Goal: Feedback & Contribution: Submit feedback/report problem

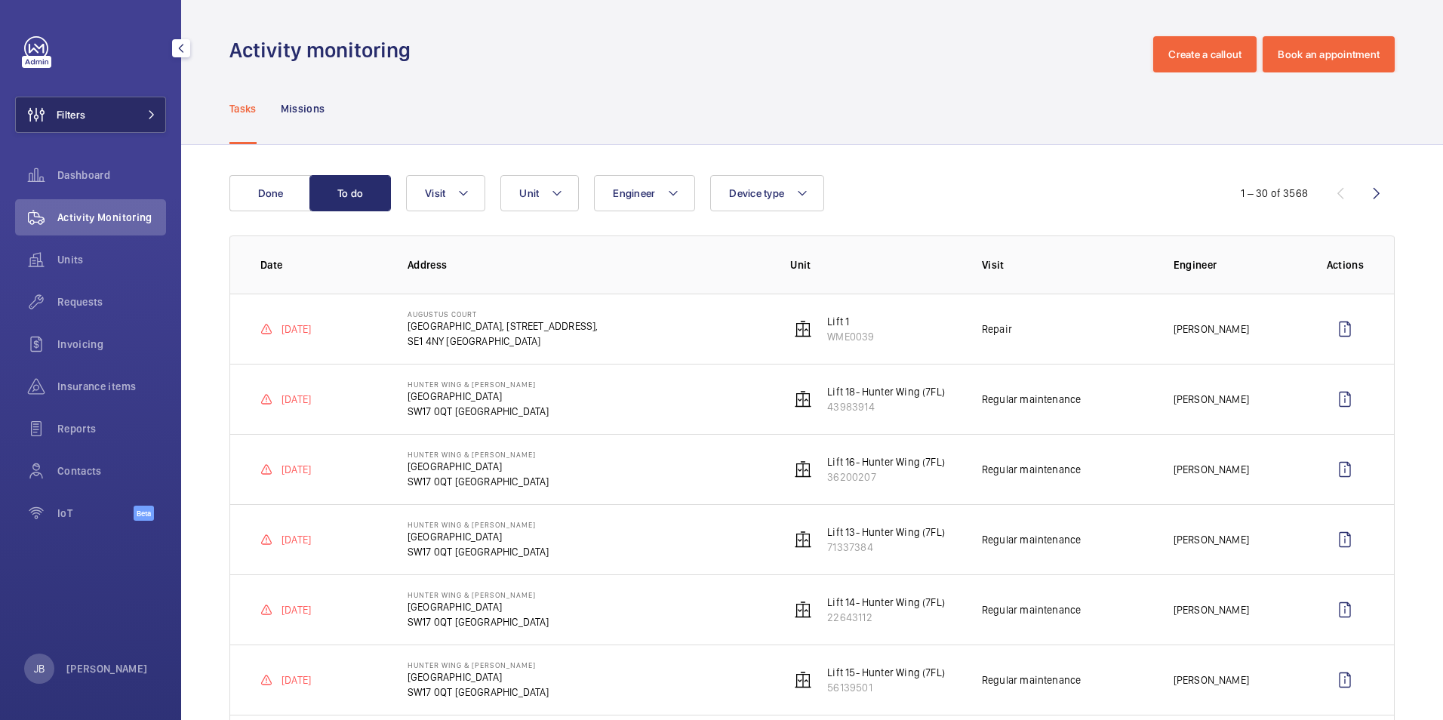
click at [127, 116] on button "Filters" at bounding box center [90, 115] width 151 height 36
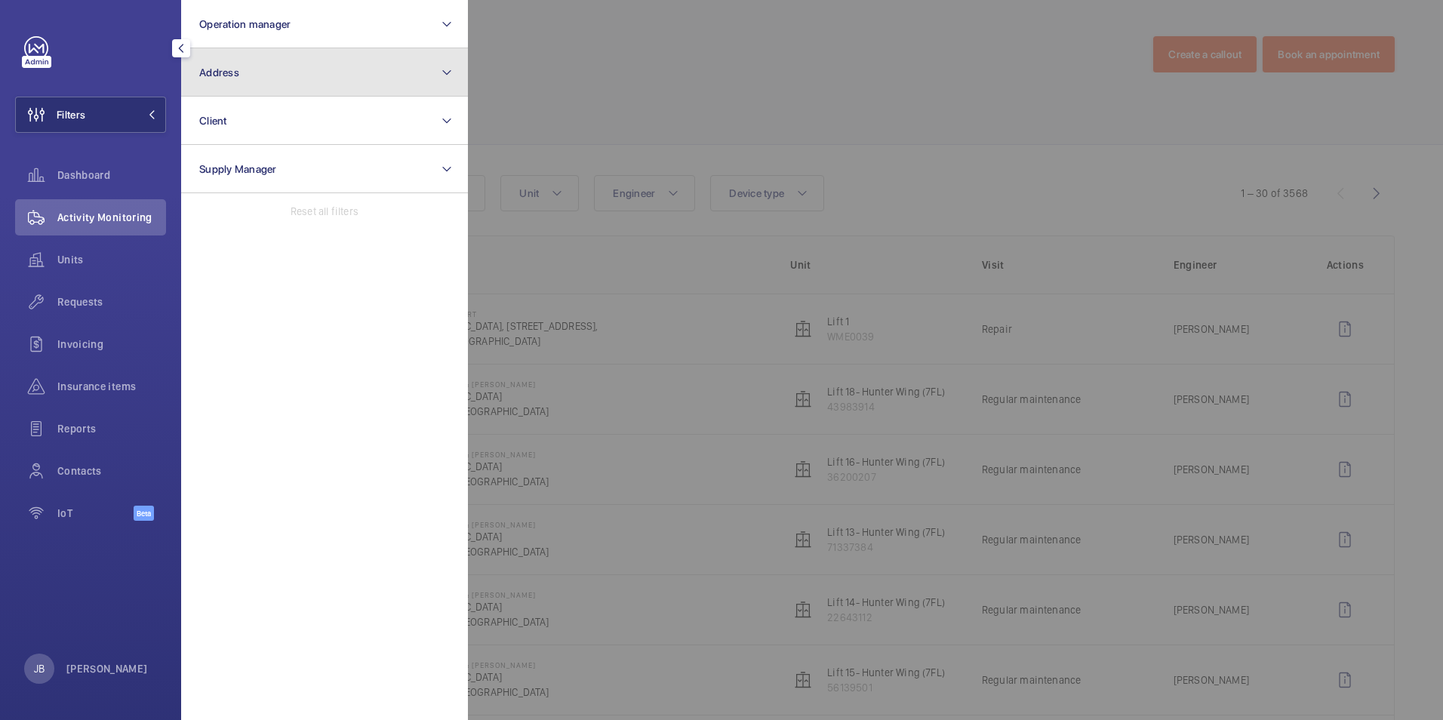
click at [310, 88] on button "Address" at bounding box center [324, 72] width 287 height 48
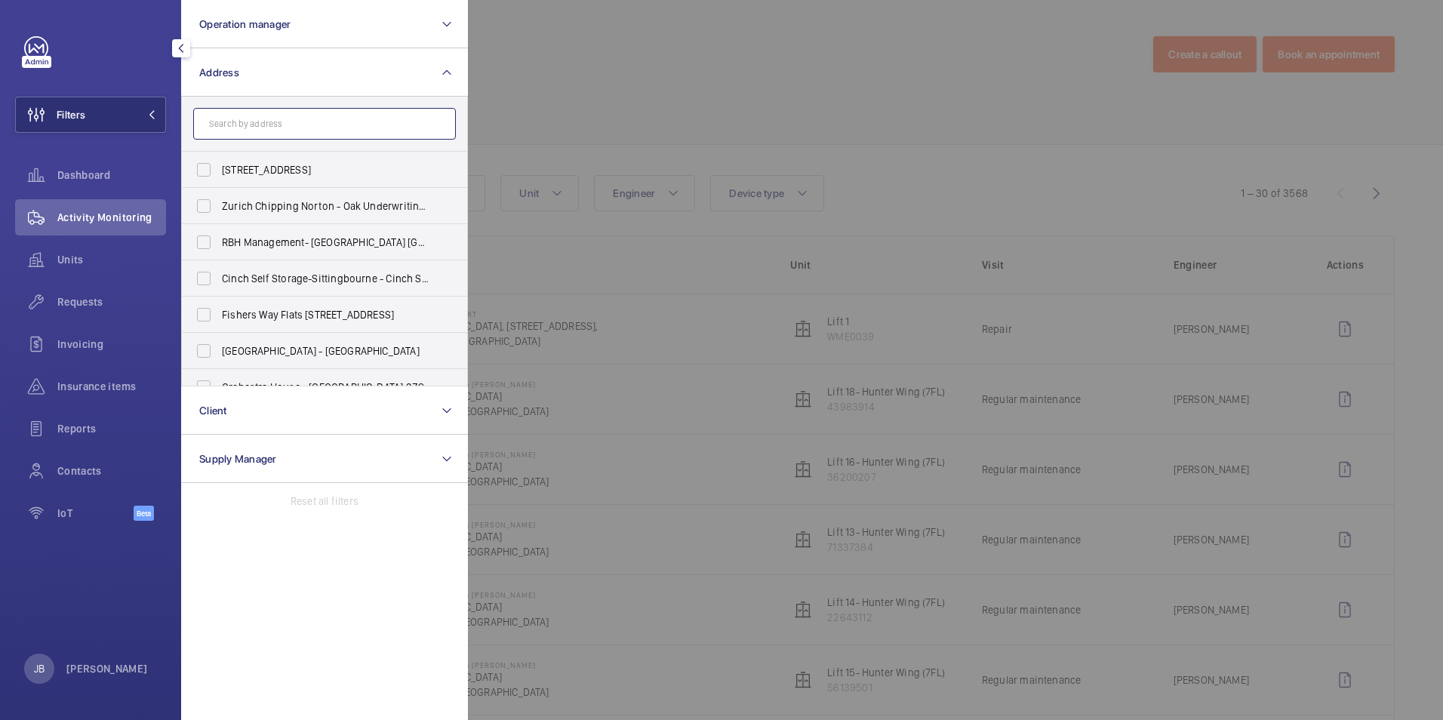
click at [214, 115] on input "text" at bounding box center [324, 124] width 263 height 32
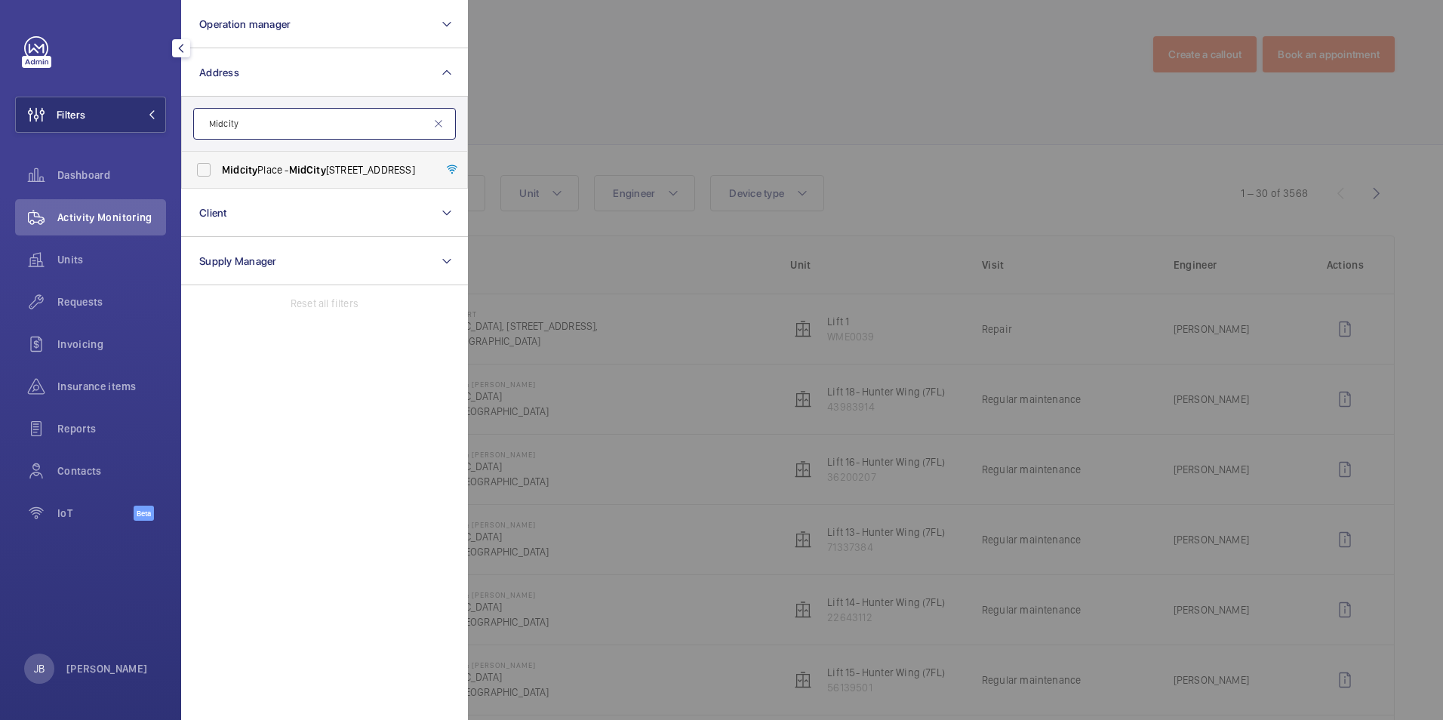
type input "Midcity"
click at [260, 173] on span "[GEOGRAPHIC_DATA] - [GEOGRAPHIC_DATA]" at bounding box center [326, 169] width 208 height 15
click at [219, 173] on input "[GEOGRAPHIC_DATA] - [GEOGRAPHIC_DATA]" at bounding box center [204, 170] width 30 height 30
checkbox input "true"
click at [785, 101] on div at bounding box center [1189, 360] width 1443 height 720
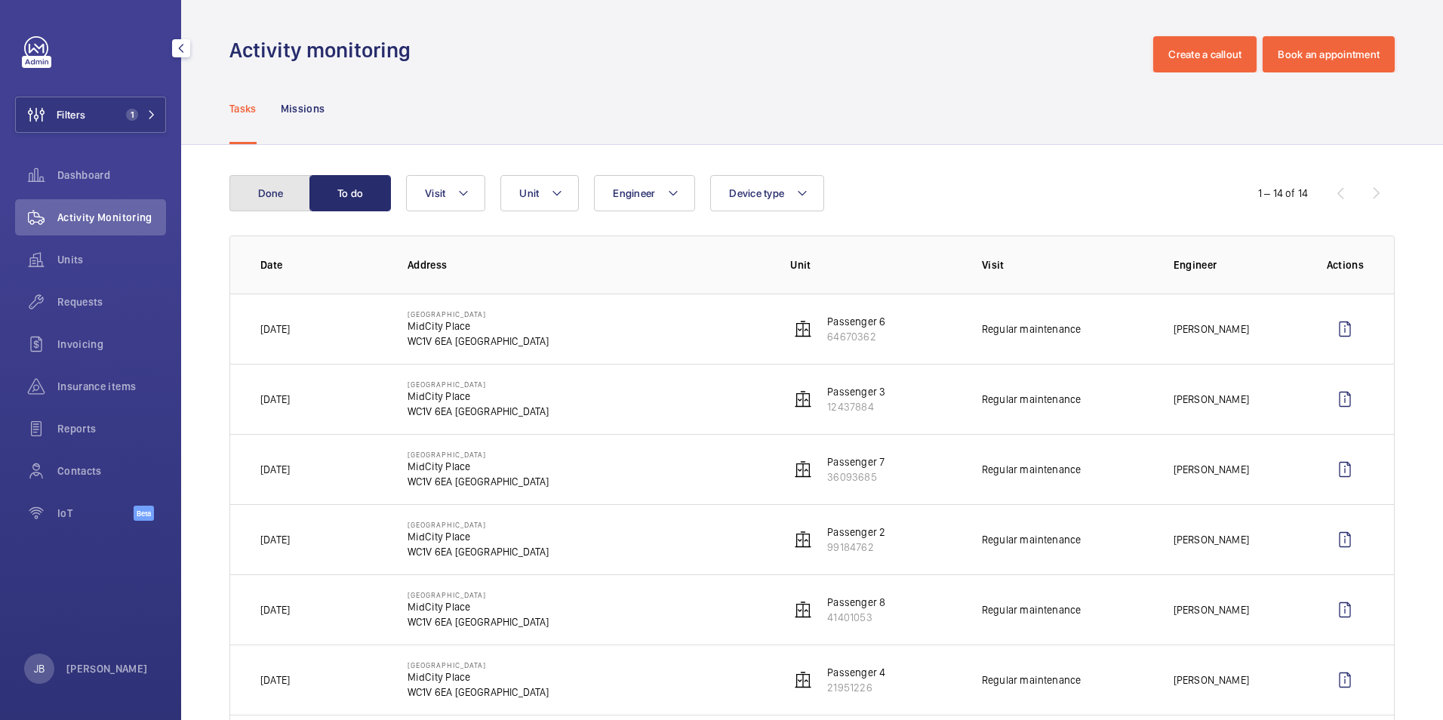
click at [261, 186] on button "Done" at bounding box center [271, 193] width 82 height 36
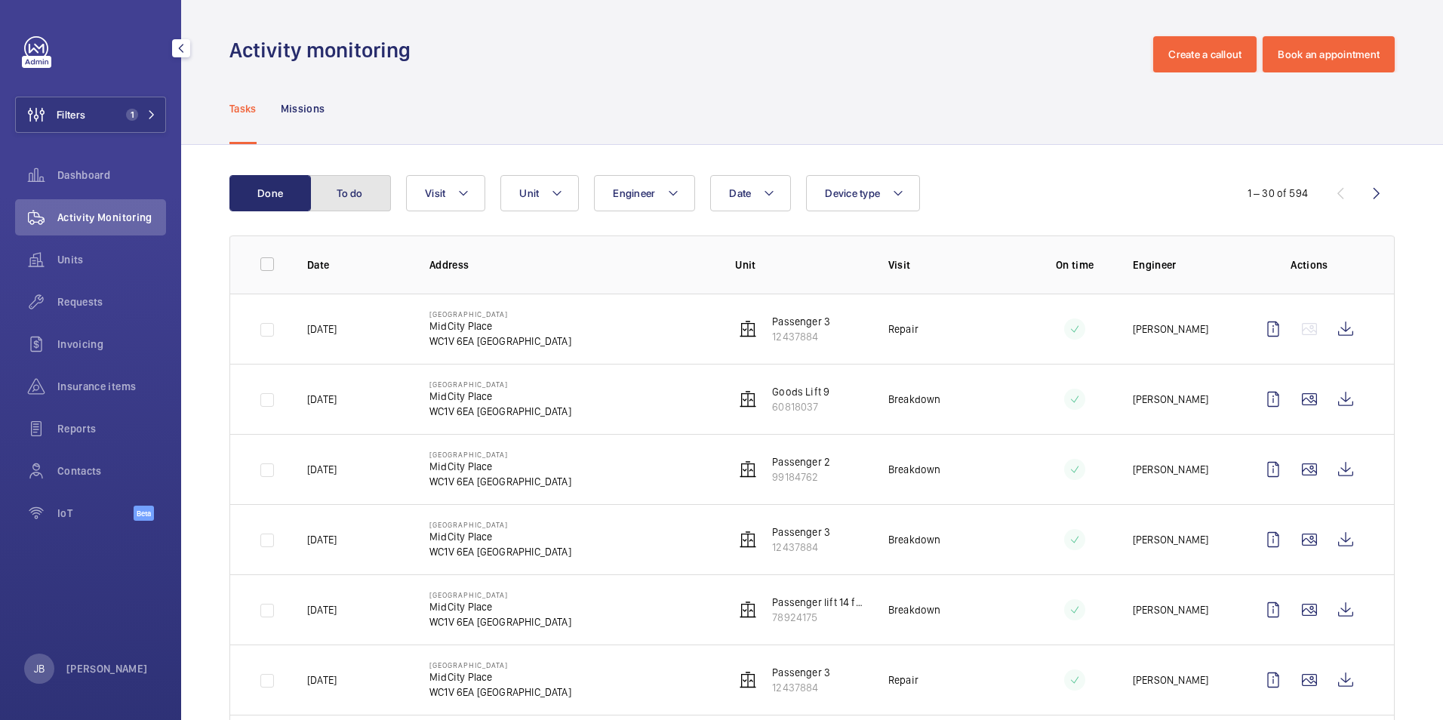
click at [365, 196] on button "To do" at bounding box center [351, 193] width 82 height 36
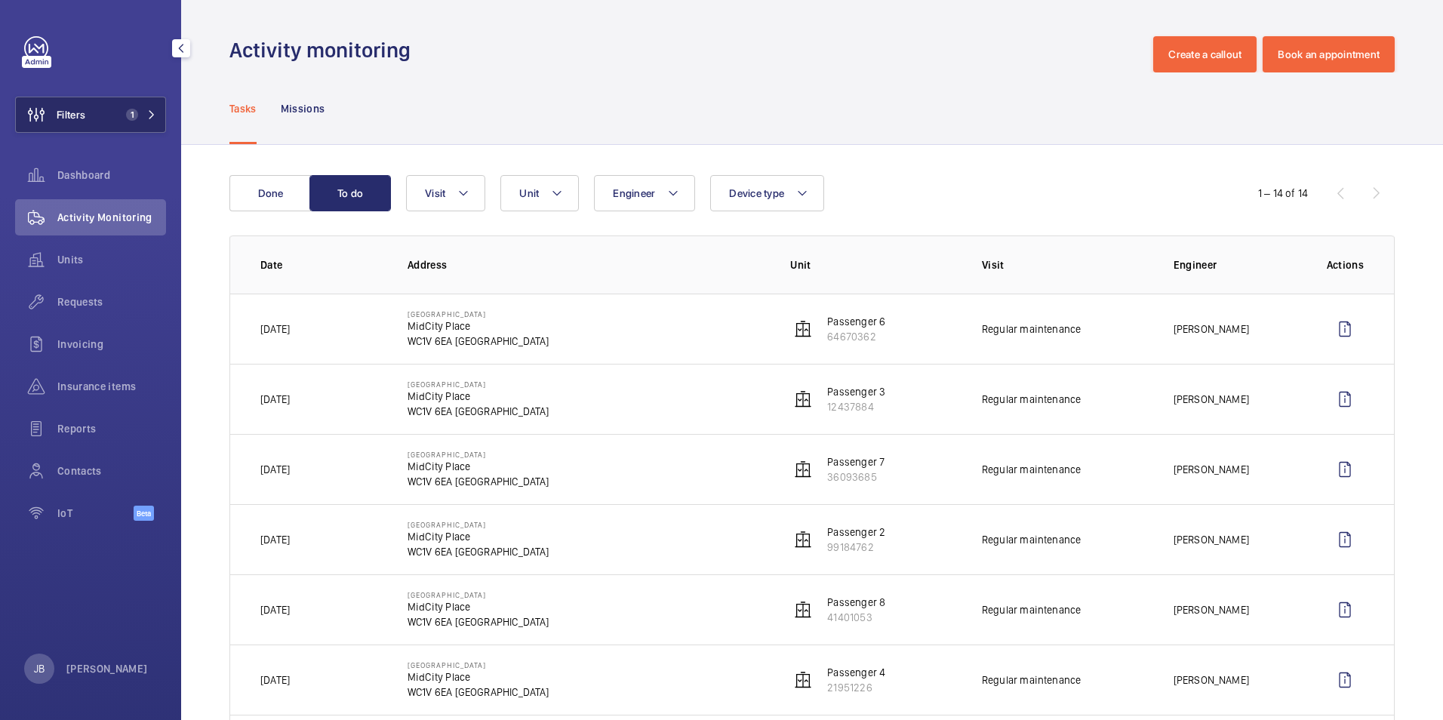
click at [89, 115] on button "Filters 1" at bounding box center [90, 115] width 151 height 36
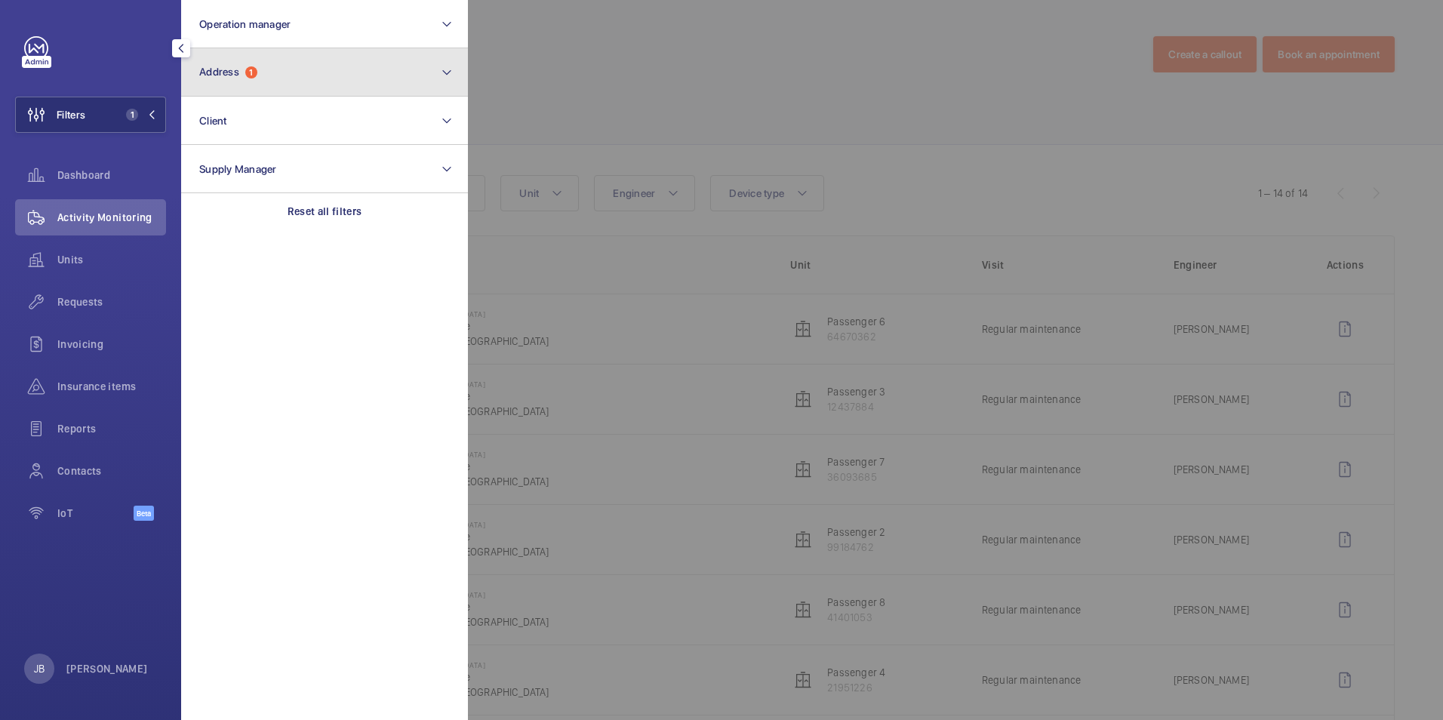
click at [267, 71] on button "Address 1" at bounding box center [324, 72] width 287 height 48
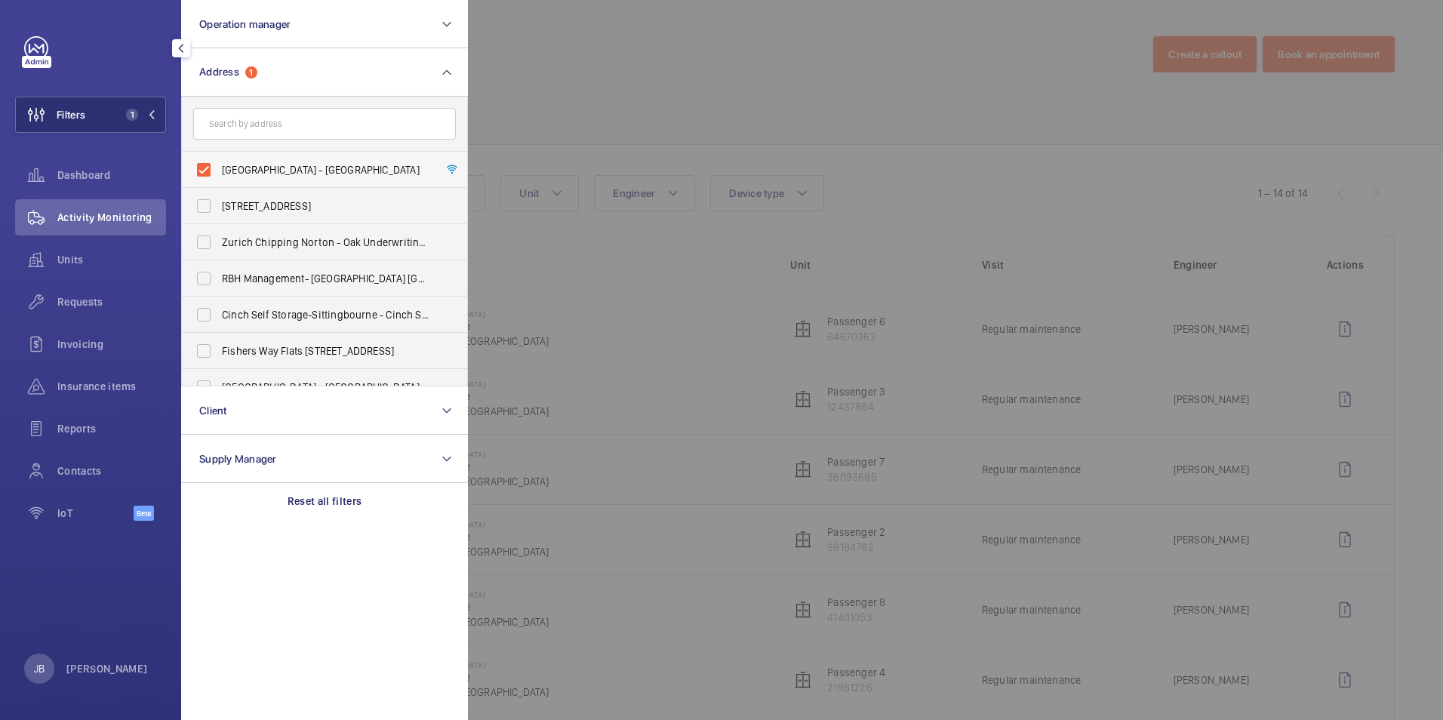
click at [199, 174] on label "[GEOGRAPHIC_DATA] - [GEOGRAPHIC_DATA]" at bounding box center [313, 170] width 263 height 36
click at [199, 174] on input "[GEOGRAPHIC_DATA] - [GEOGRAPHIC_DATA]" at bounding box center [204, 170] width 30 height 30
checkbox input "false"
click at [272, 121] on input "text" at bounding box center [324, 124] width 263 height 32
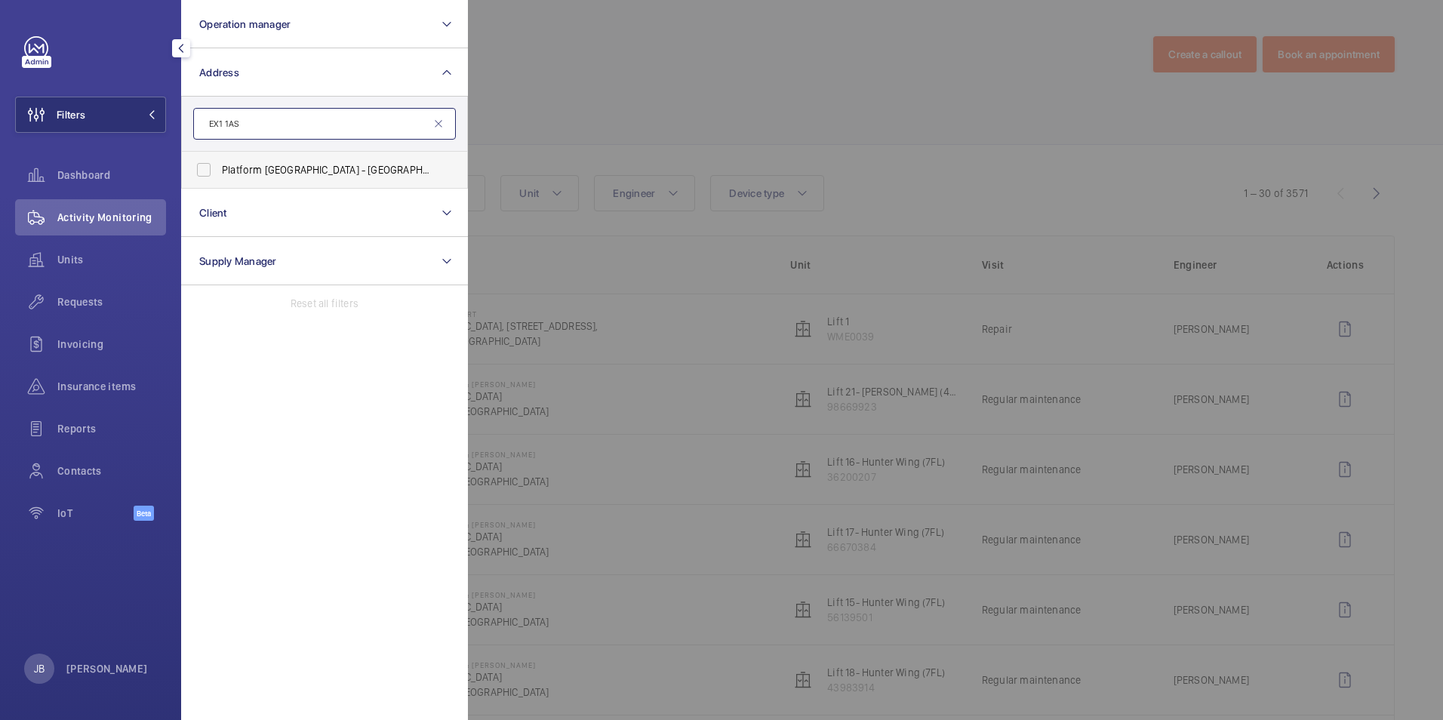
type input "EX1 1AS"
click at [232, 165] on span "Platform [GEOGRAPHIC_DATA] - [GEOGRAPHIC_DATA]" at bounding box center [326, 169] width 208 height 15
click at [219, 165] on input "Platform [GEOGRAPHIC_DATA] - [GEOGRAPHIC_DATA]" at bounding box center [204, 170] width 30 height 30
checkbox input "true"
click at [675, 94] on div at bounding box center [1189, 360] width 1443 height 720
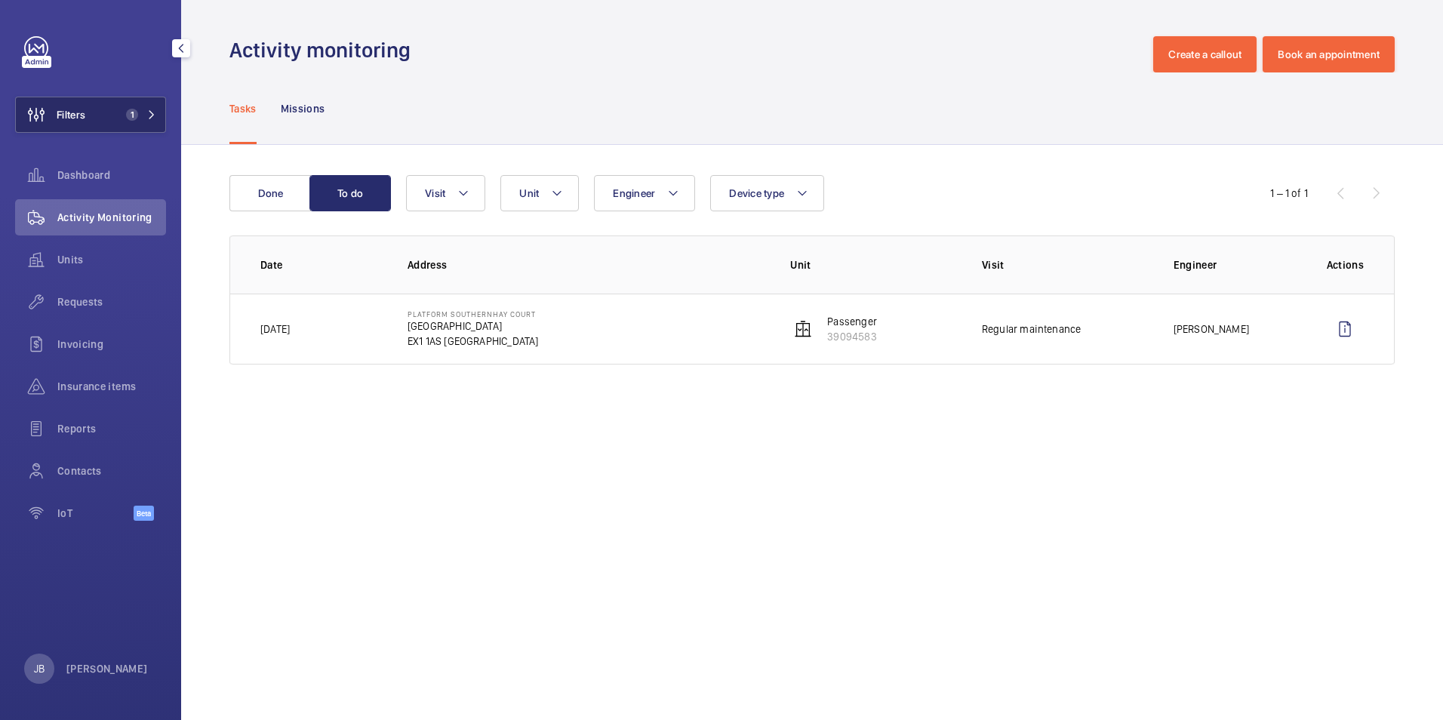
click at [94, 114] on button "Filters 1" at bounding box center [90, 115] width 151 height 36
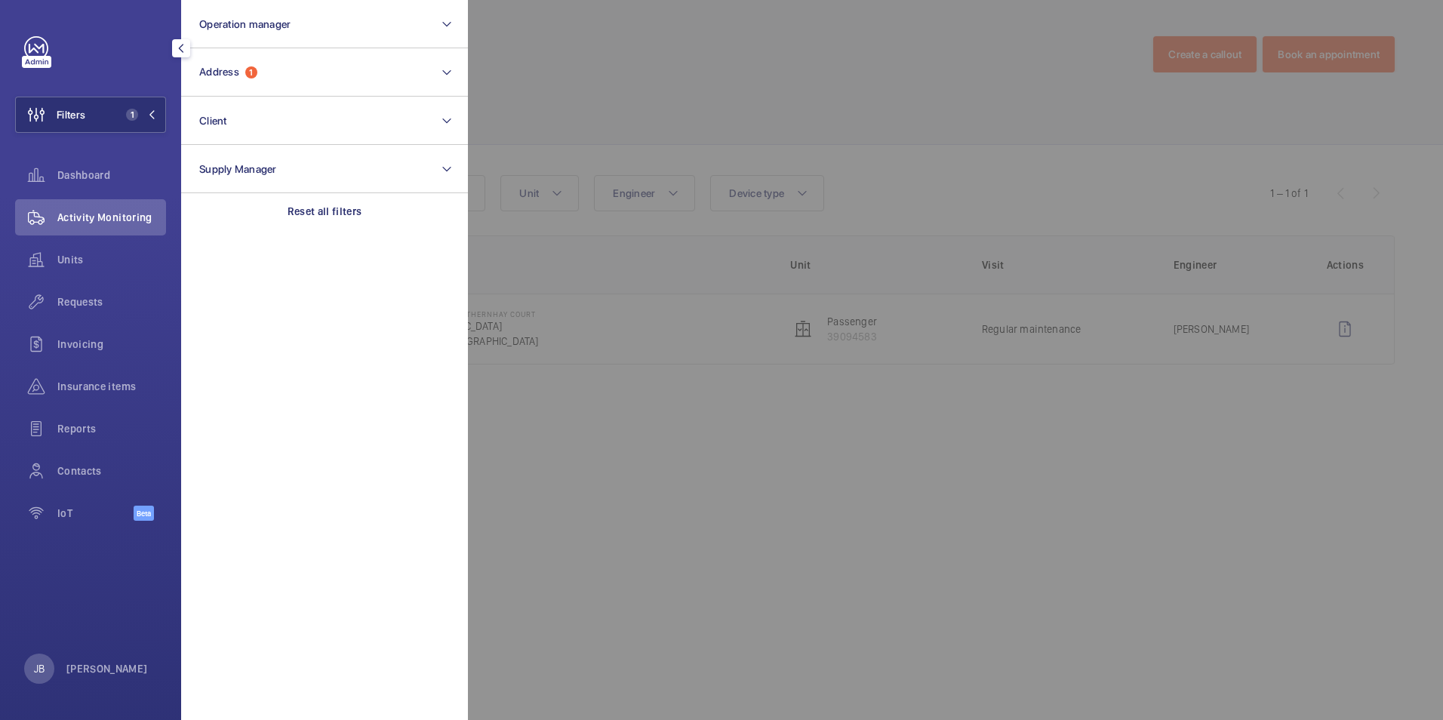
click at [575, 62] on div at bounding box center [1189, 360] width 1443 height 720
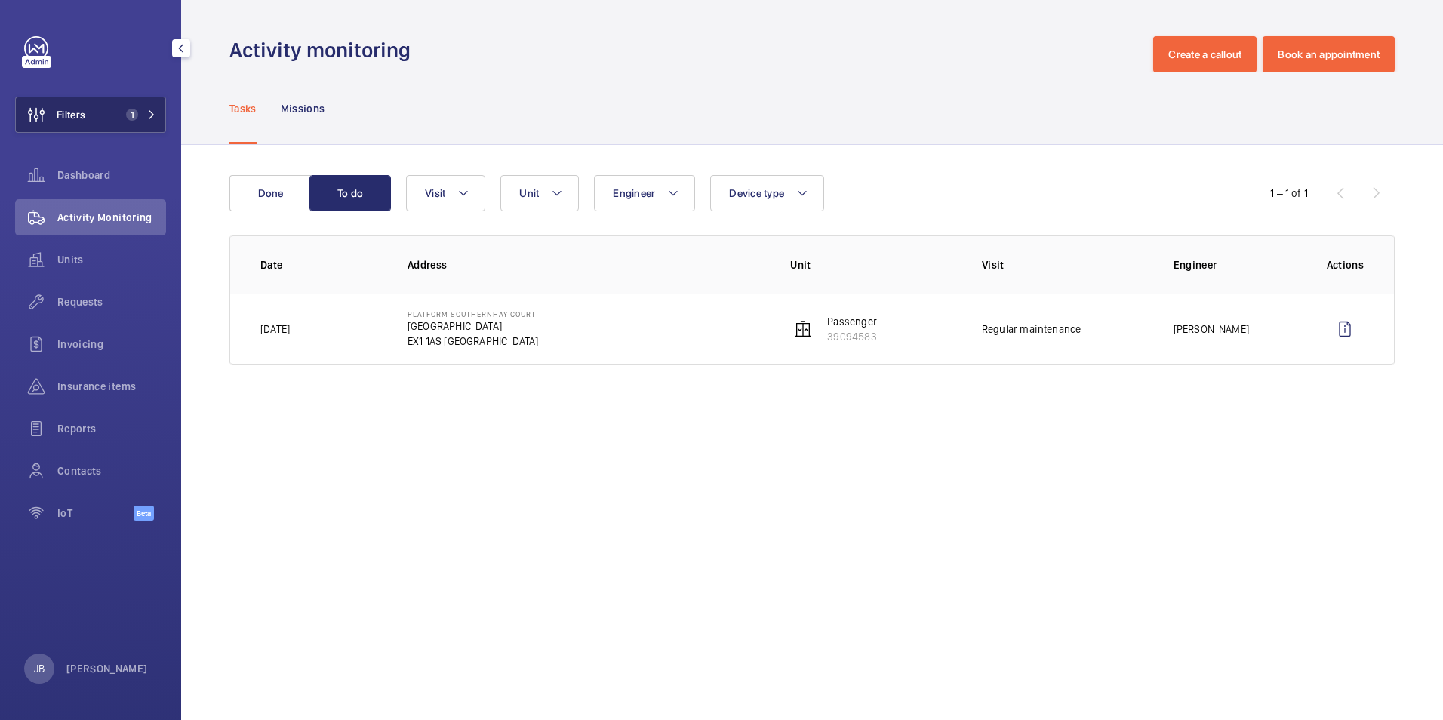
click at [93, 103] on button "Filters 1" at bounding box center [90, 115] width 151 height 36
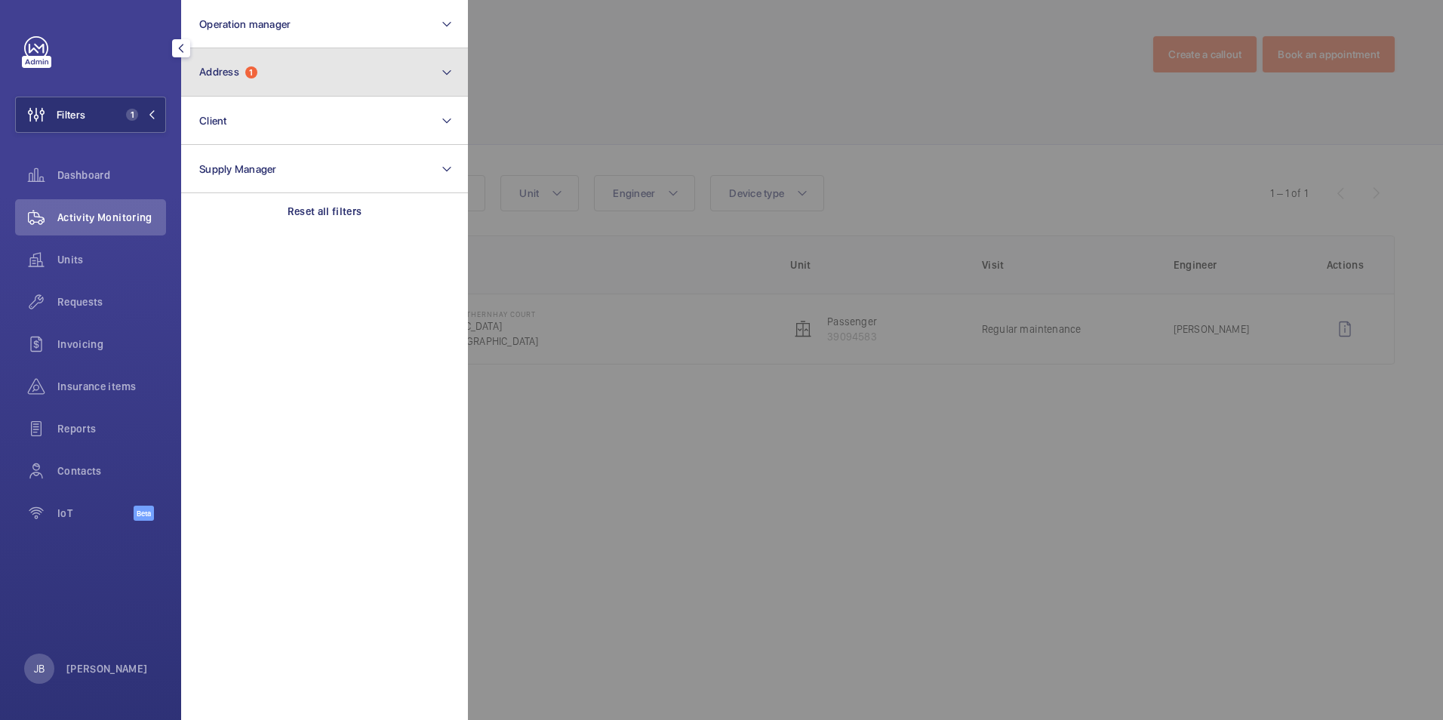
click at [257, 57] on button "Address 1" at bounding box center [324, 72] width 287 height 48
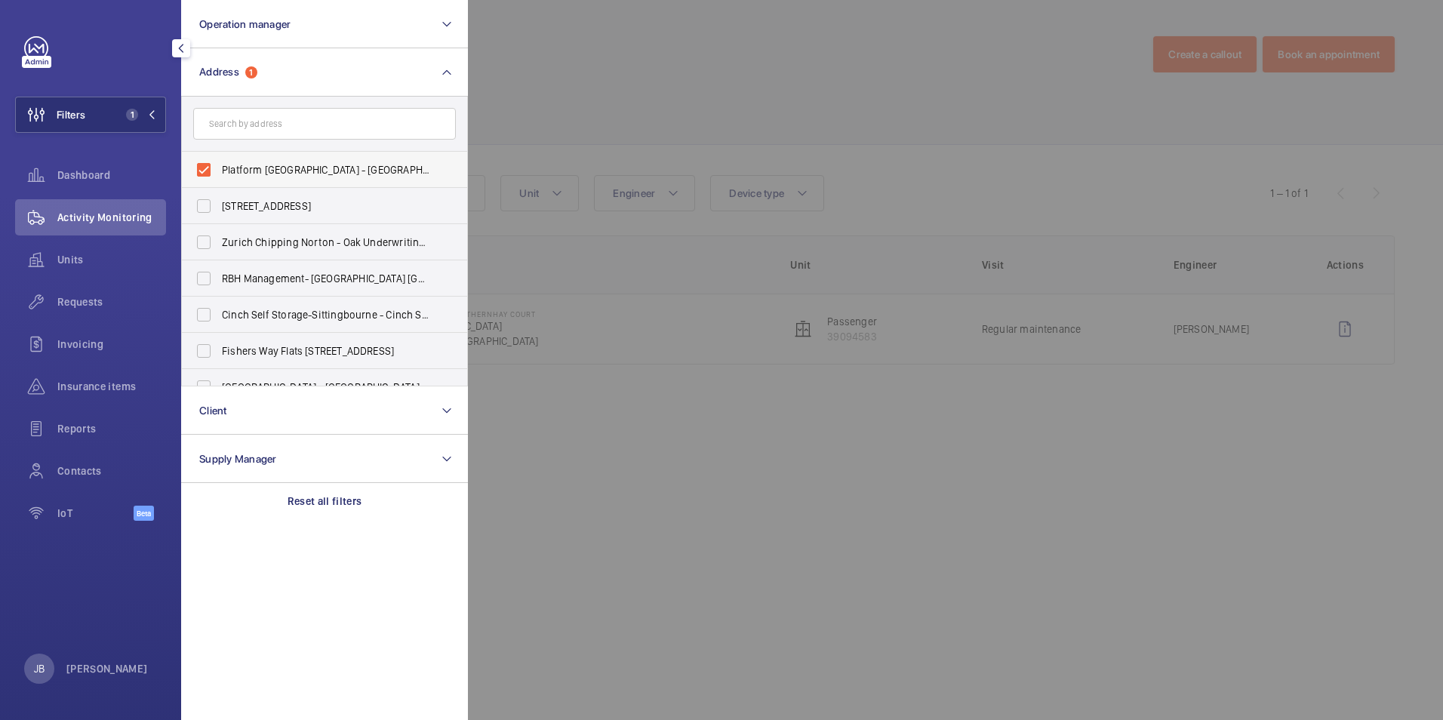
drag, startPoint x: 205, startPoint y: 170, endPoint x: 208, endPoint y: 160, distance: 10.5
click at [205, 171] on label "Platform [GEOGRAPHIC_DATA] - [GEOGRAPHIC_DATA]" at bounding box center [313, 170] width 263 height 36
click at [205, 171] on input "Platform [GEOGRAPHIC_DATA] - [GEOGRAPHIC_DATA]" at bounding box center [204, 170] width 30 height 30
checkbox input "false"
paste input "SE1 0HL"
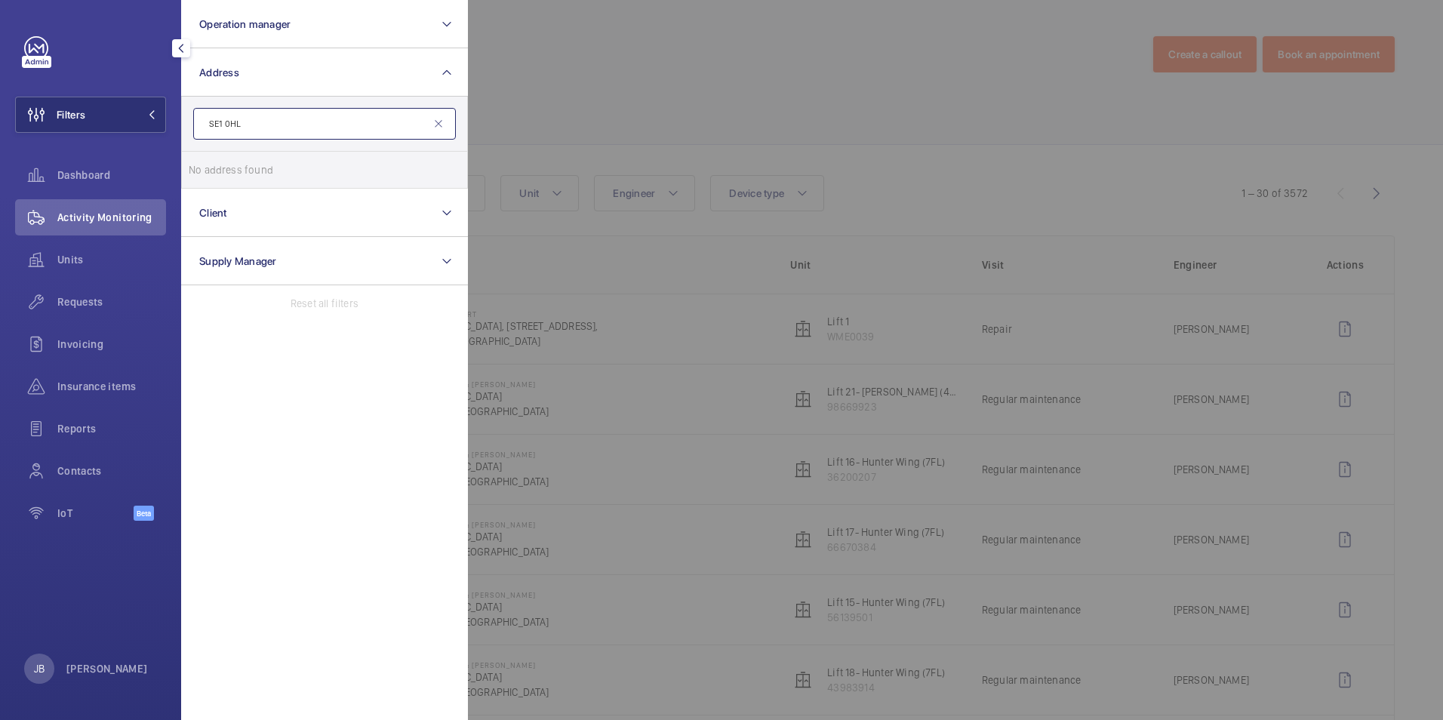
type input "SE1 0HL"
click at [261, 122] on input "SE1 0HL" at bounding box center [324, 124] width 263 height 32
click at [97, 384] on span "Insurance items" at bounding box center [111, 386] width 109 height 15
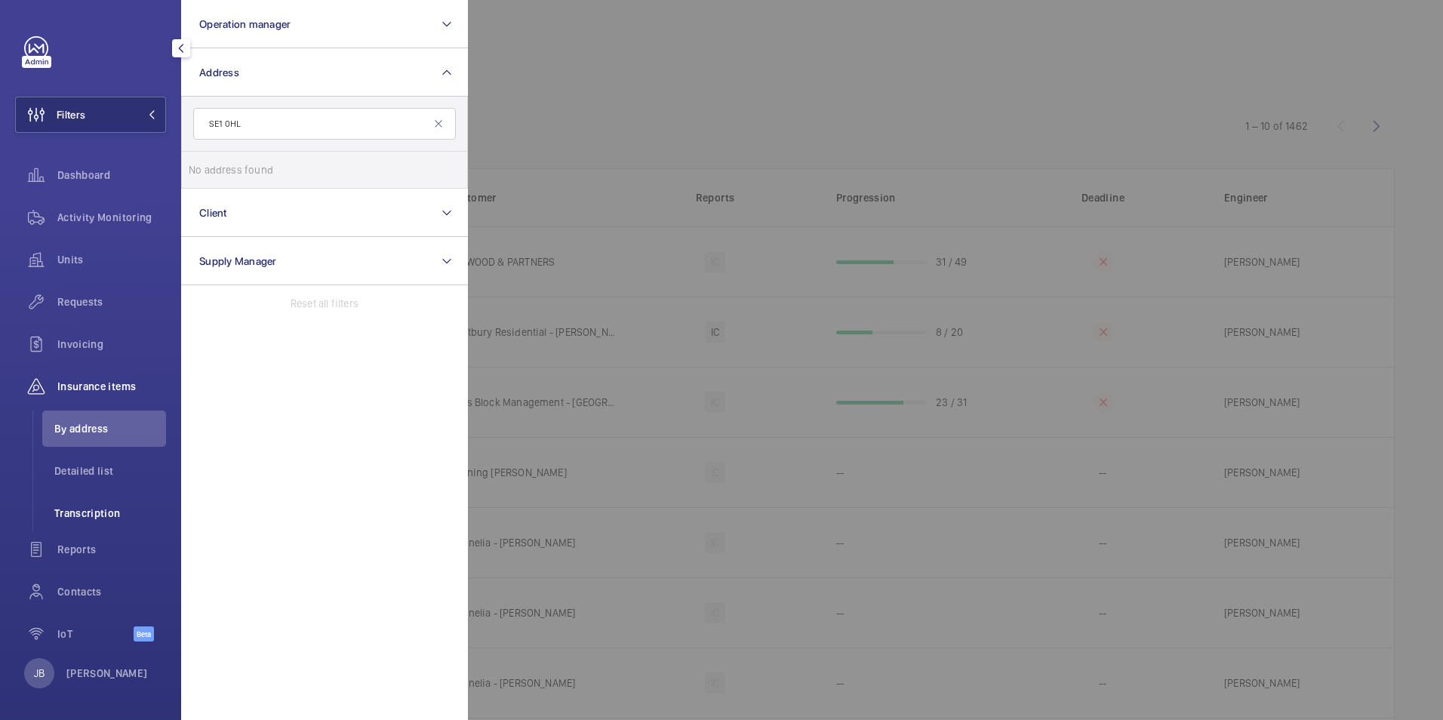
drag, startPoint x: 85, startPoint y: 503, endPoint x: 94, endPoint y: 504, distance: 9.2
click at [85, 504] on li "Transcription" at bounding box center [104, 513] width 124 height 36
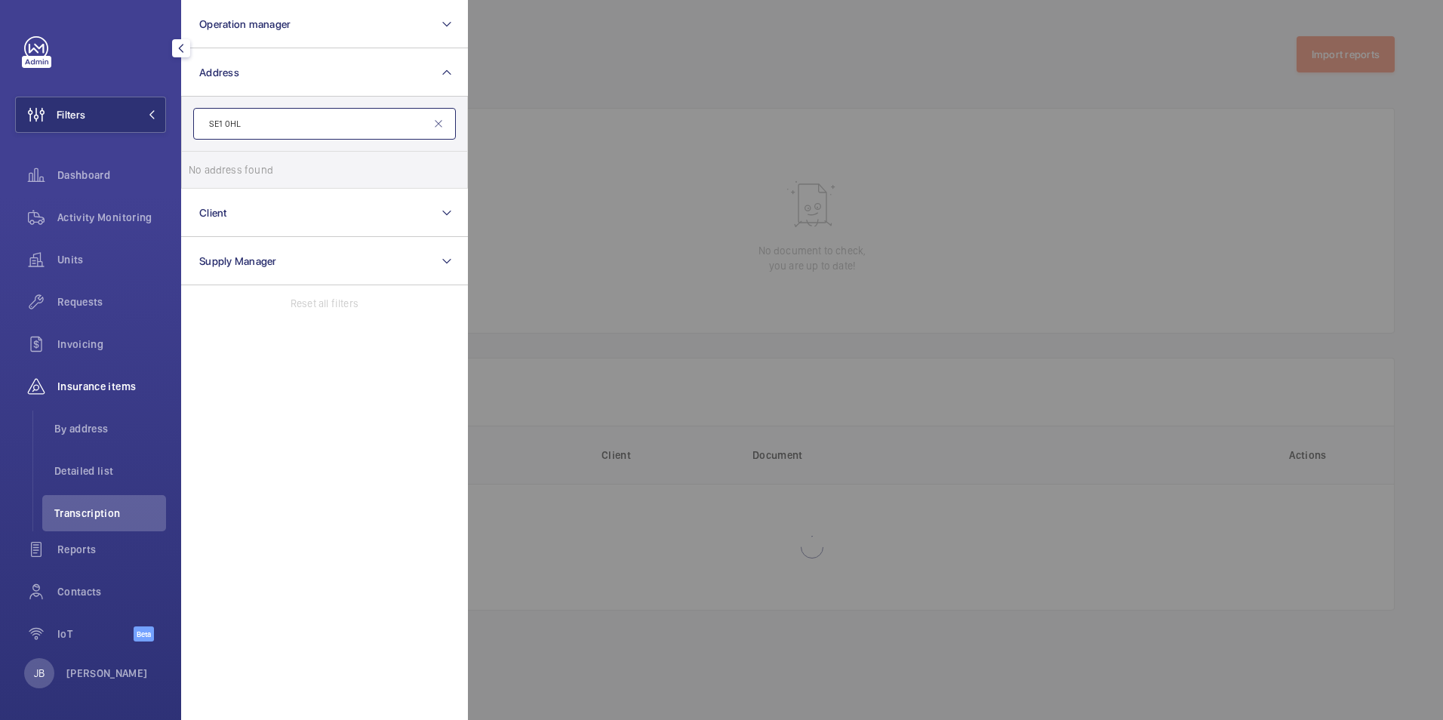
click at [436, 112] on input "SE1 0HL" at bounding box center [324, 124] width 263 height 32
click at [442, 128] on mat-icon at bounding box center [439, 124] width 12 height 12
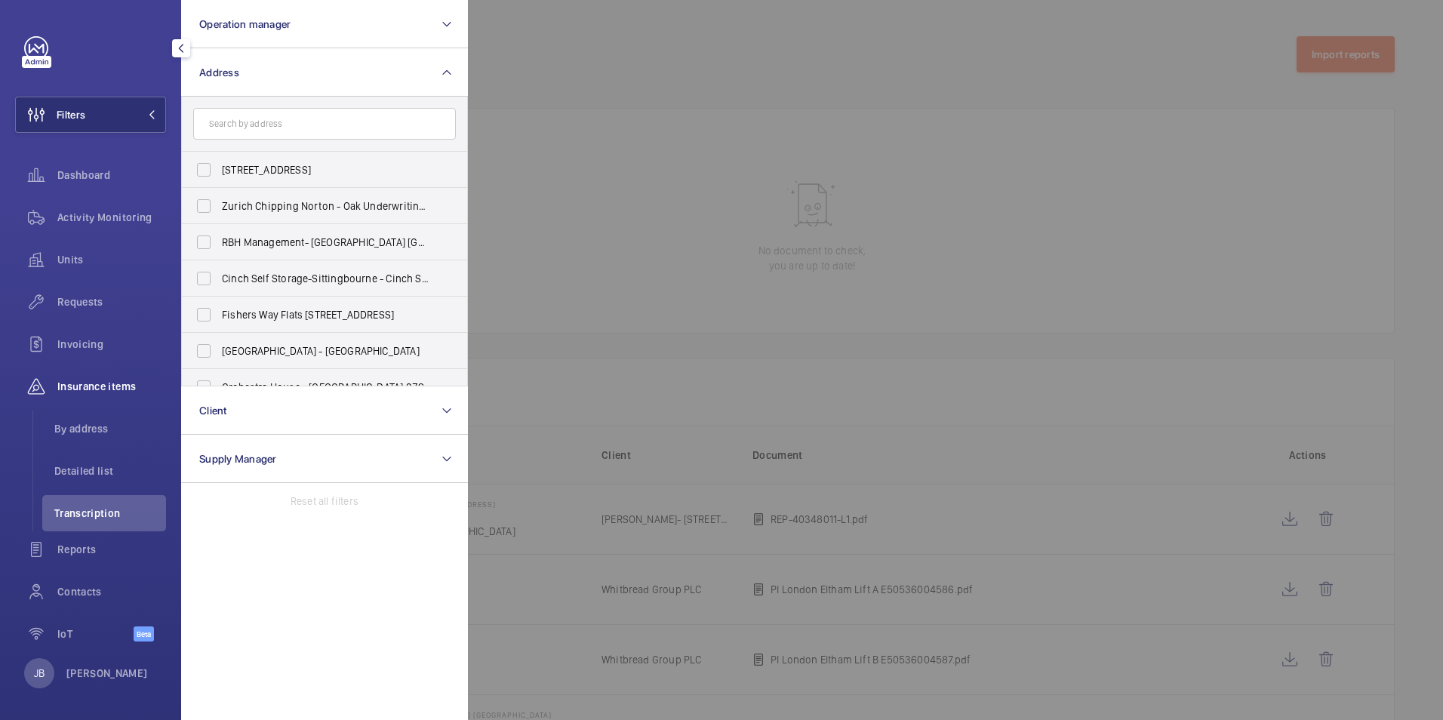
click at [685, 99] on div at bounding box center [1189, 360] width 1443 height 720
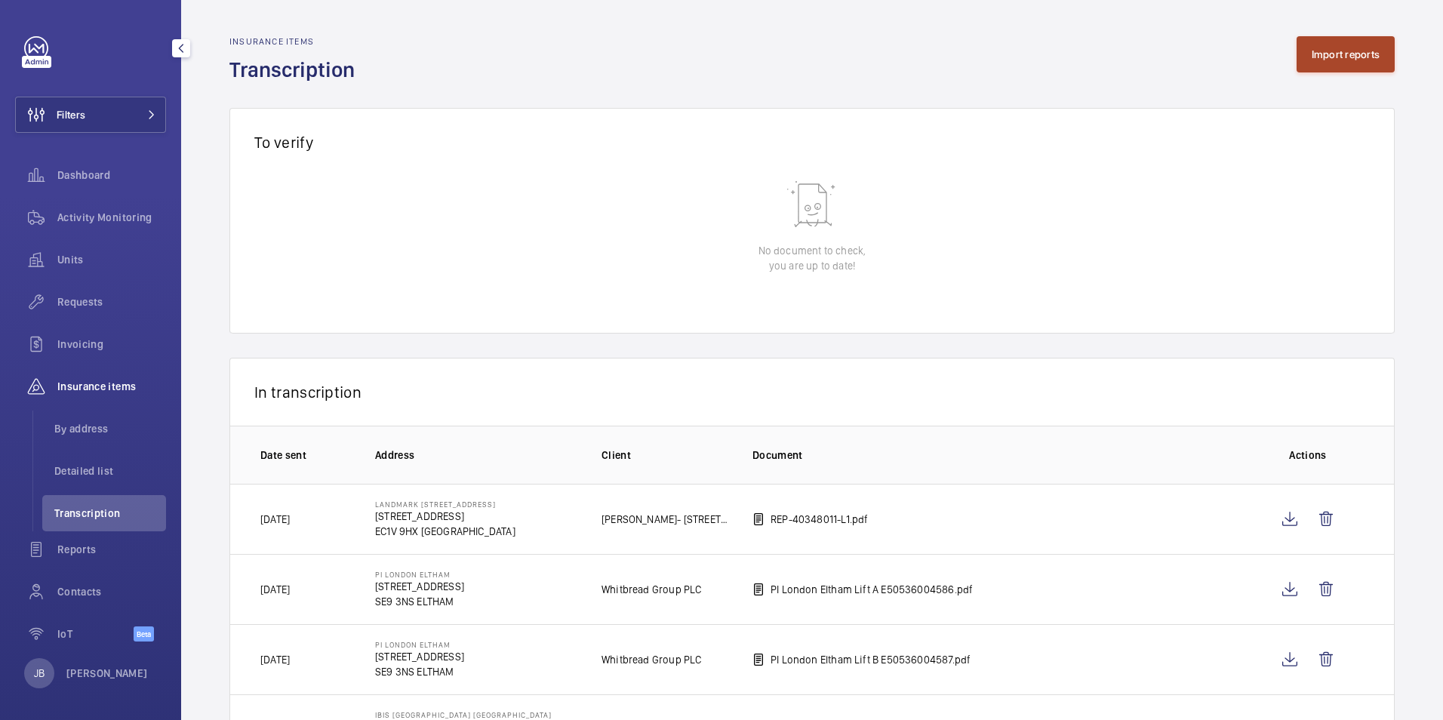
click at [1346, 37] on button "Import reports" at bounding box center [1346, 54] width 99 height 36
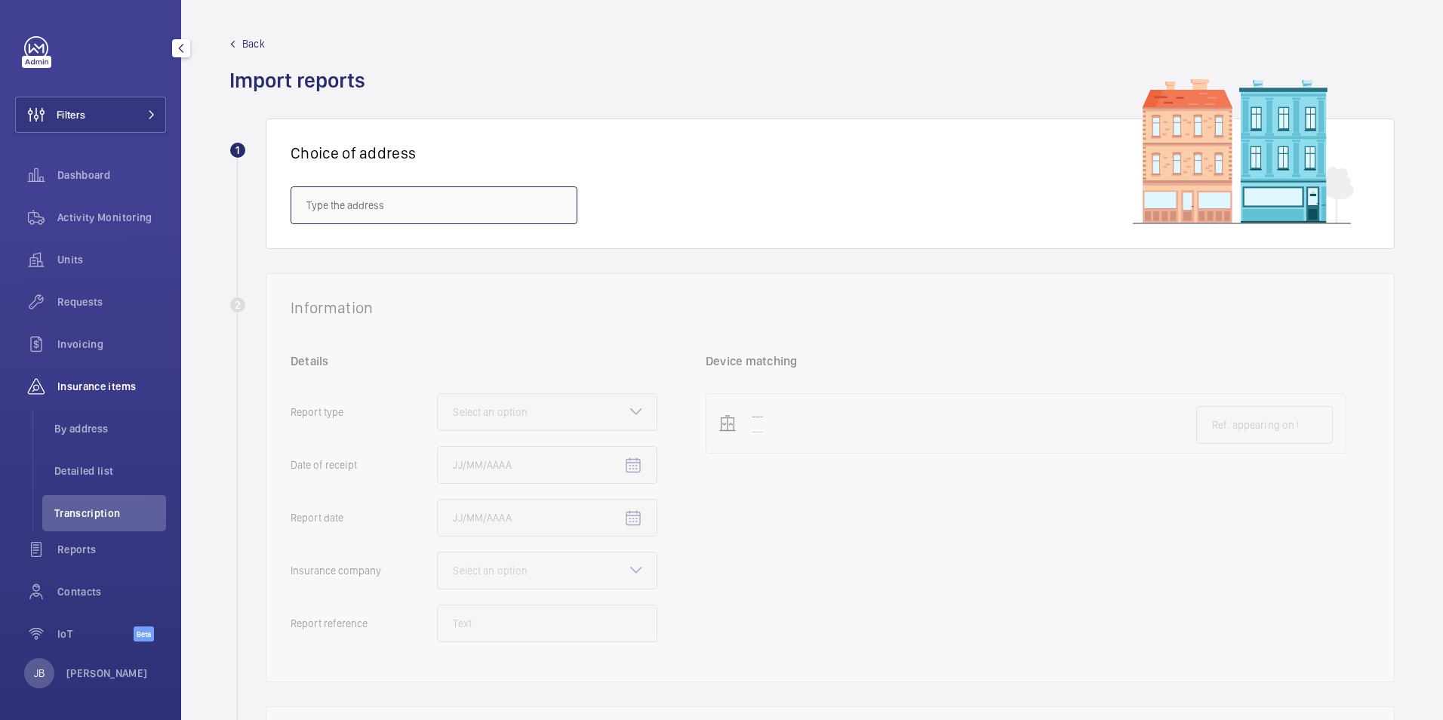
click at [345, 197] on input "text" at bounding box center [434, 205] width 287 height 38
click at [360, 260] on mat-option "[STREET_ADDRESS][PERSON_NAME]" at bounding box center [433, 251] width 285 height 36
type input "[STREET_ADDRESS][PERSON_NAME]"
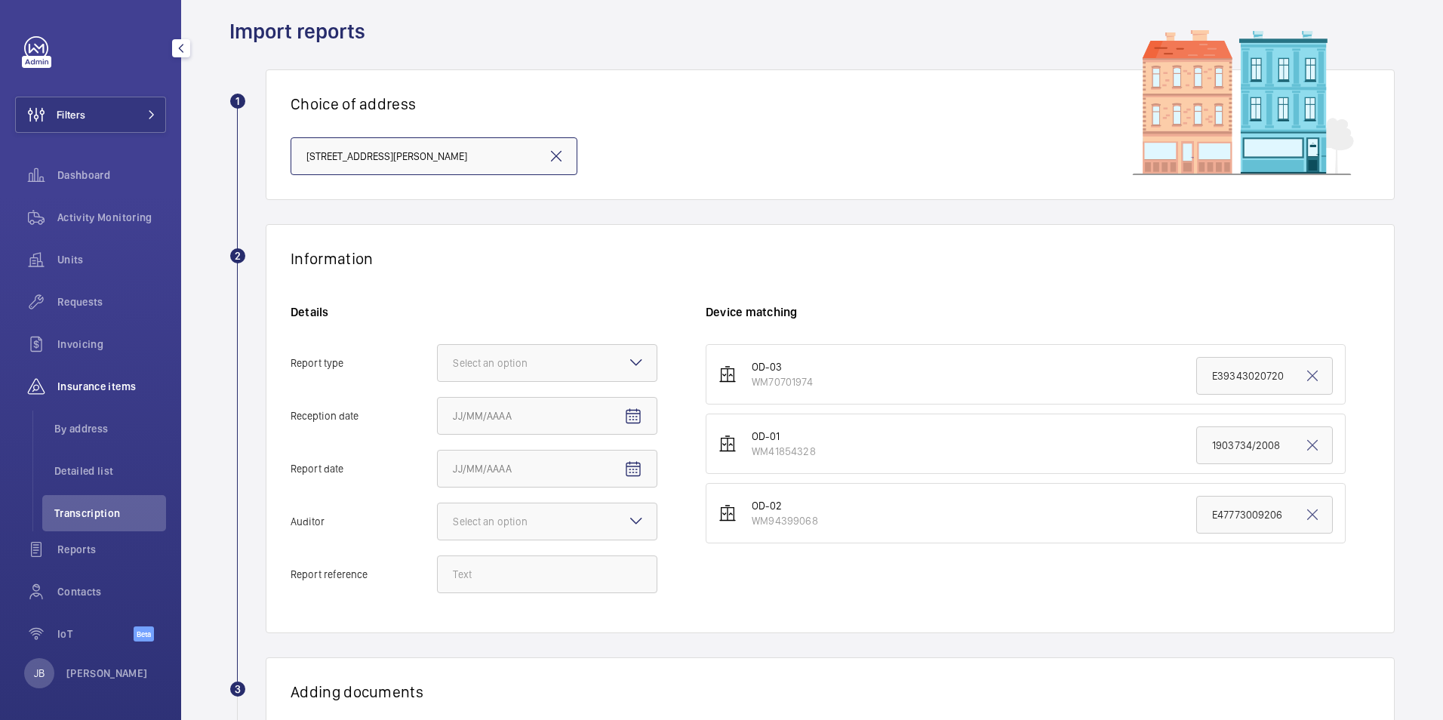
scroll to position [75, 0]
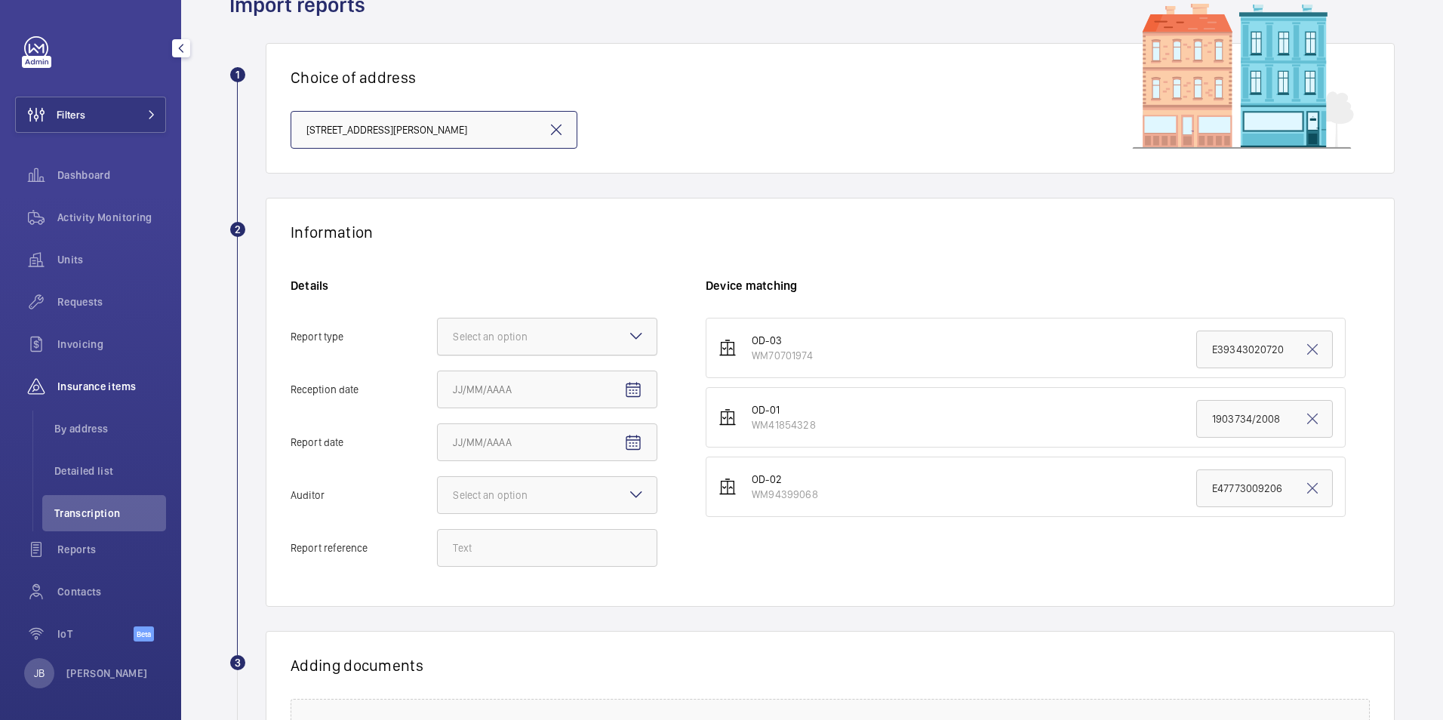
click at [599, 337] on div at bounding box center [547, 337] width 219 height 36
click at [438, 337] on input "Report type Select an option" at bounding box center [438, 337] width 0 height 36
click at [585, 381] on span "Insurance company" at bounding box center [547, 382] width 189 height 15
click at [438, 355] on input "Report type Select an option Insurance company Consultant" at bounding box center [438, 337] width 0 height 36
click at [638, 390] on mat-icon "Open calendar" at bounding box center [633, 390] width 18 height 18
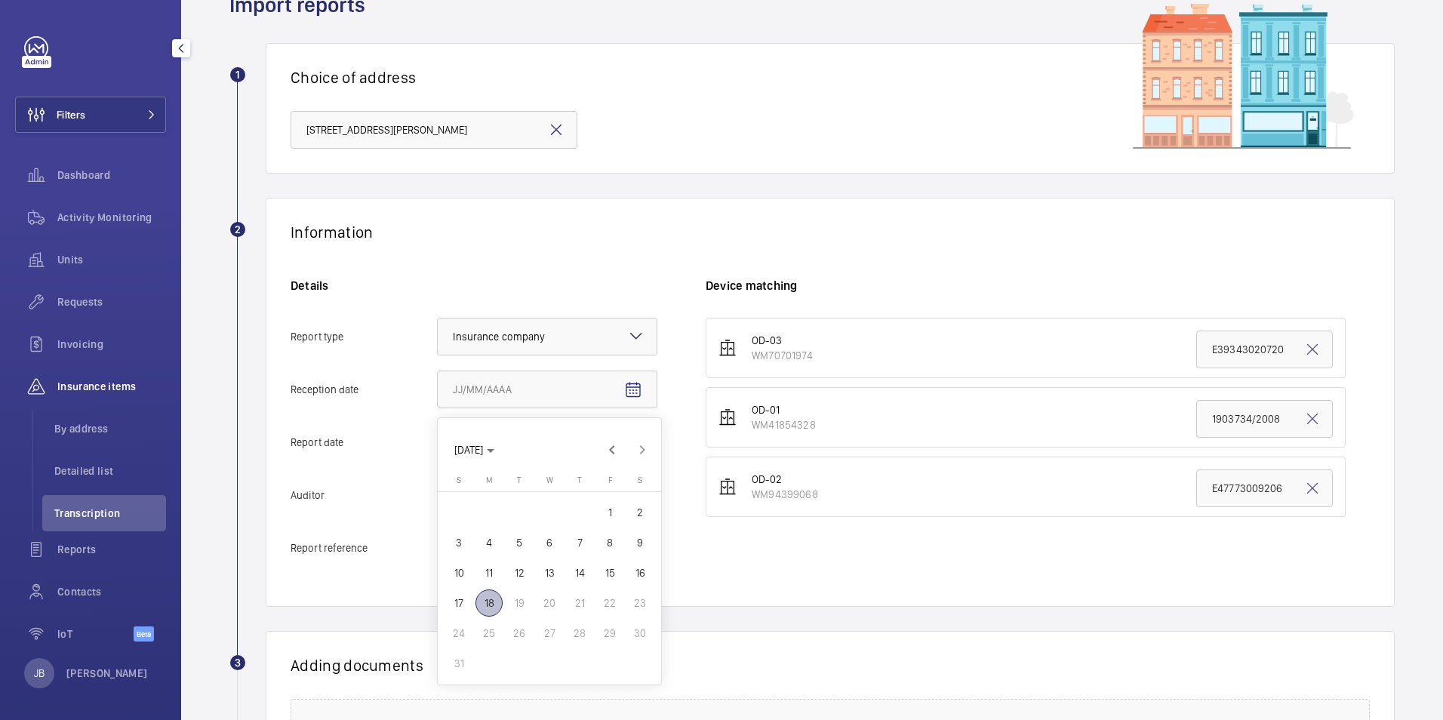
click at [496, 602] on span "18" at bounding box center [489, 603] width 27 height 27
type input "[DATE]"
click at [636, 445] on mat-icon "Open calendar" at bounding box center [633, 443] width 18 height 18
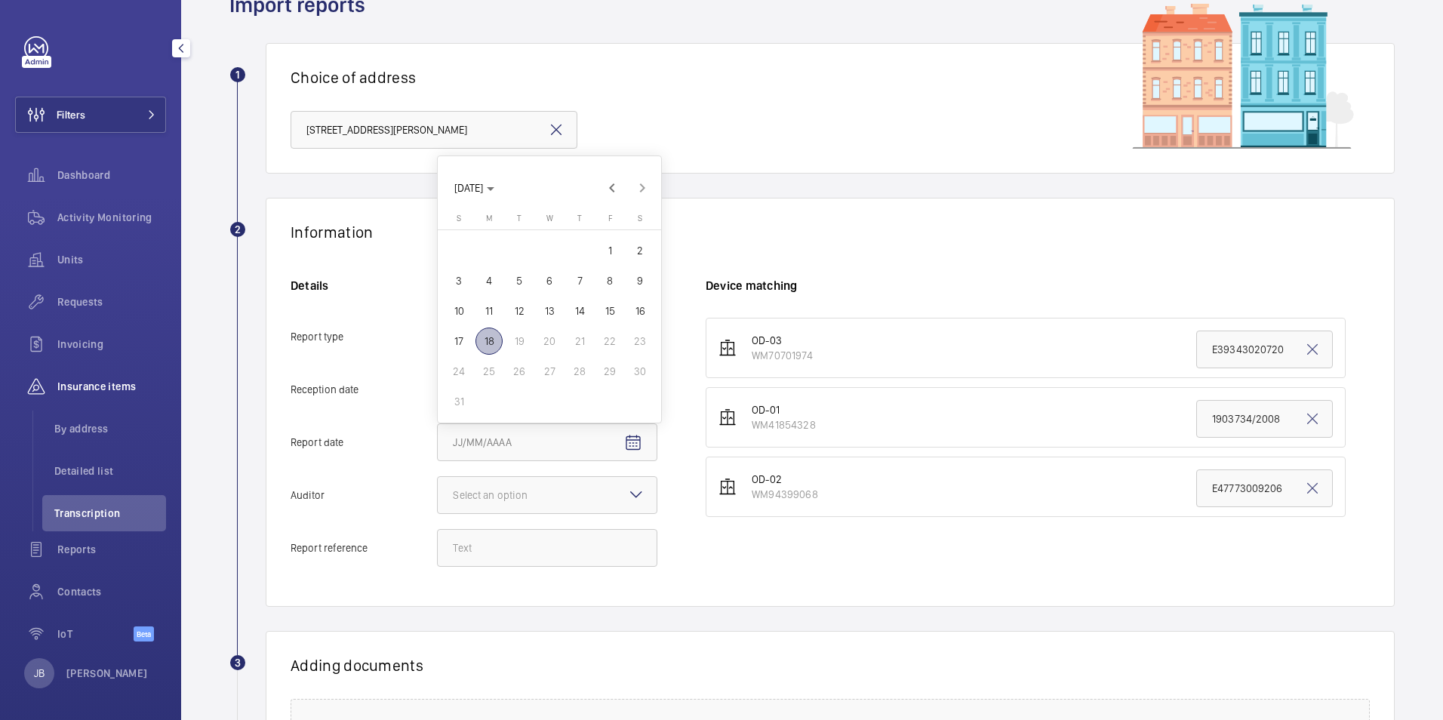
click at [543, 310] on span "13" at bounding box center [549, 310] width 27 height 27
type input "[DATE]"
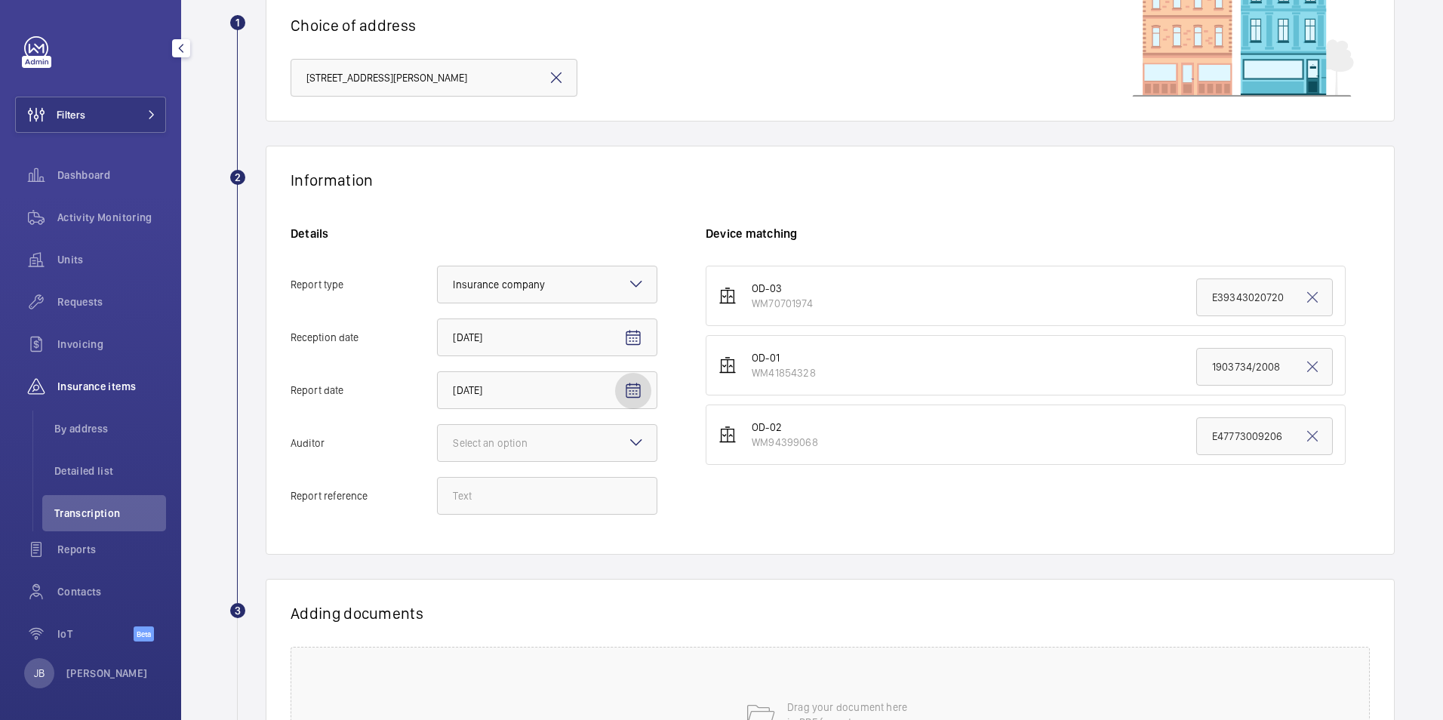
scroll to position [151, 0]
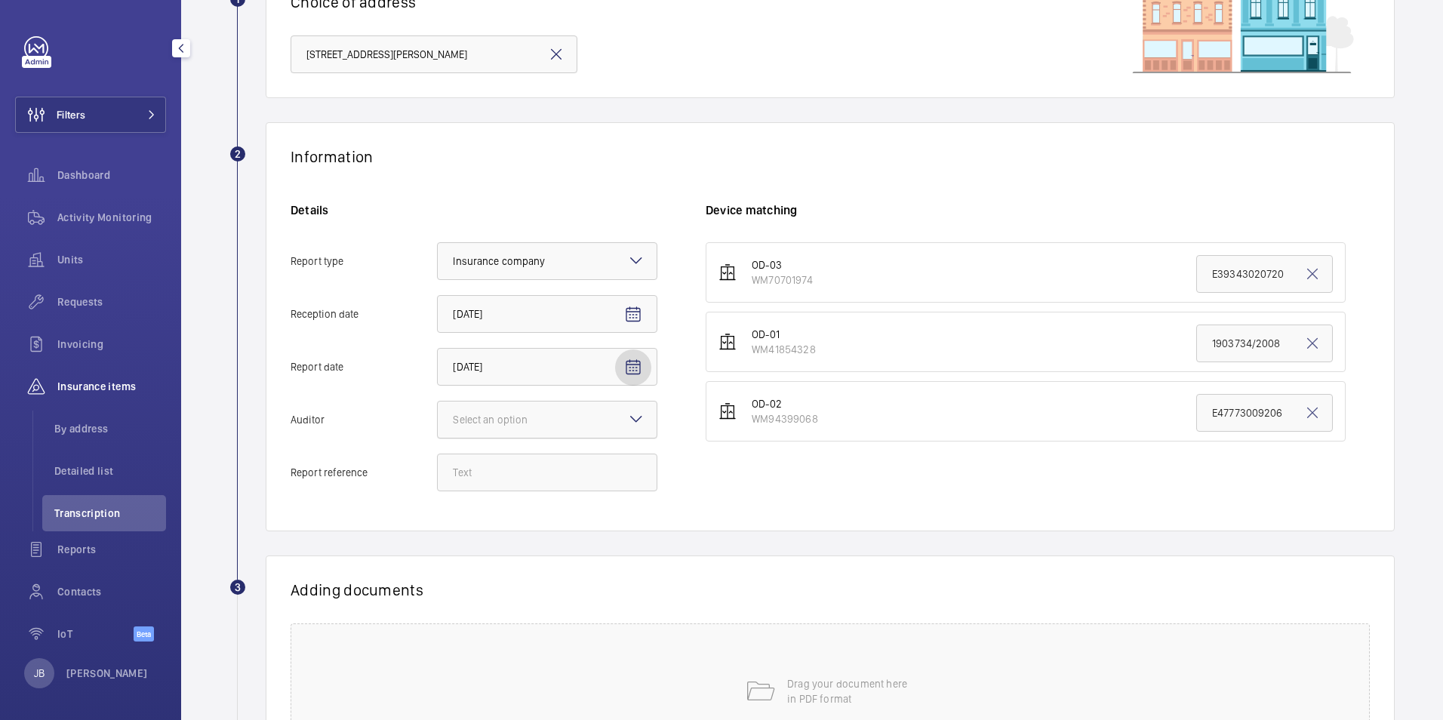
click at [551, 425] on div "Select an option" at bounding box center [509, 419] width 112 height 15
click at [438, 425] on input "Auditor Select an option" at bounding box center [438, 420] width 0 height 36
click at [483, 568] on div "Allianz" at bounding box center [547, 577] width 219 height 37
click at [438, 438] on input "Auditor Select an option Veritas Zurich British Engineering Allianz Other" at bounding box center [438, 420] width 0 height 36
click at [488, 472] on input "Report reference" at bounding box center [547, 473] width 220 height 38
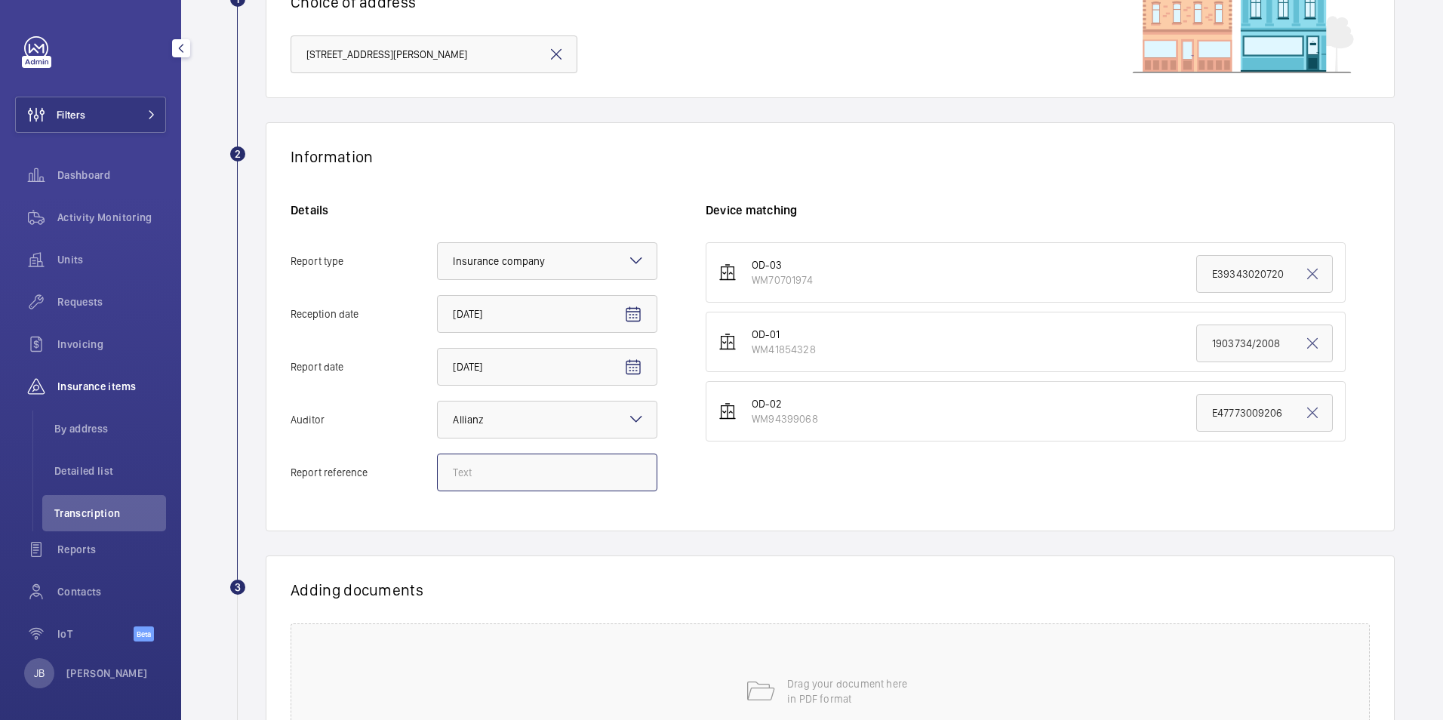
paste input "E47611016019"
type input "E47611016019"
drag, startPoint x: 1276, startPoint y: 344, endPoint x: 1135, endPoint y: 344, distance: 141.2
click at [1135, 344] on li "OD-01 WM41854328 1903734/2008" at bounding box center [1026, 342] width 640 height 60
paste input "E47611016019"
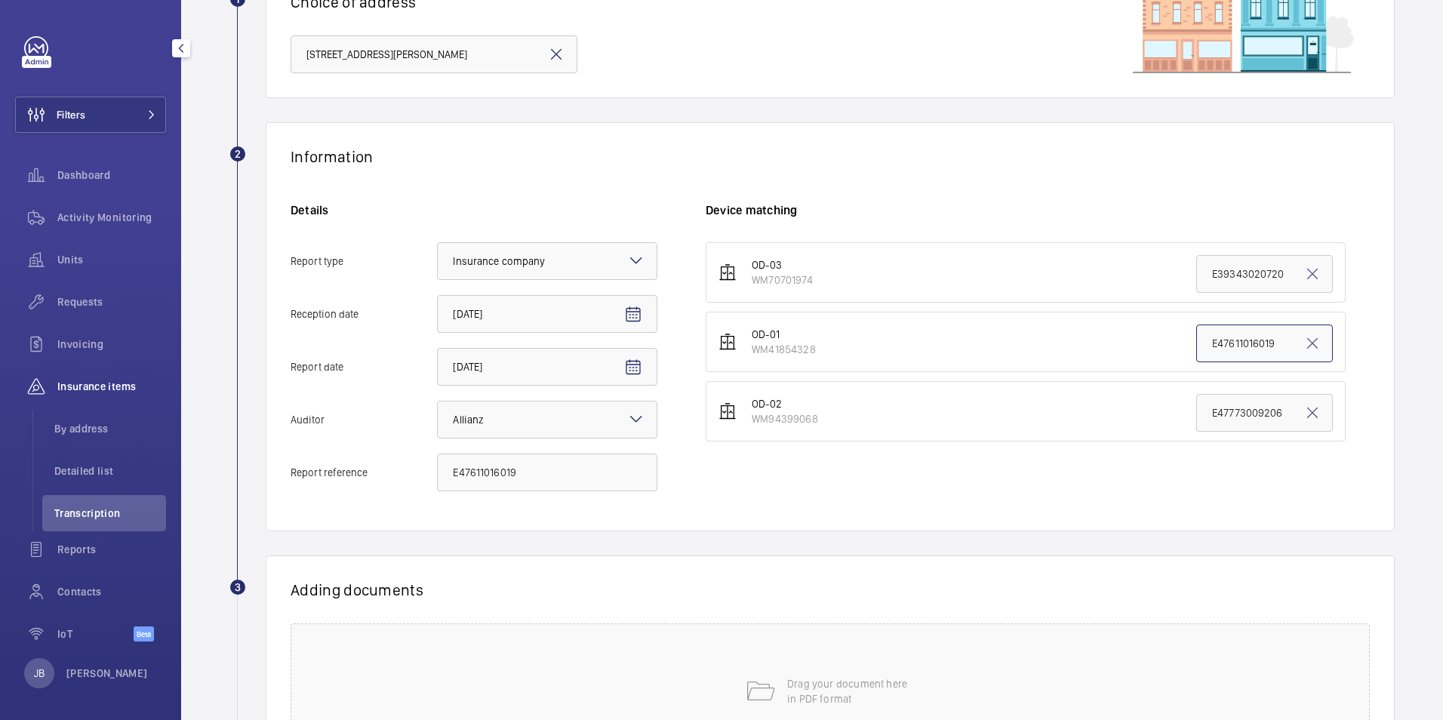
type input "E47611016019"
click at [1031, 611] on div "Adding documents Drag your document here in PDF format" at bounding box center [830, 670] width 1129 height 229
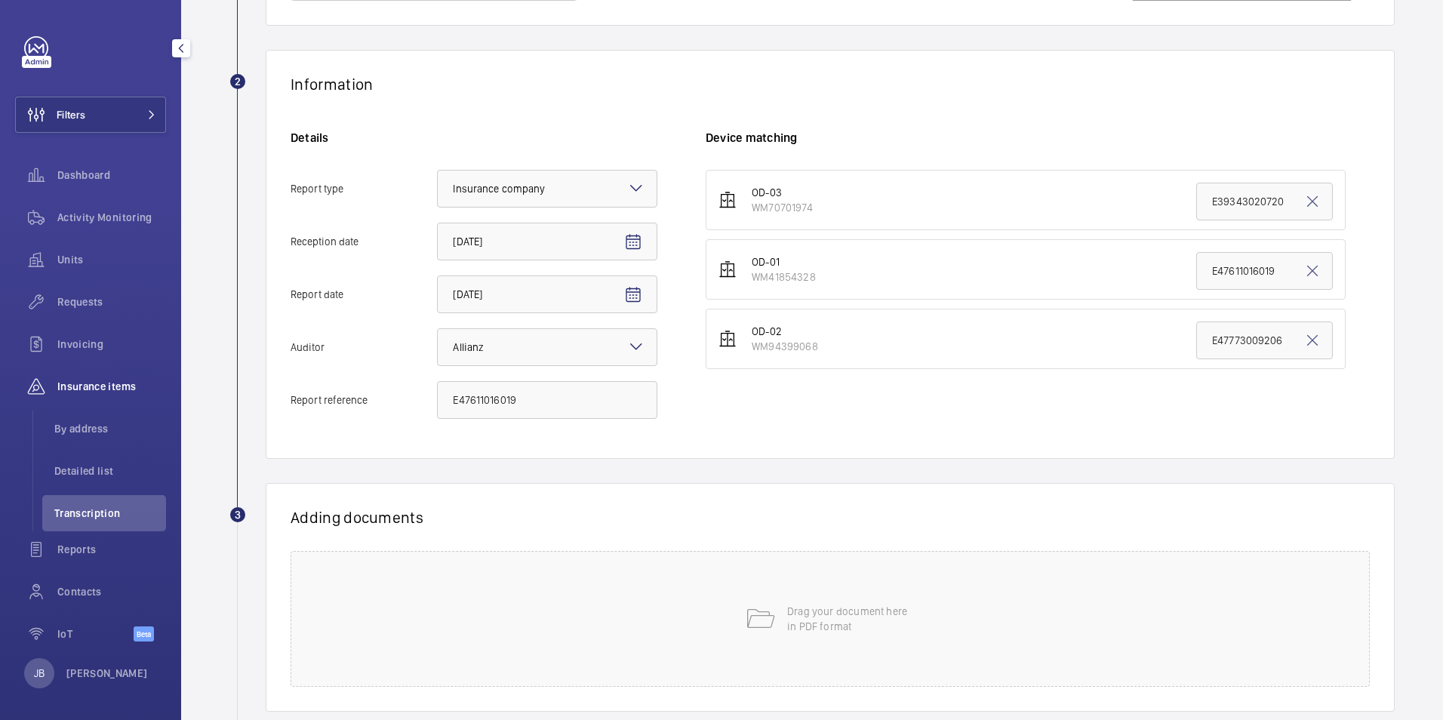
scroll to position [312, 0]
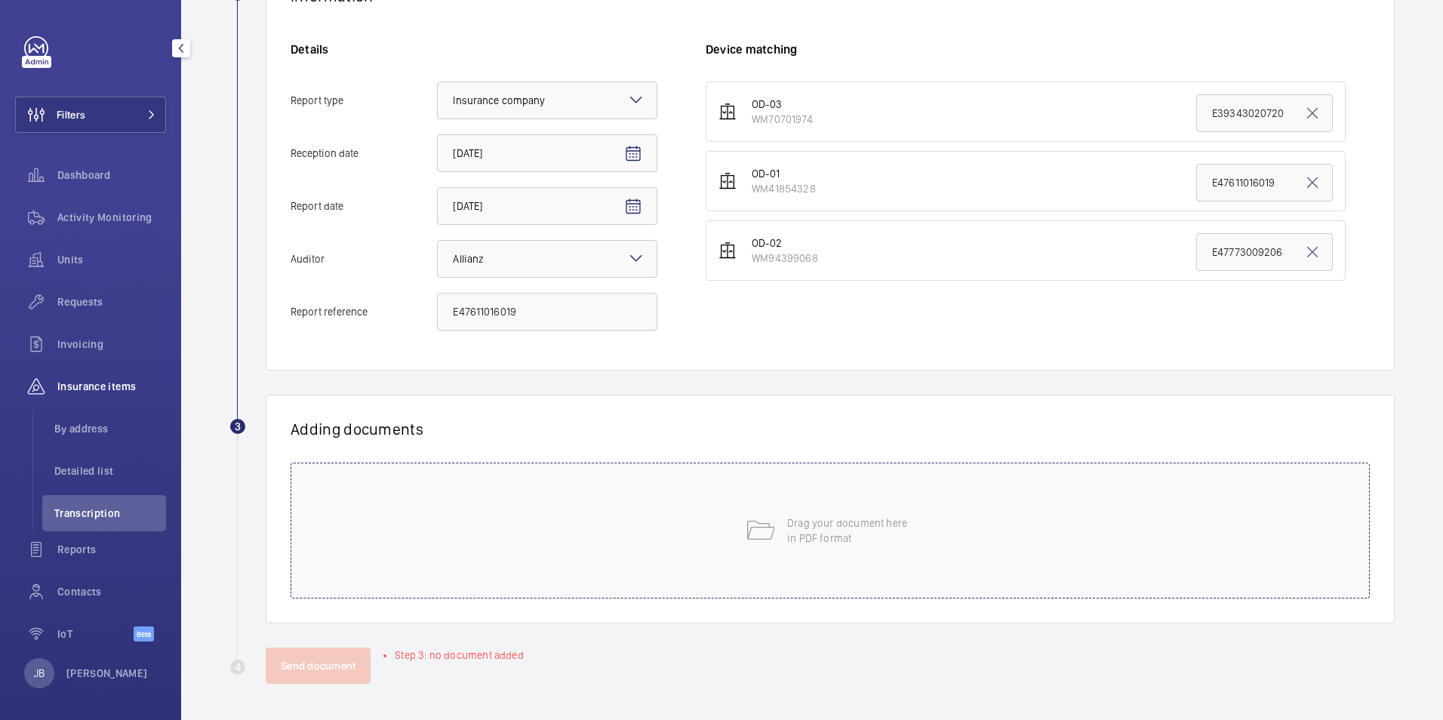
click at [942, 472] on div "Drag your document here in PDF format" at bounding box center [831, 531] width 1080 height 136
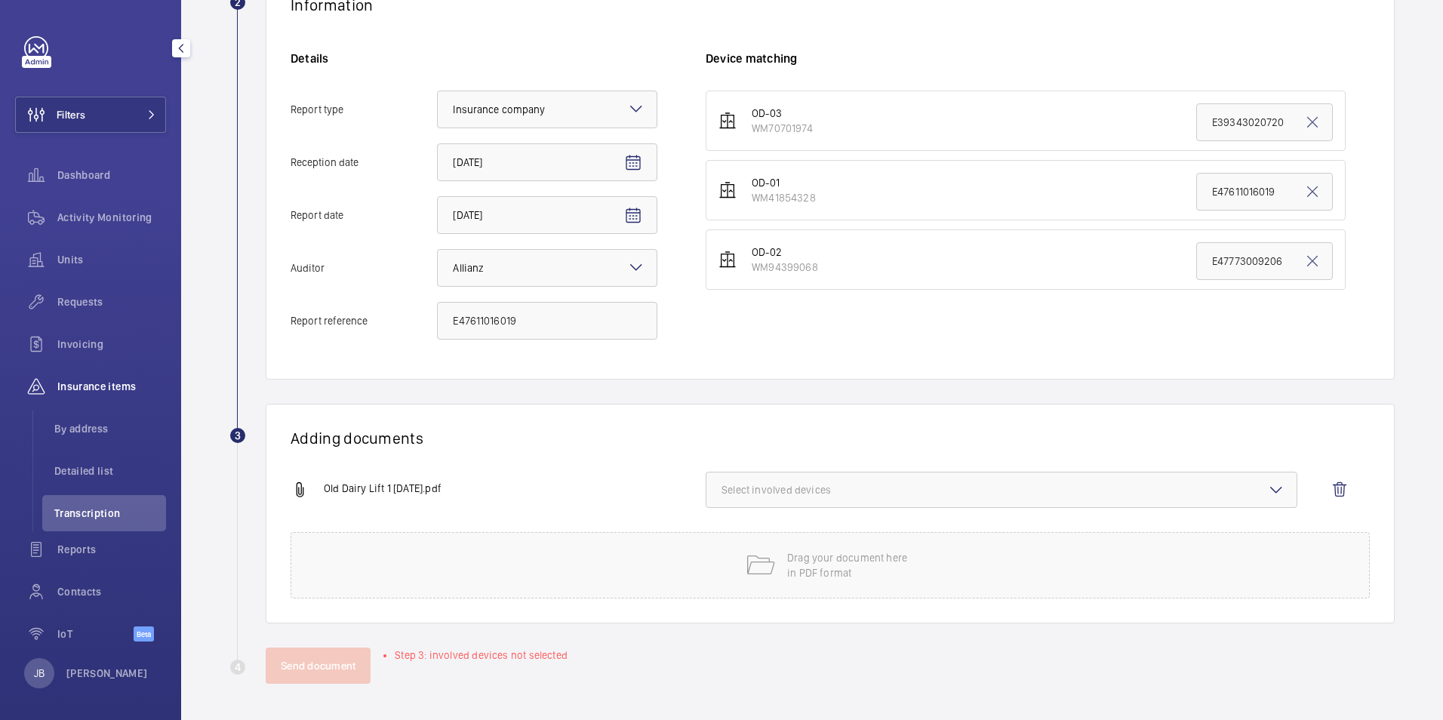
click at [863, 496] on span "Select involved devices" at bounding box center [1002, 489] width 560 height 15
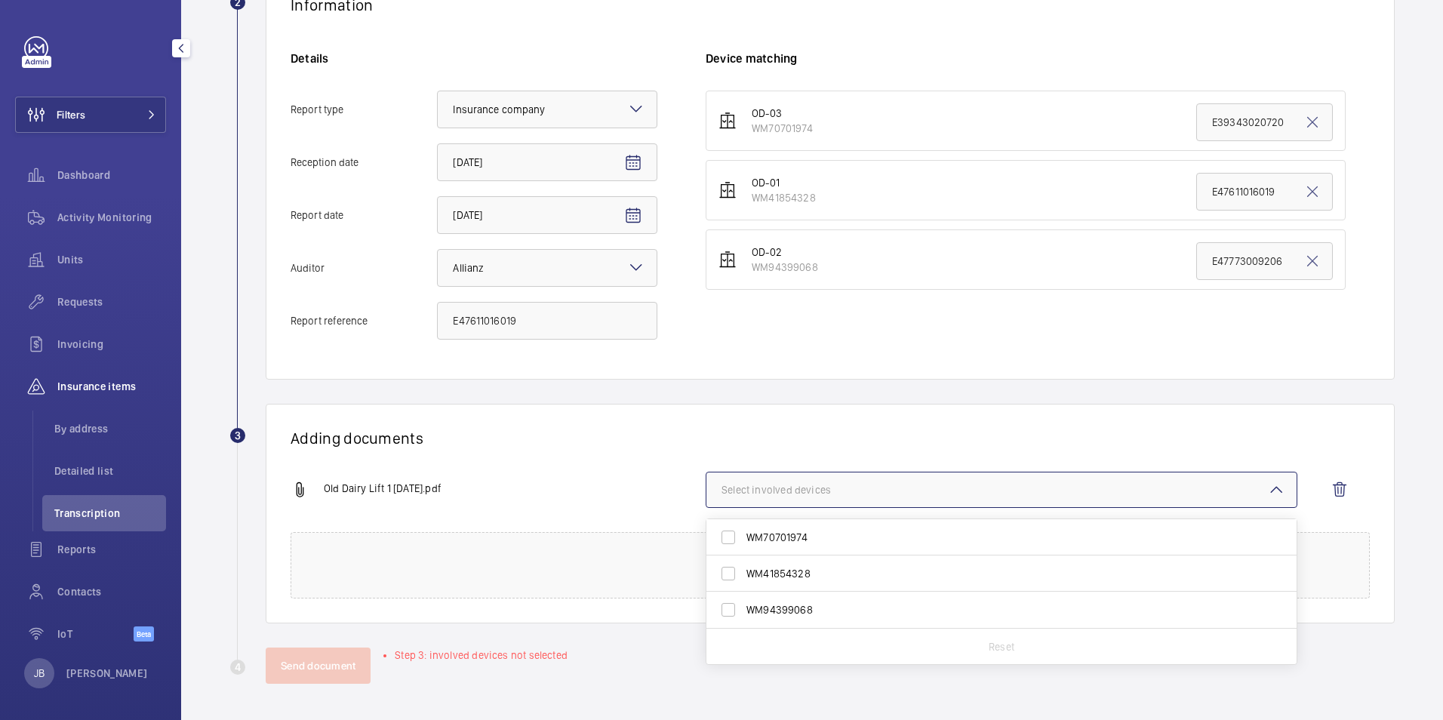
click at [726, 579] on label "WM41854328" at bounding box center [991, 574] width 568 height 36
click at [726, 579] on input "WM41854328" at bounding box center [728, 574] width 30 height 30
checkbox input "true"
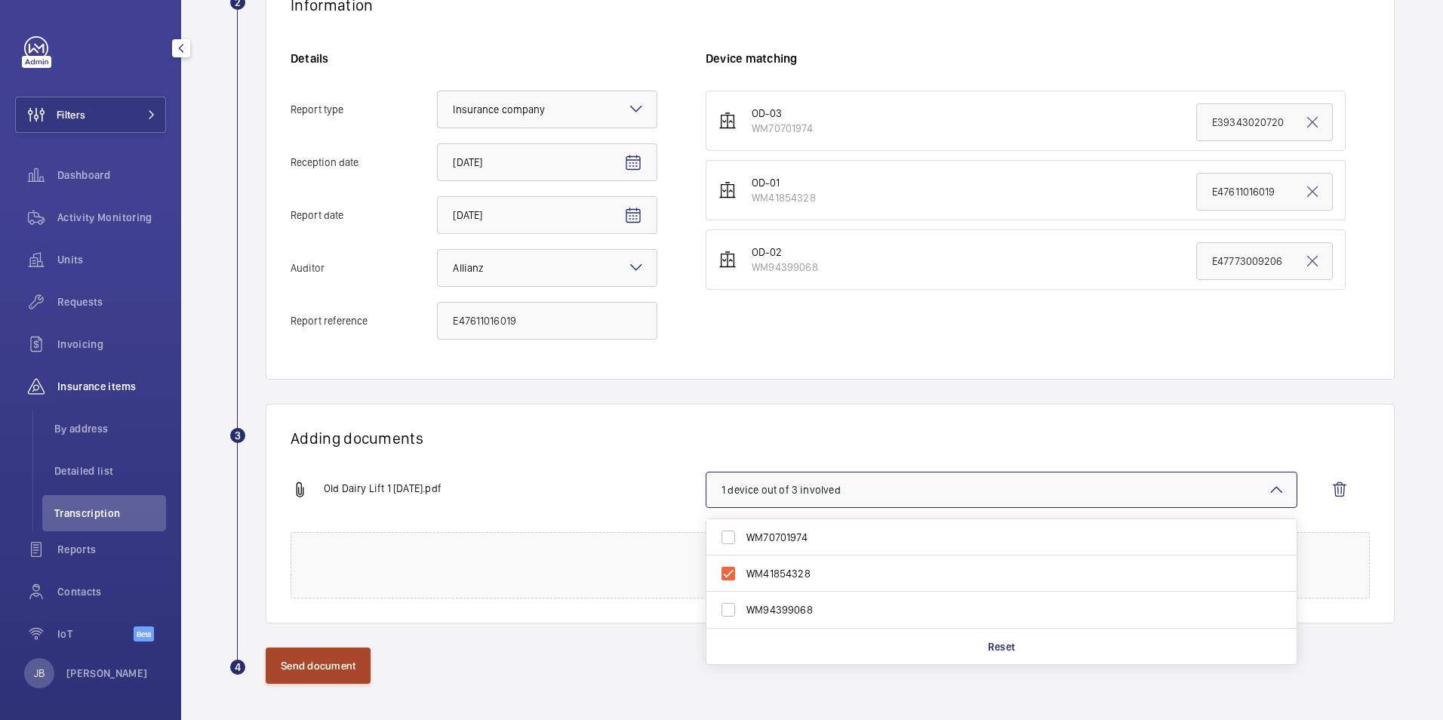
click at [336, 655] on button "Send document" at bounding box center [318, 666] width 105 height 36
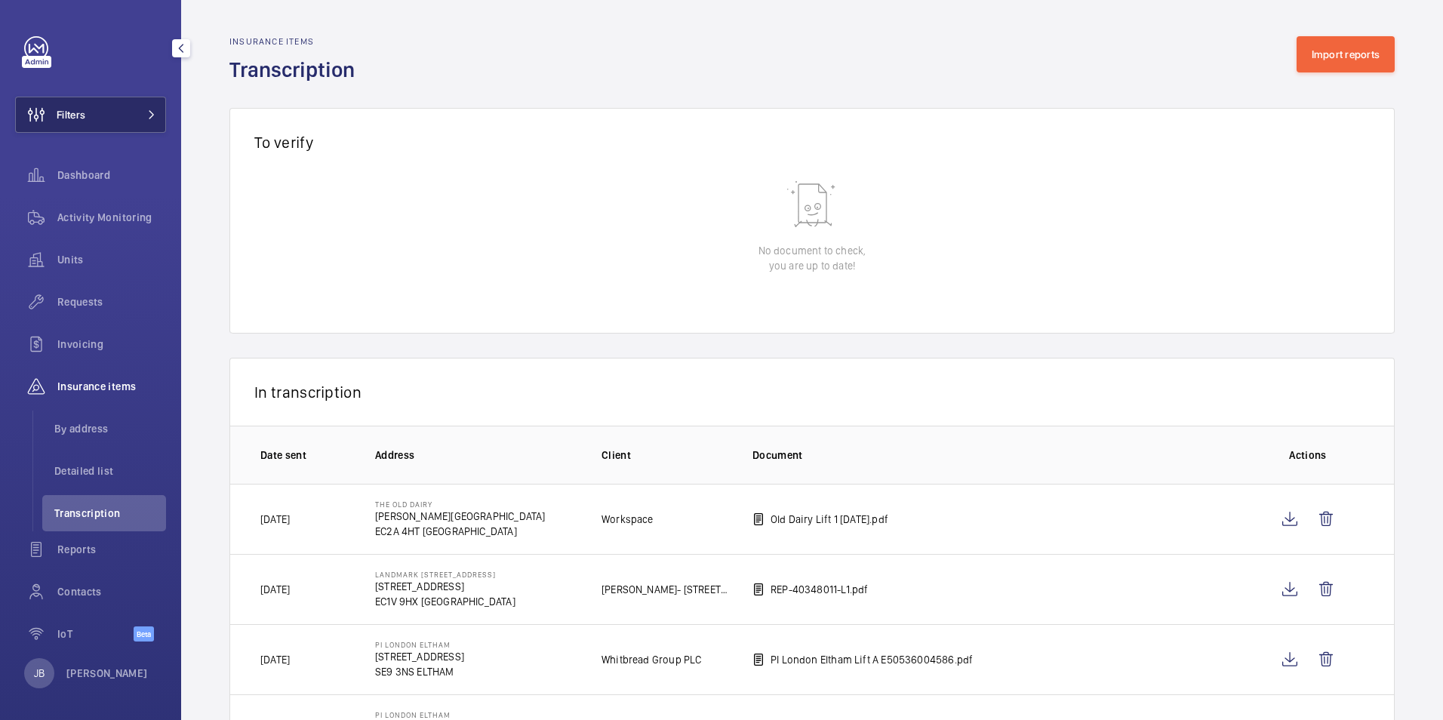
click at [150, 127] on button "Filters" at bounding box center [90, 115] width 151 height 36
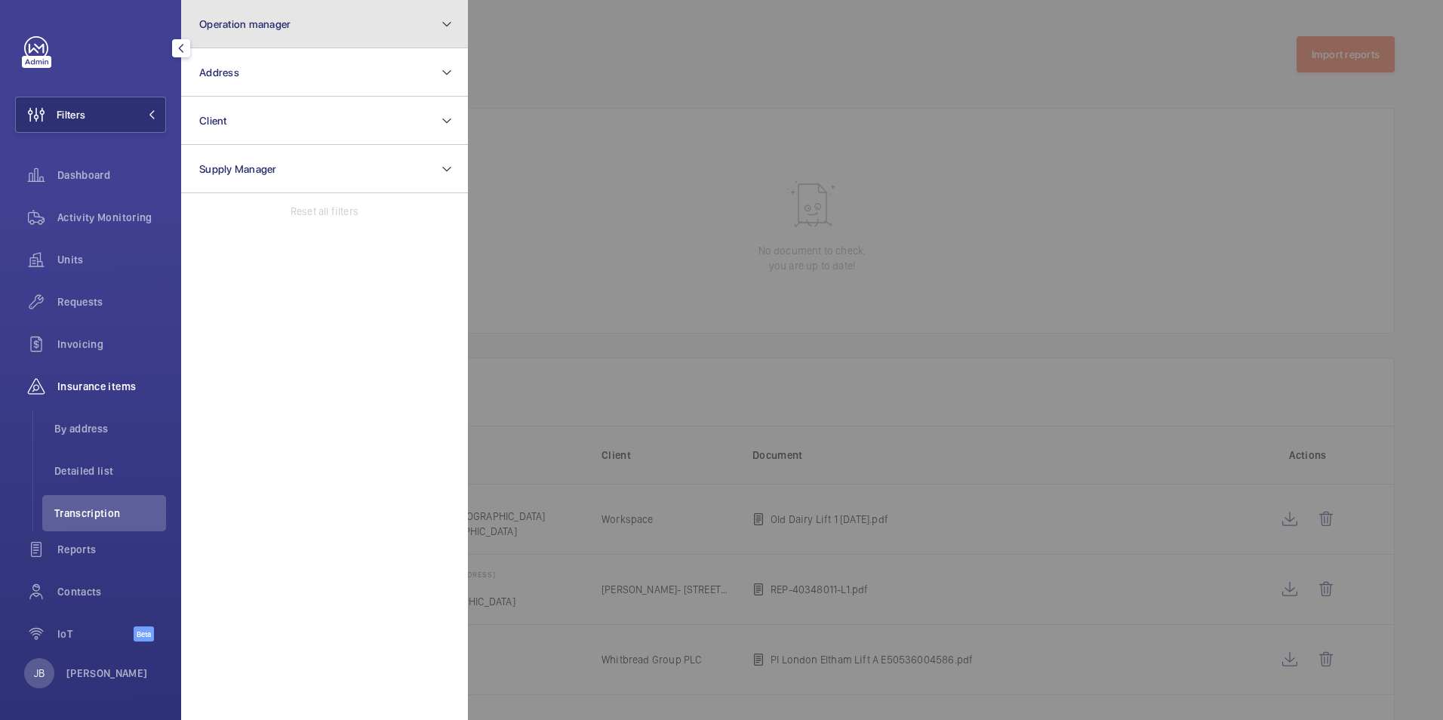
click at [345, 38] on button "Operation manager" at bounding box center [324, 24] width 287 height 48
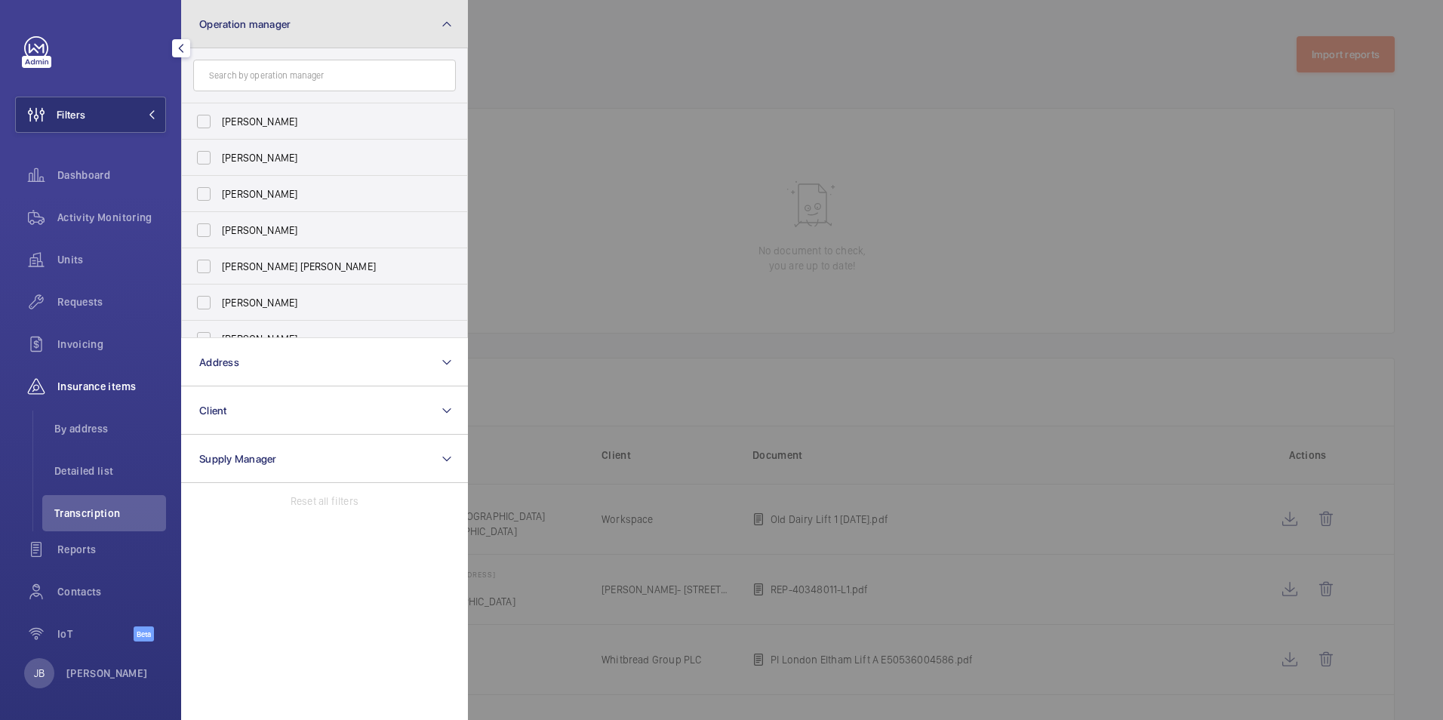
click at [314, 14] on button "Operation manager" at bounding box center [324, 24] width 287 height 48
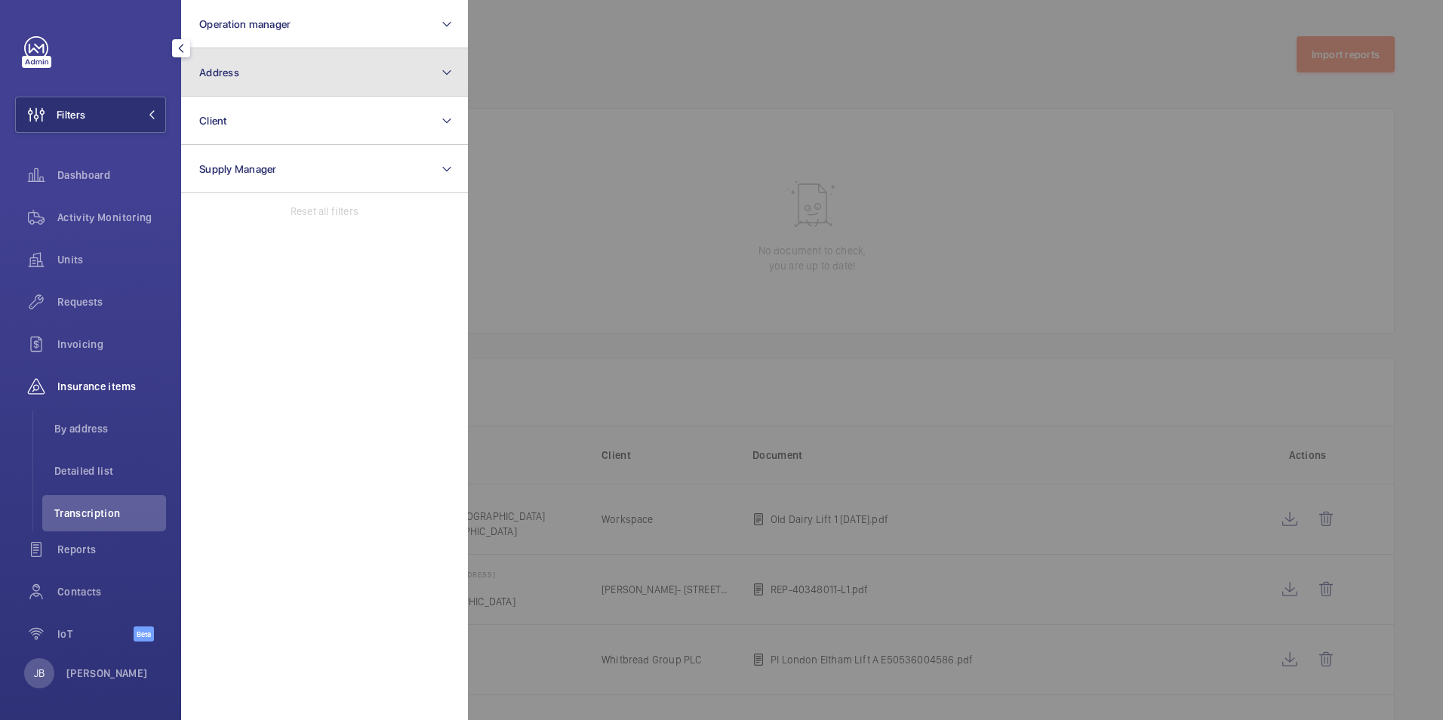
click at [293, 74] on button "Address" at bounding box center [324, 72] width 287 height 48
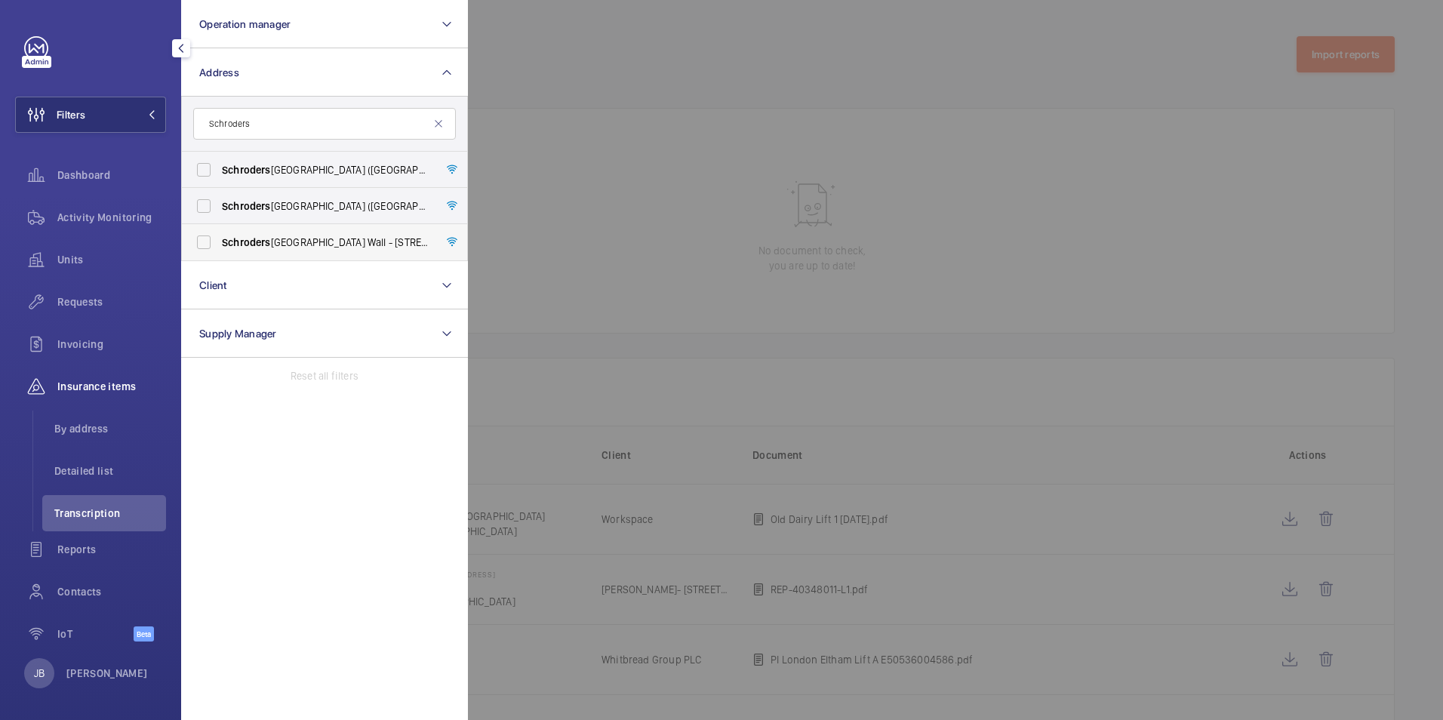
type input "Schroders"
click at [205, 240] on label "Schroders [GEOGRAPHIC_DATA] - [STREET_ADDRESS]" at bounding box center [313, 242] width 263 height 36
click at [205, 240] on input "Schroders [GEOGRAPHIC_DATA] - [STREET_ADDRESS]" at bounding box center [204, 242] width 30 height 30
checkbox input "true"
click at [205, 180] on label "Schroders Horsham Holmwood ([GEOGRAPHIC_DATA]) - [PERSON_NAME][STREET_ADDRESS]" at bounding box center [313, 170] width 263 height 36
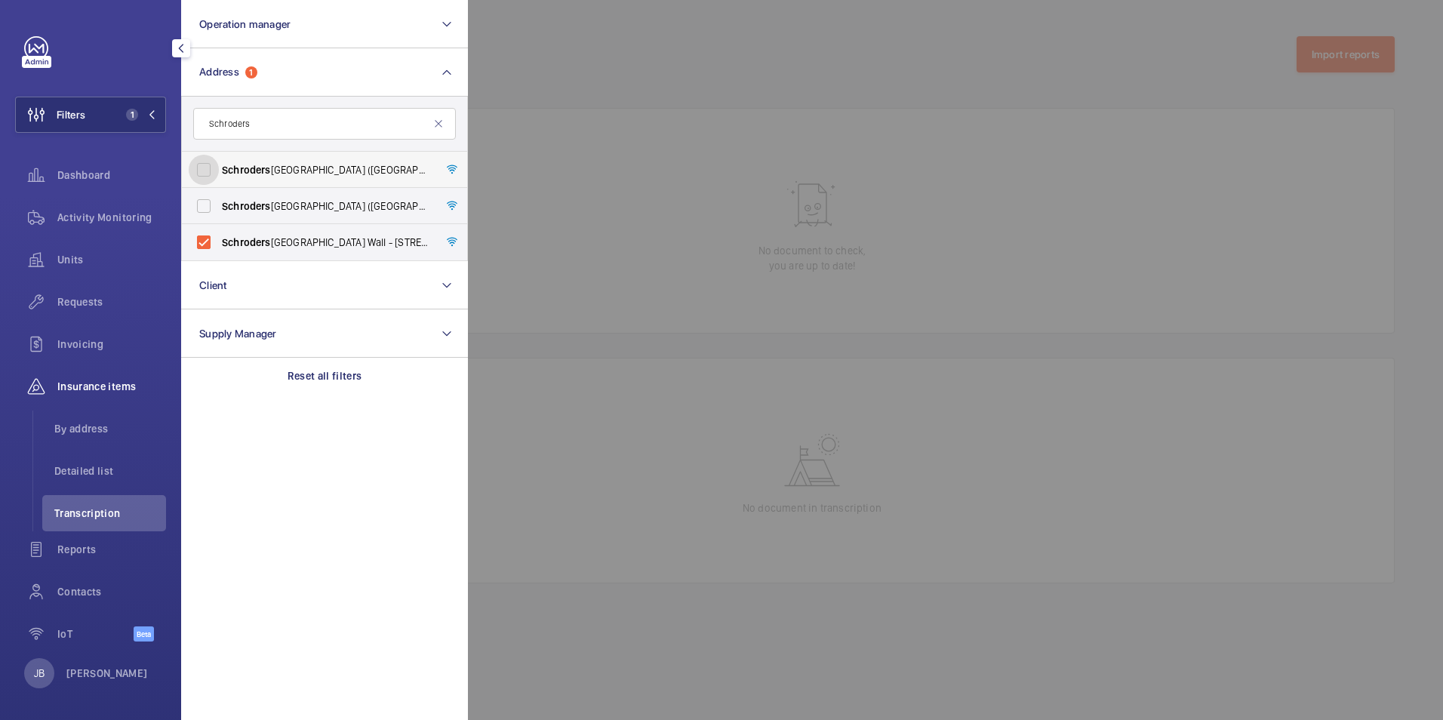
click at [205, 180] on input "Schroders Horsham Holmwood ([GEOGRAPHIC_DATA]) - [PERSON_NAME][STREET_ADDRESS]" at bounding box center [204, 170] width 30 height 30
checkbox input "true"
click at [205, 207] on label "Schroders Ashurst ([GEOGRAPHIC_DATA]) - [PERSON_NAME][STREET_ADDRESS]" at bounding box center [313, 206] width 263 height 36
click at [205, 207] on input "Schroders Ashurst ([GEOGRAPHIC_DATA]) - [PERSON_NAME][STREET_ADDRESS]" at bounding box center [204, 206] width 30 height 30
checkbox input "true"
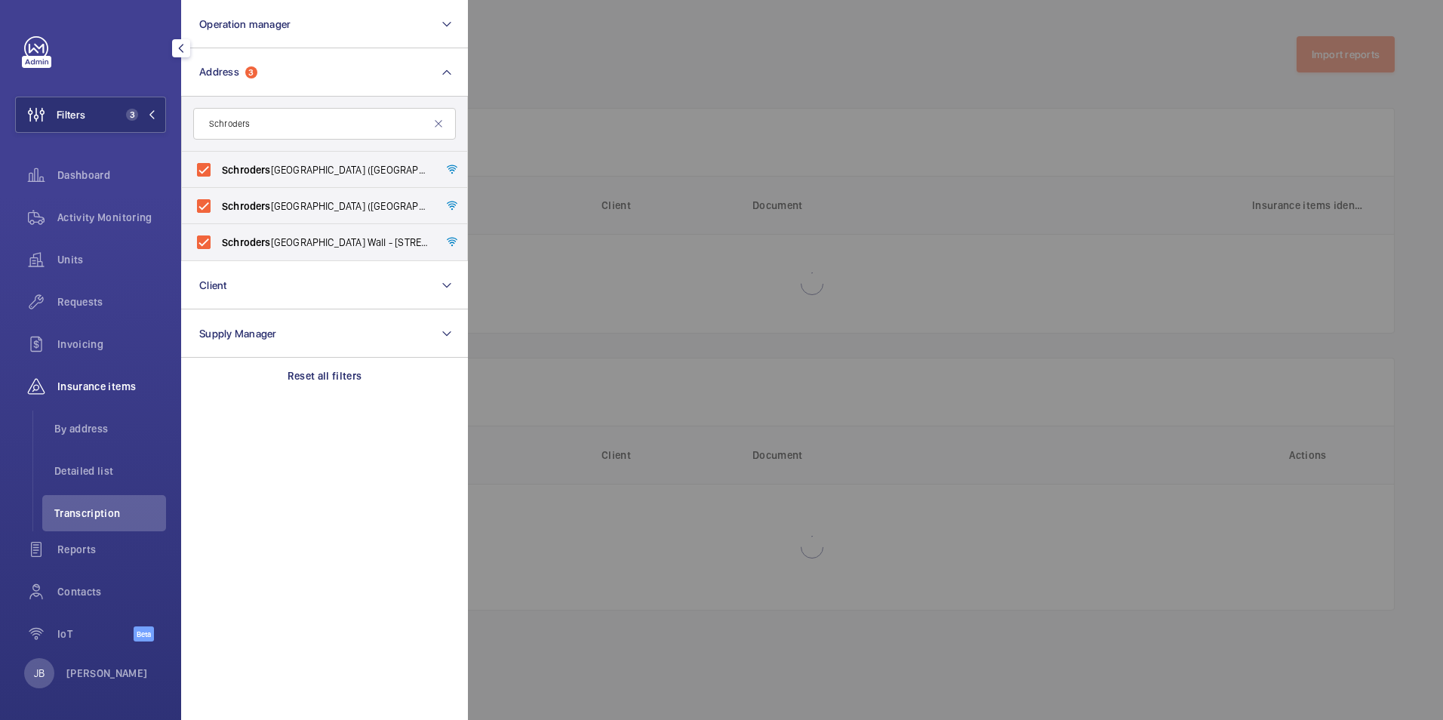
click at [639, 105] on div at bounding box center [1189, 360] width 1443 height 720
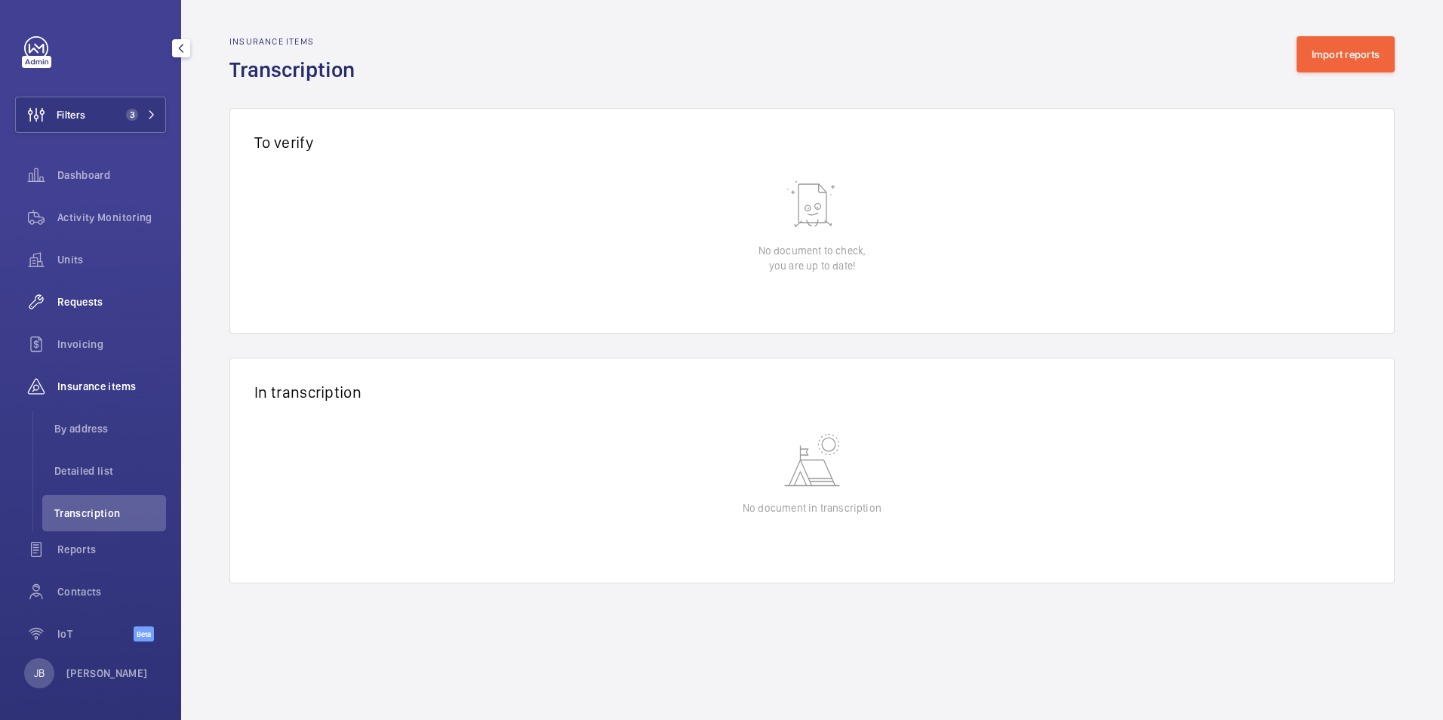
click at [99, 297] on span "Requests" at bounding box center [111, 301] width 109 height 15
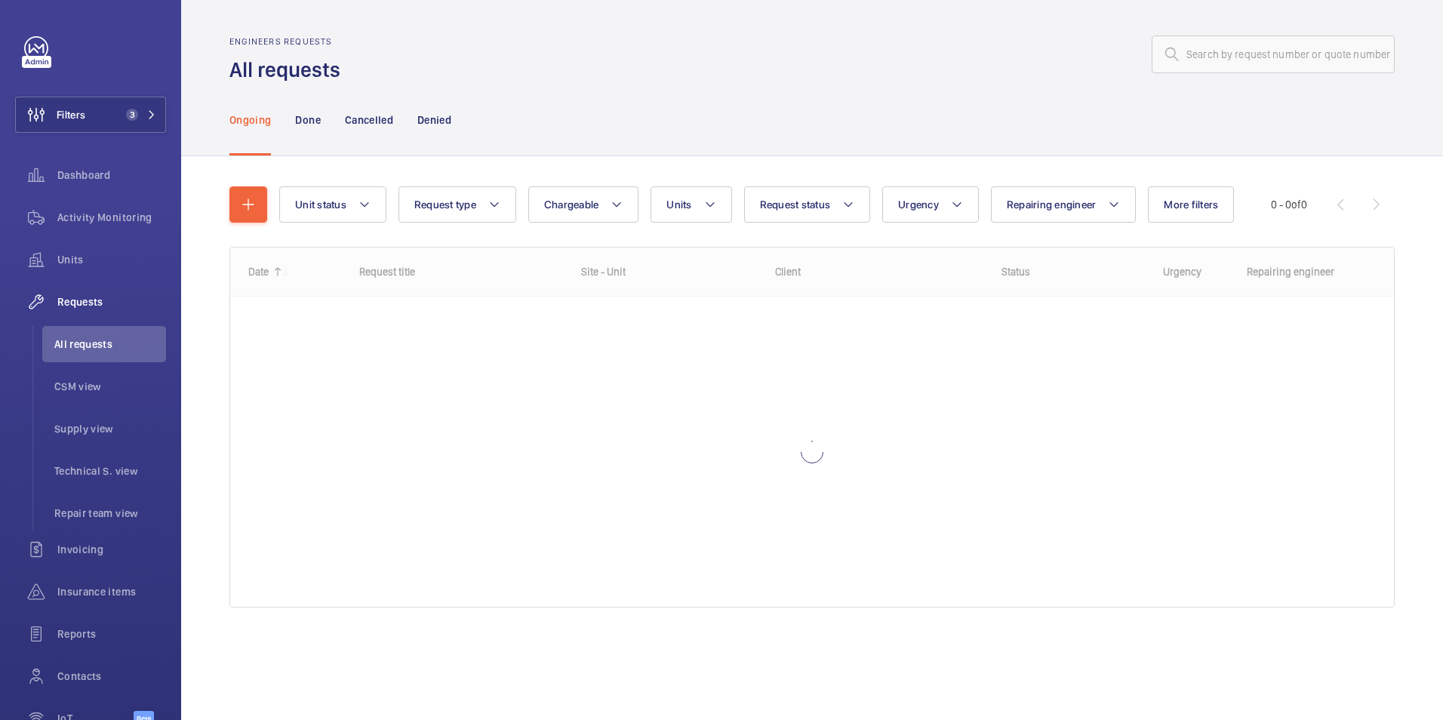
click at [644, 45] on div at bounding box center [873, 54] width 1046 height 36
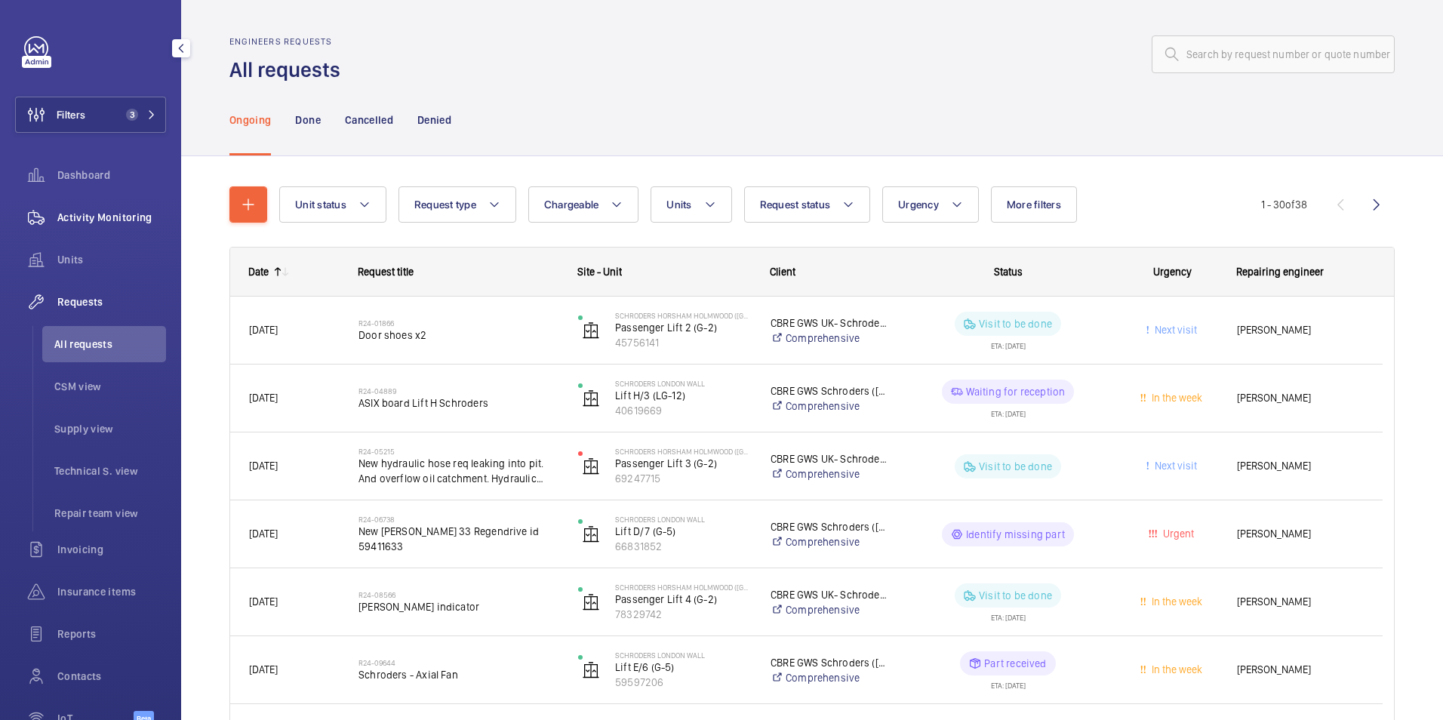
click at [121, 212] on span "Activity Monitoring" at bounding box center [111, 217] width 109 height 15
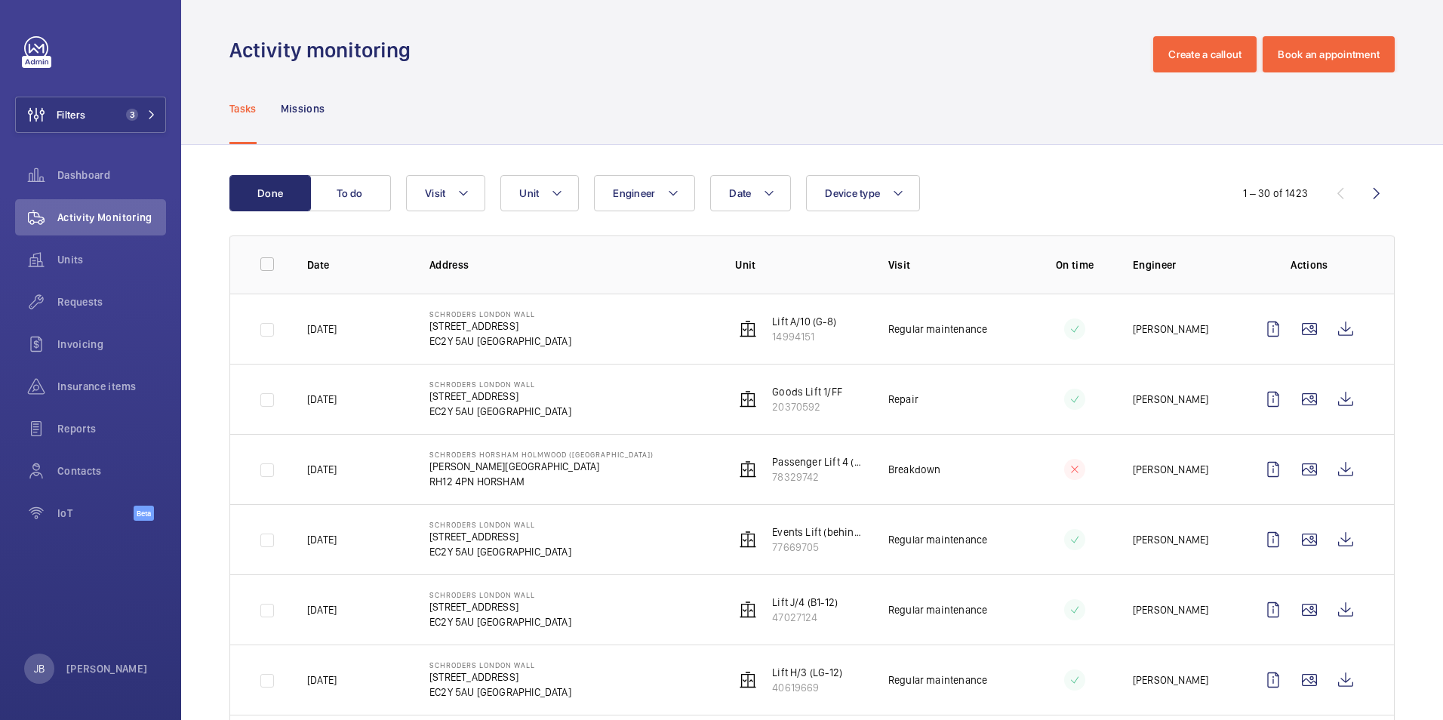
click at [270, 466] on td at bounding box center [256, 469] width 53 height 70
click at [1342, 468] on wm-front-icon-button at bounding box center [1346, 469] width 36 height 36
click at [435, 202] on button "Visit" at bounding box center [445, 193] width 79 height 36
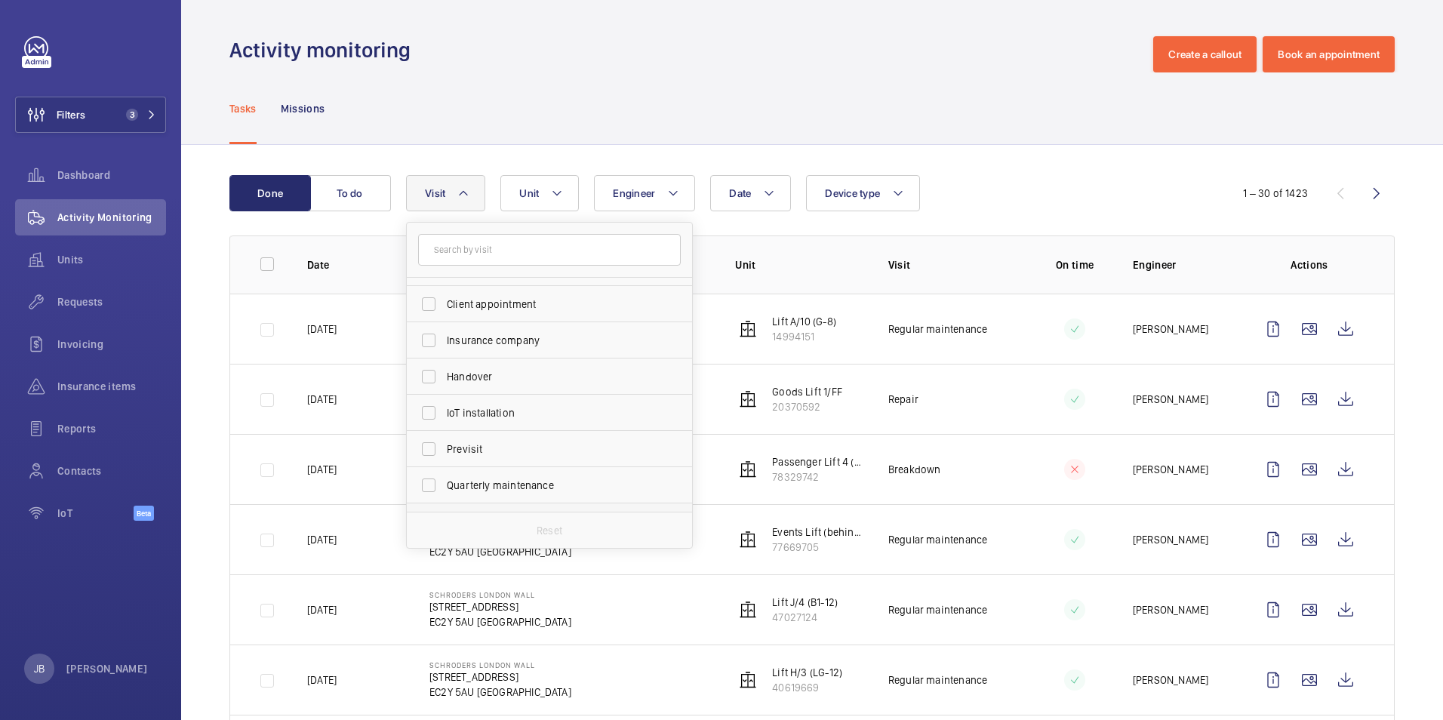
scroll to position [151, 0]
click at [426, 431] on label "Regular maintenance" at bounding box center [538, 435] width 263 height 36
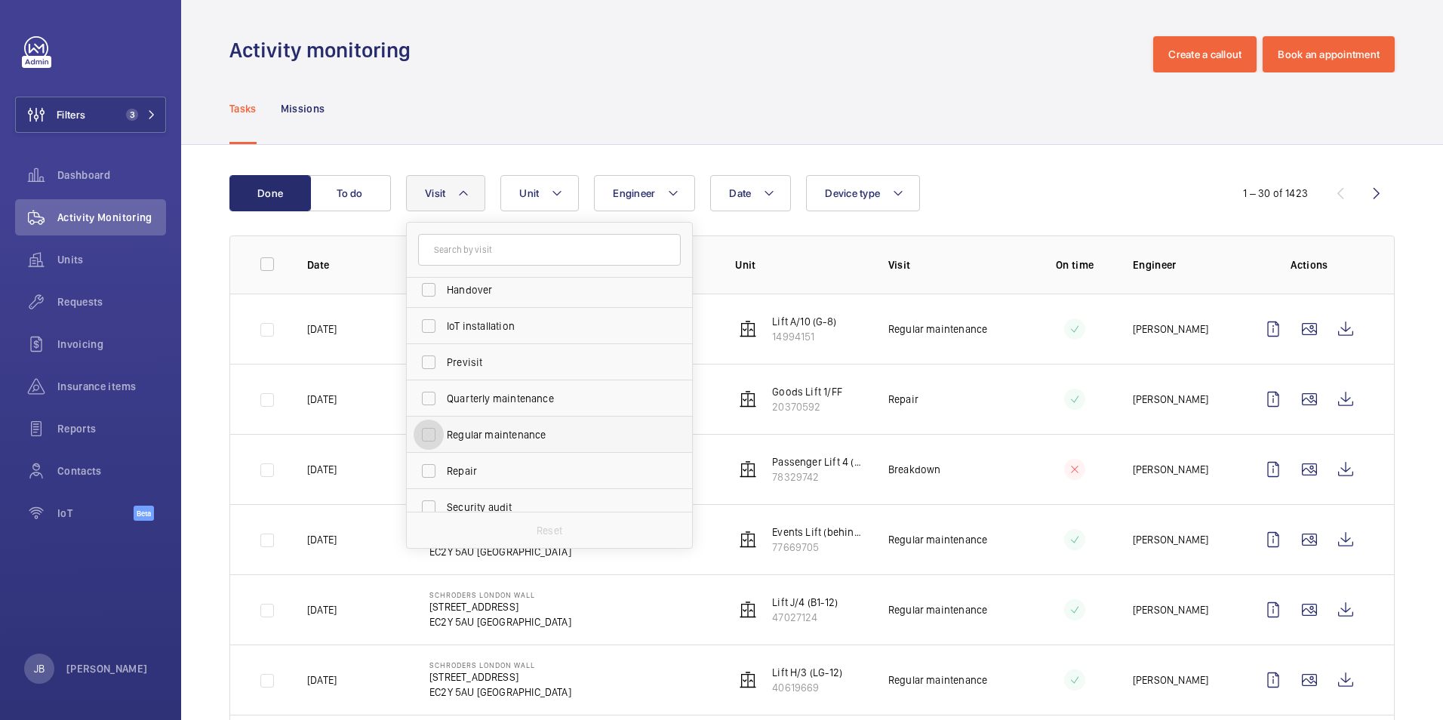
click at [426, 431] on input "Regular maintenance" at bounding box center [429, 435] width 30 height 30
checkbox input "true"
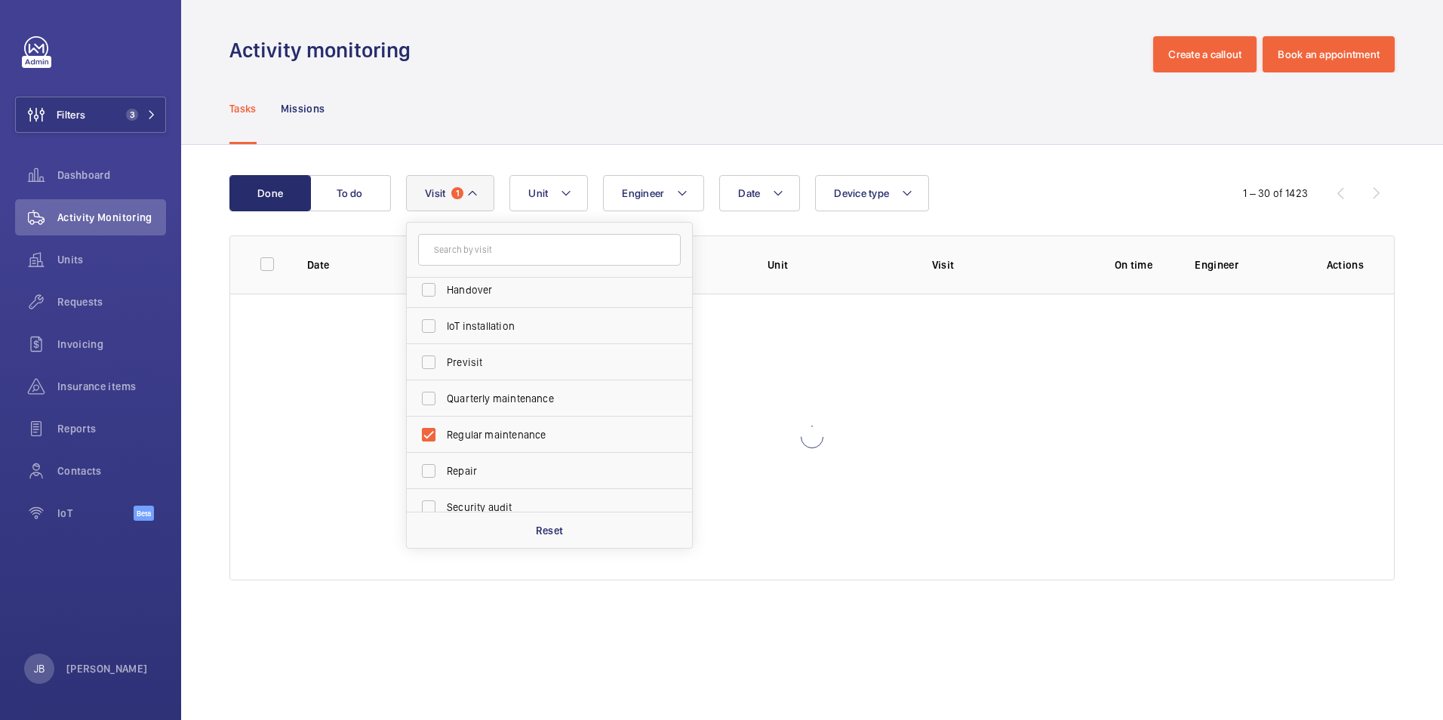
click at [599, 116] on div "Tasks Missions" at bounding box center [813, 108] width 1166 height 72
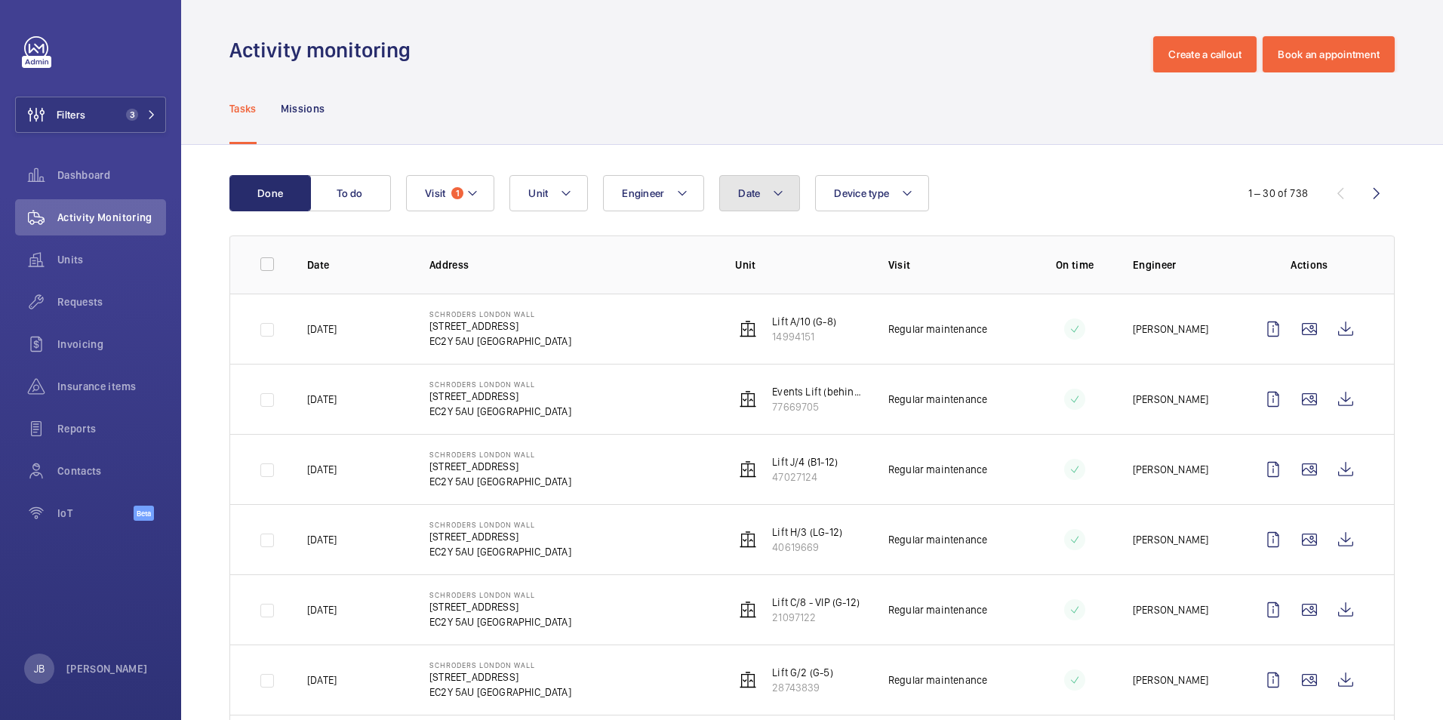
click at [755, 191] on span "Date" at bounding box center [749, 193] width 22 height 12
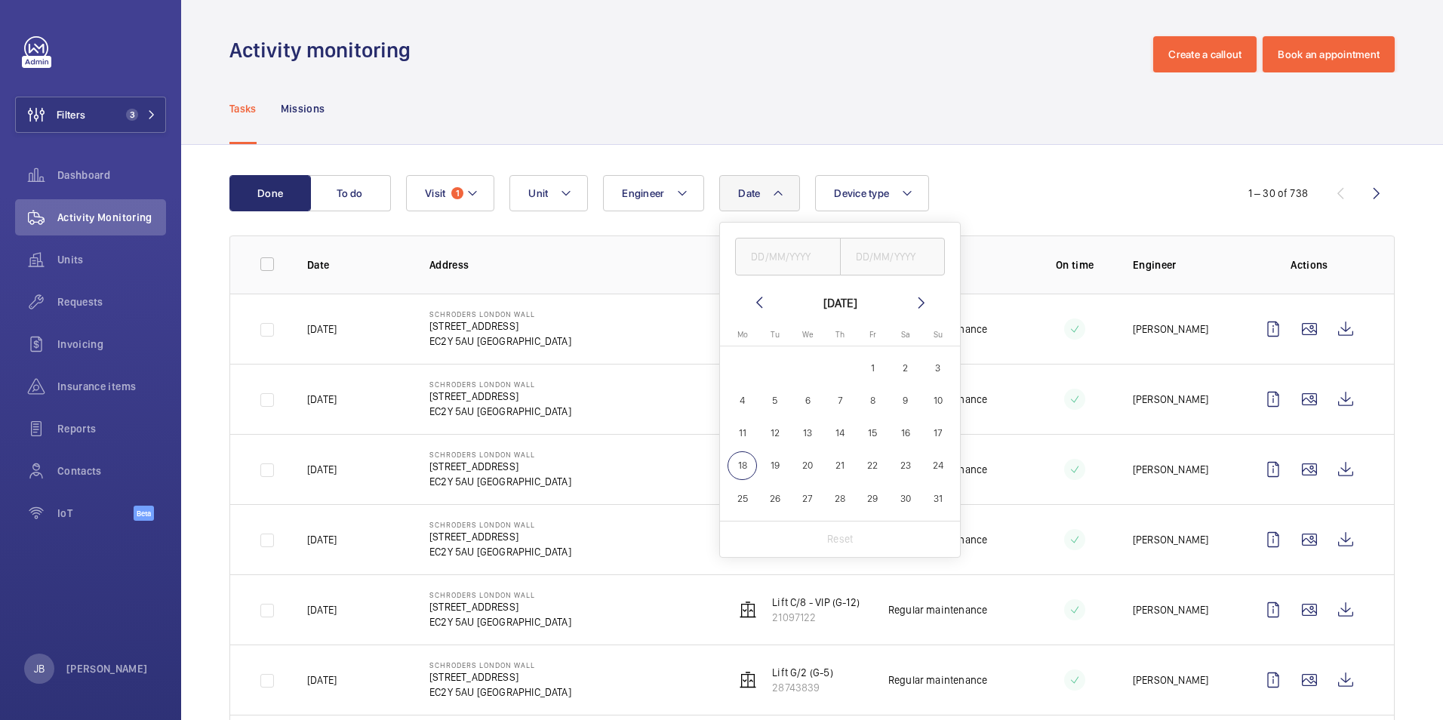
click at [766, 298] on mat-icon at bounding box center [759, 303] width 18 height 18
click at [807, 470] on span "23" at bounding box center [807, 465] width 29 height 29
type input "[DATE]"
drag, startPoint x: 899, startPoint y: 244, endPoint x: 893, endPoint y: 268, distance: 24.9
click at [899, 245] on input "text" at bounding box center [893, 257] width 106 height 38
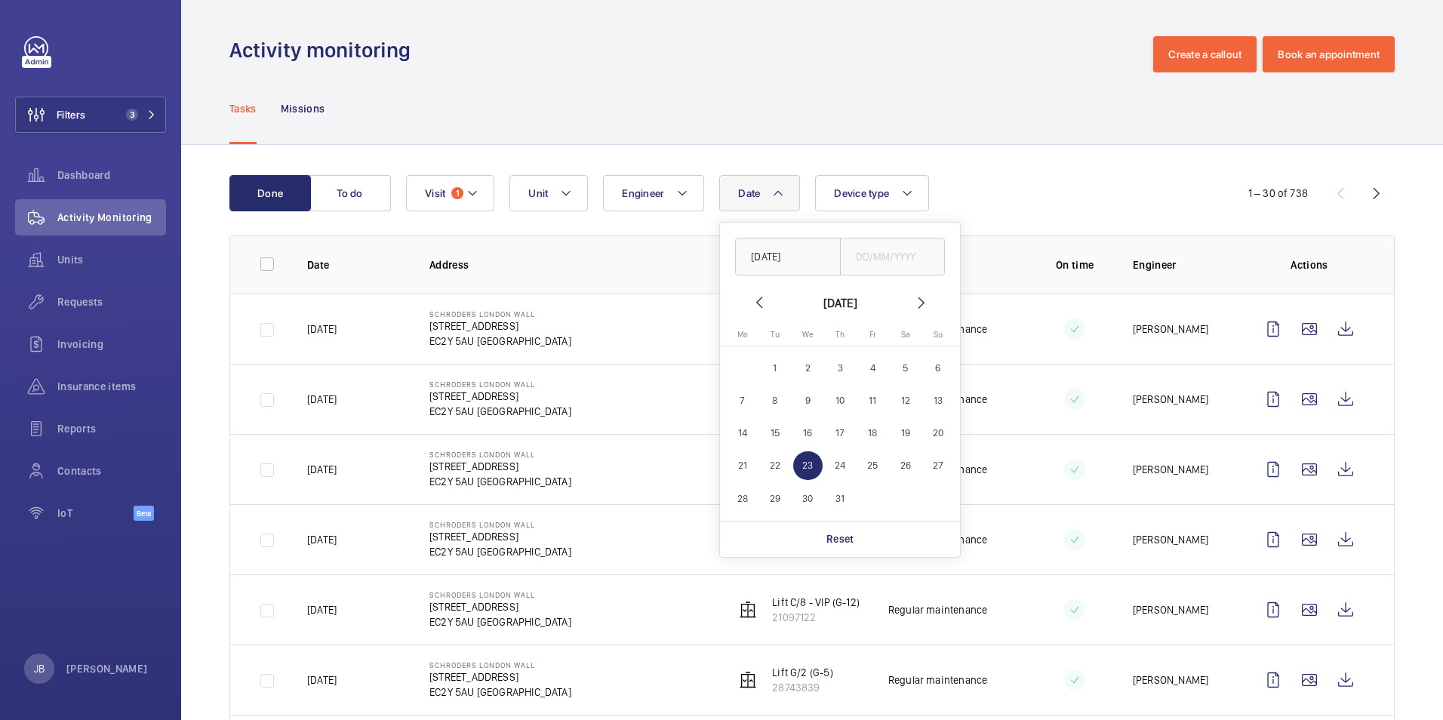
click at [799, 463] on span "23" at bounding box center [807, 465] width 29 height 29
type input "[DATE]"
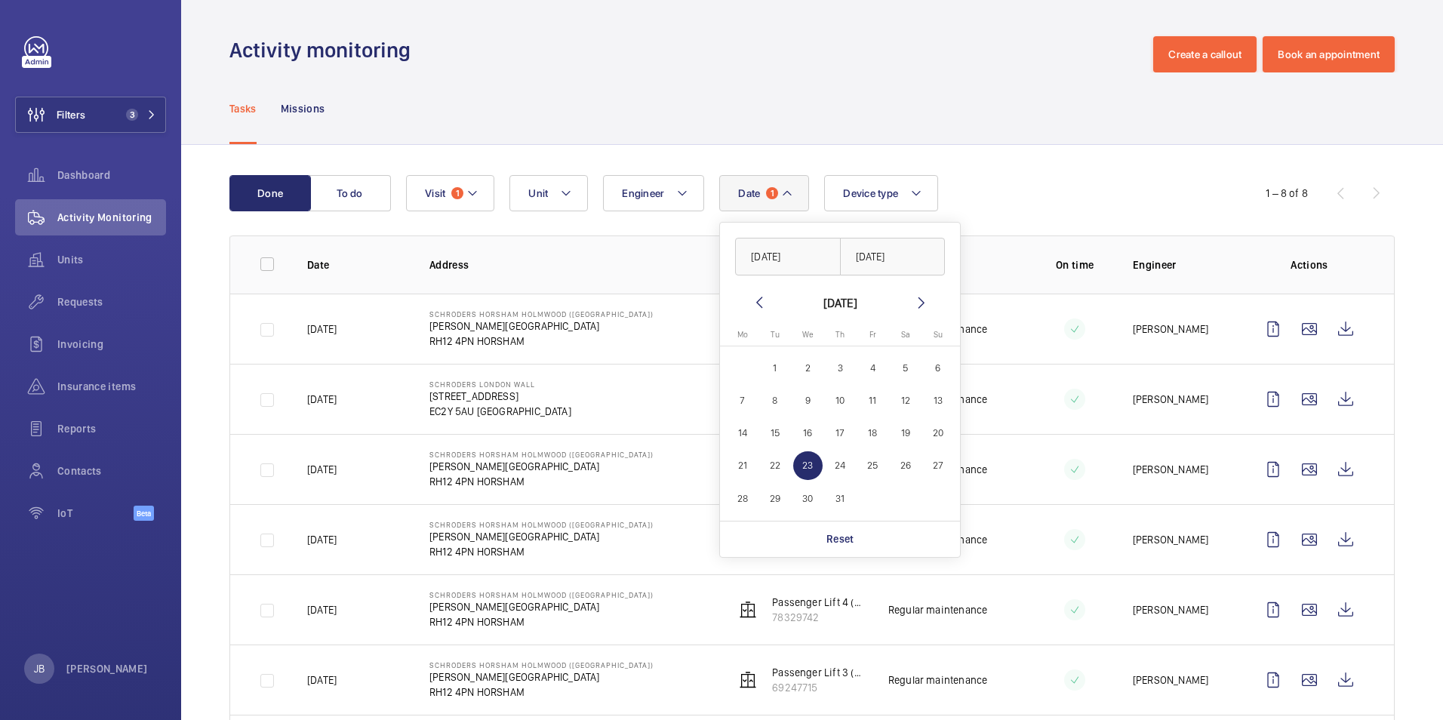
click at [841, 60] on div "Activity monitoring Create a callout Book an appointment" at bounding box center [813, 54] width 1166 height 36
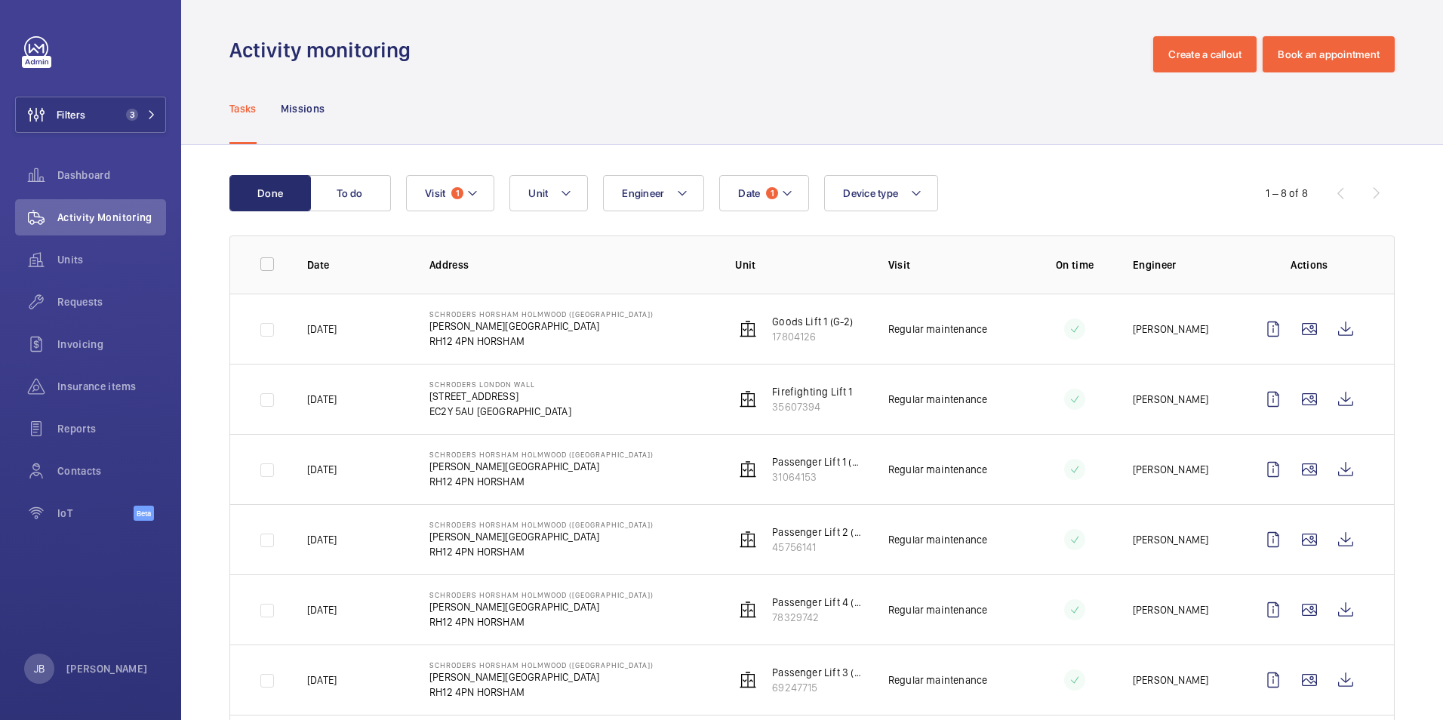
scroll to position [172, 0]
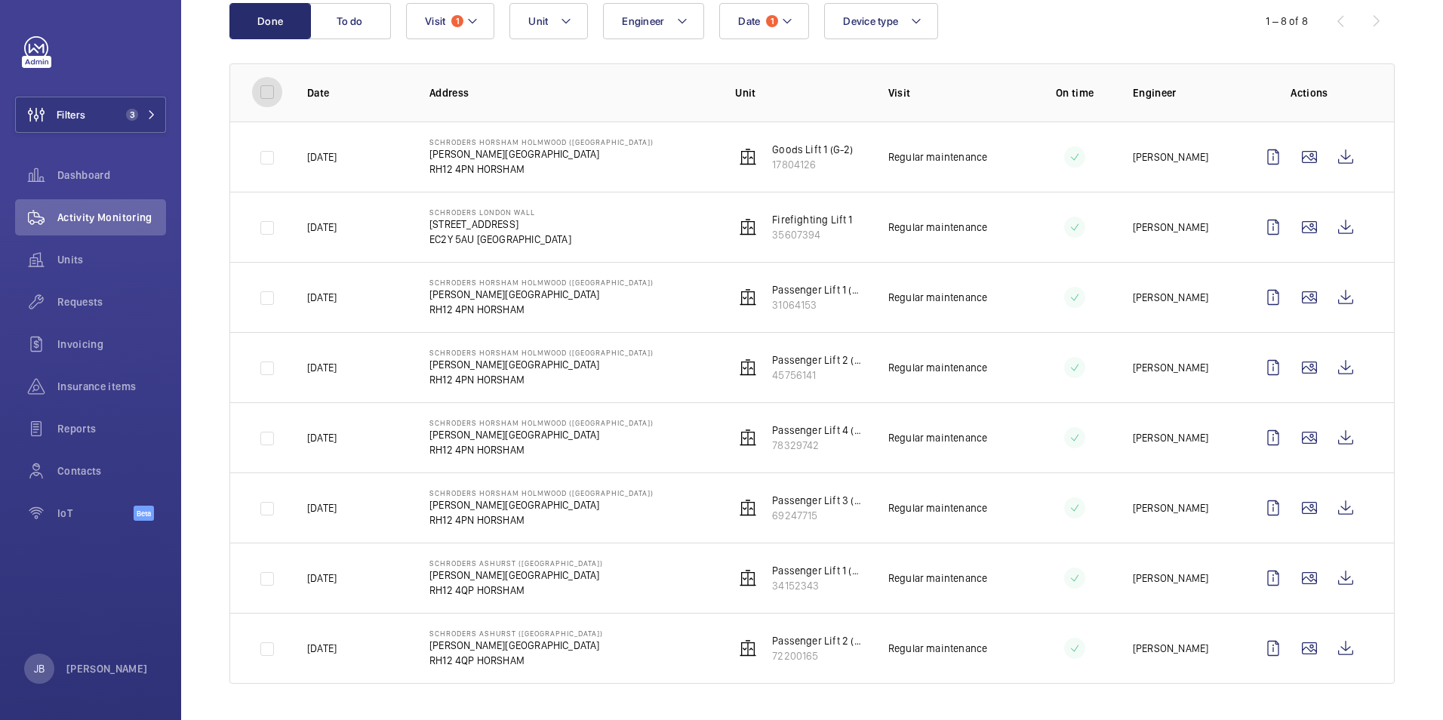
click at [269, 97] on input "checkbox" at bounding box center [267, 92] width 30 height 30
checkbox input "true"
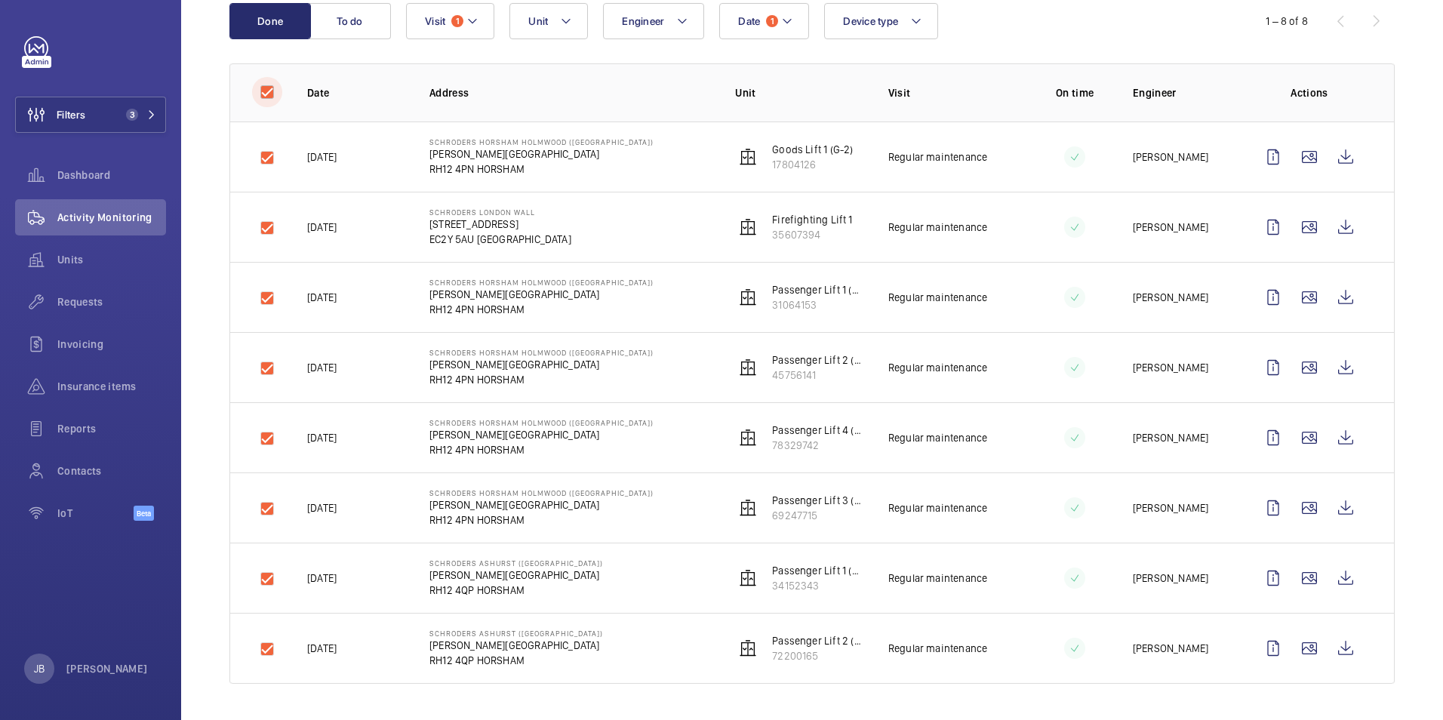
checkbox input "true"
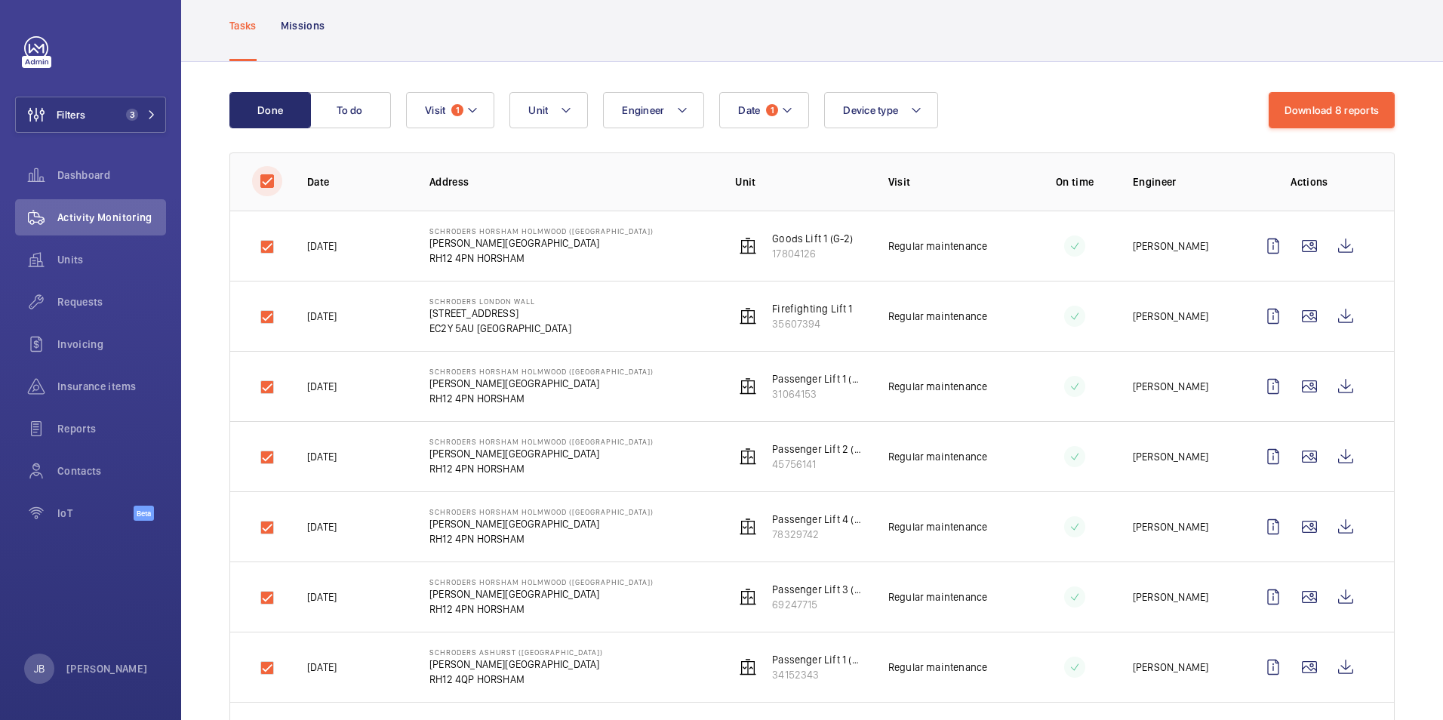
scroll to position [0, 0]
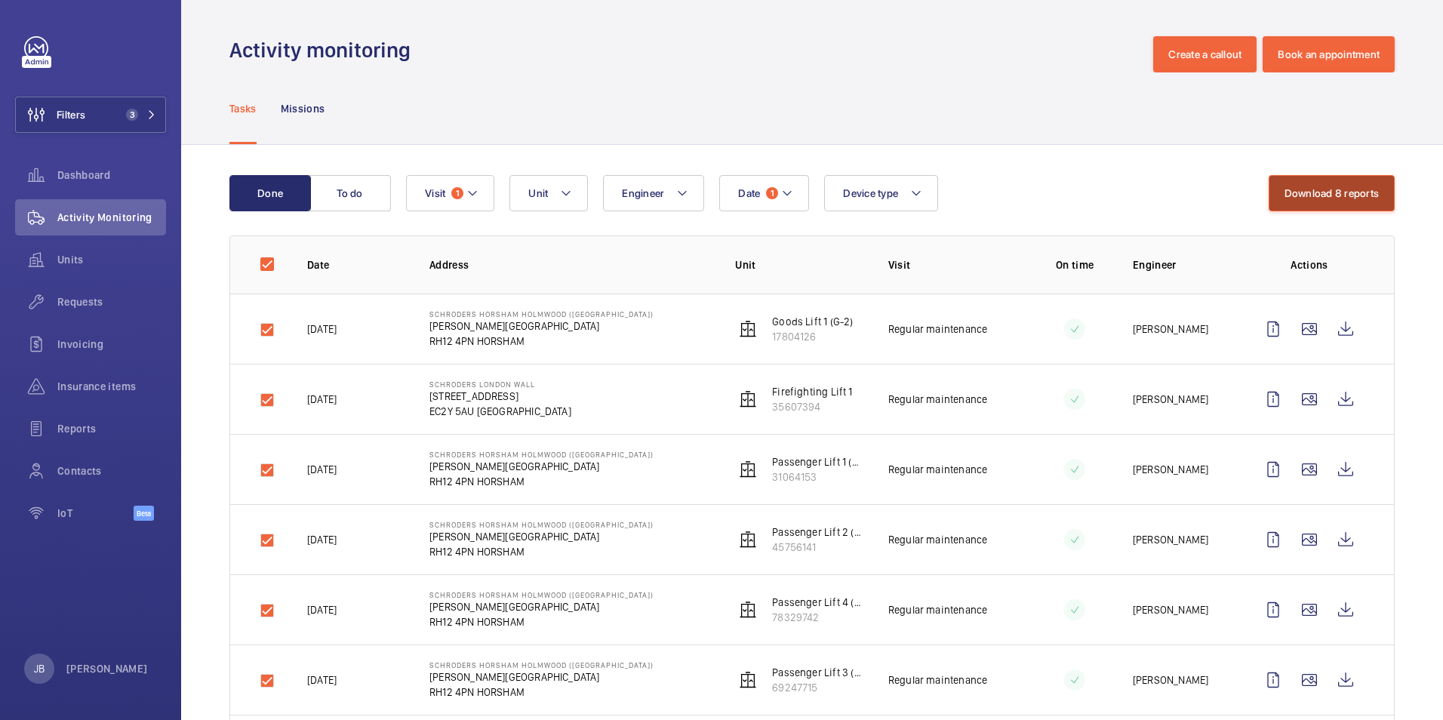
click at [1349, 198] on button "Download 8 reports" at bounding box center [1332, 193] width 127 height 36
click at [1299, 196] on button "Download 8 reports" at bounding box center [1332, 193] width 127 height 36
click at [264, 258] on input "checkbox" at bounding box center [267, 264] width 30 height 30
checkbox input "false"
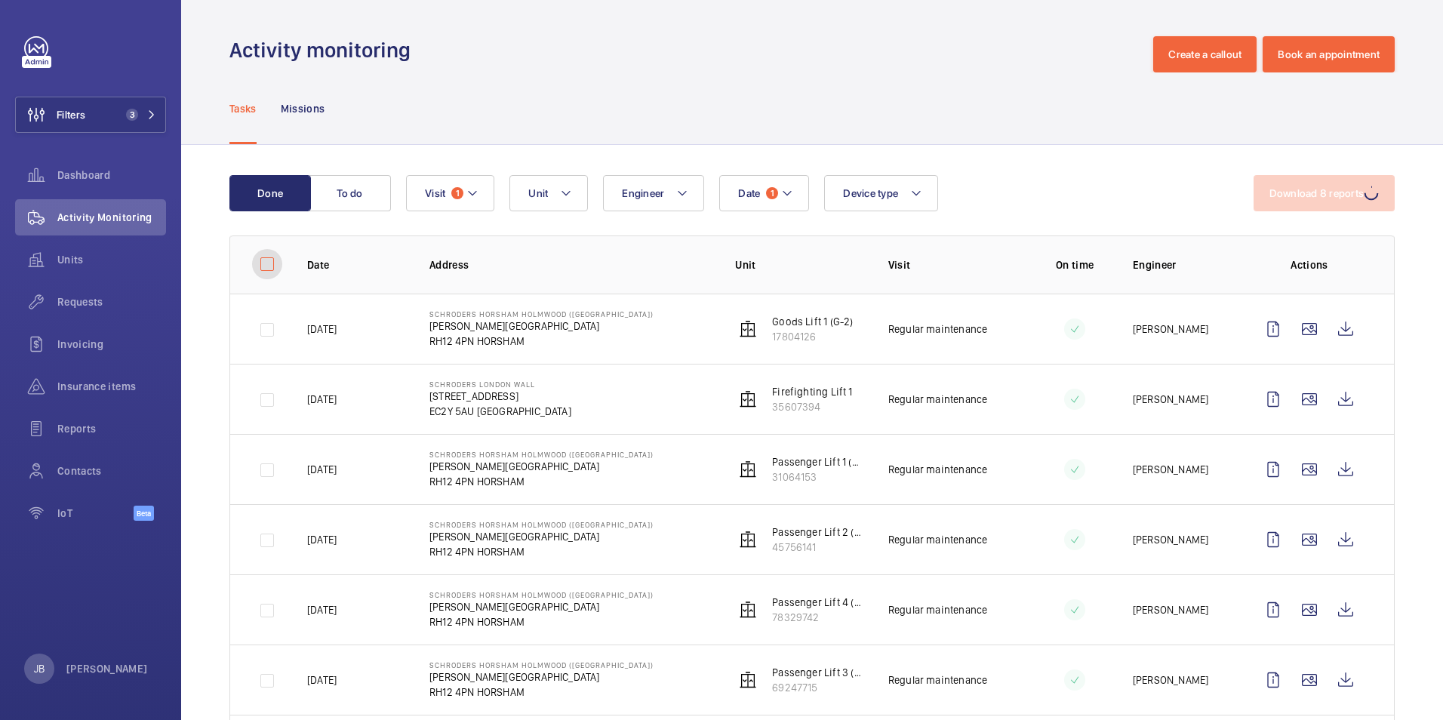
checkbox input "false"
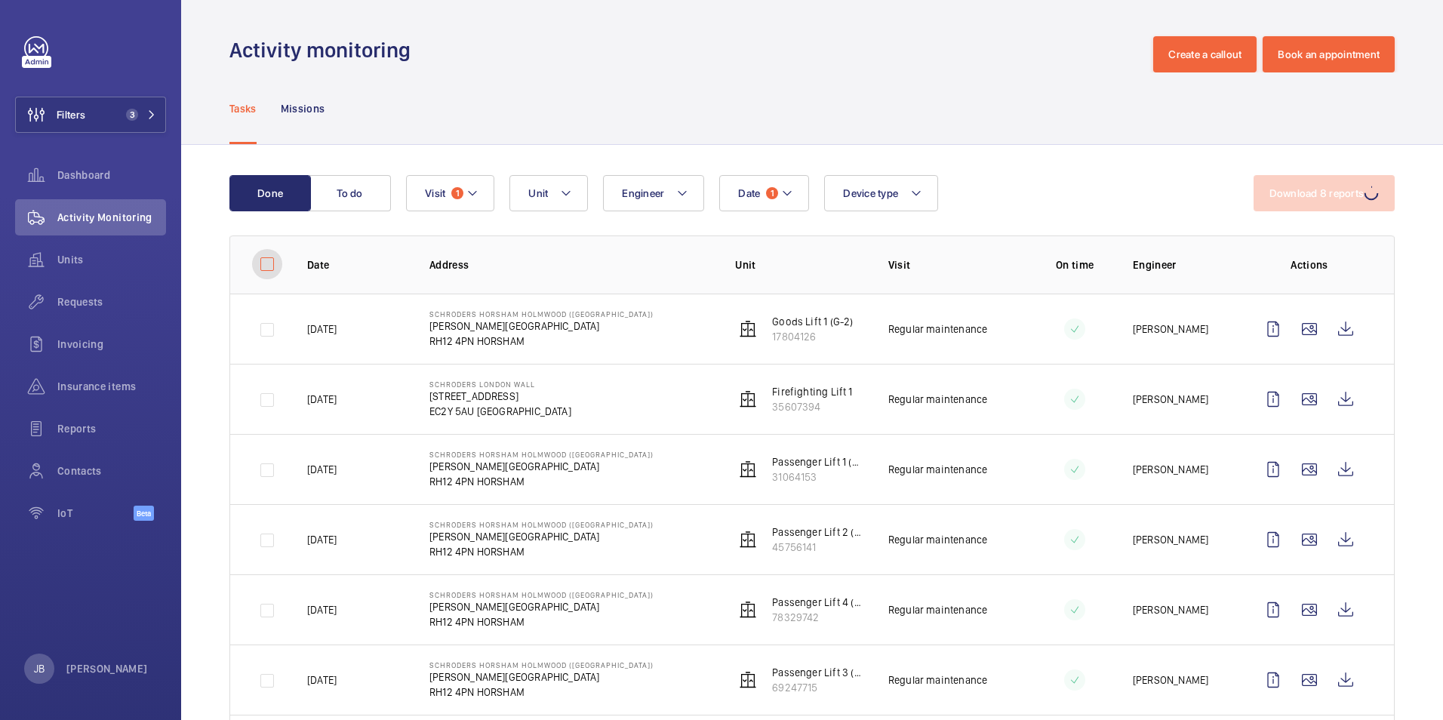
checkbox input "false"
click at [1342, 321] on wm-front-icon-button at bounding box center [1346, 329] width 36 height 36
click at [1332, 401] on wm-front-icon-button at bounding box center [1346, 399] width 36 height 36
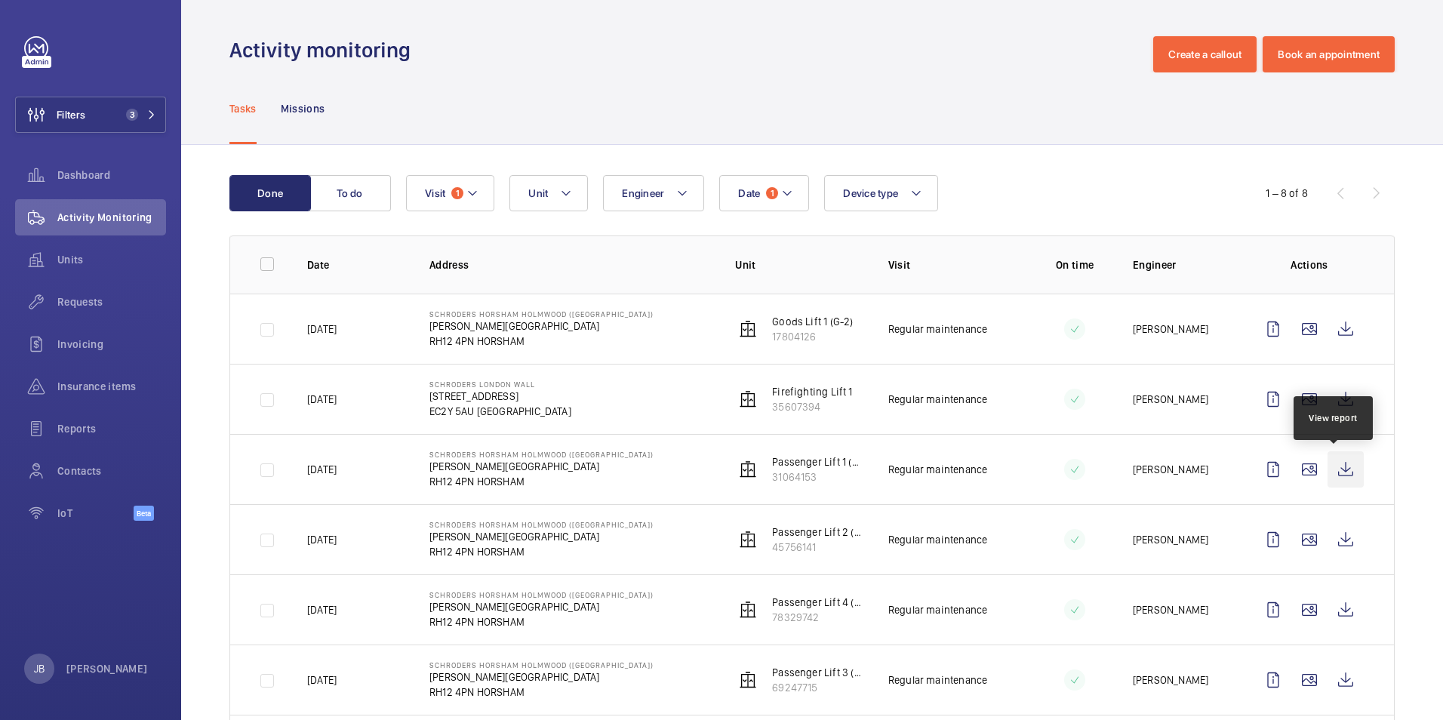
click at [1339, 468] on wm-front-icon-button at bounding box center [1346, 469] width 36 height 36
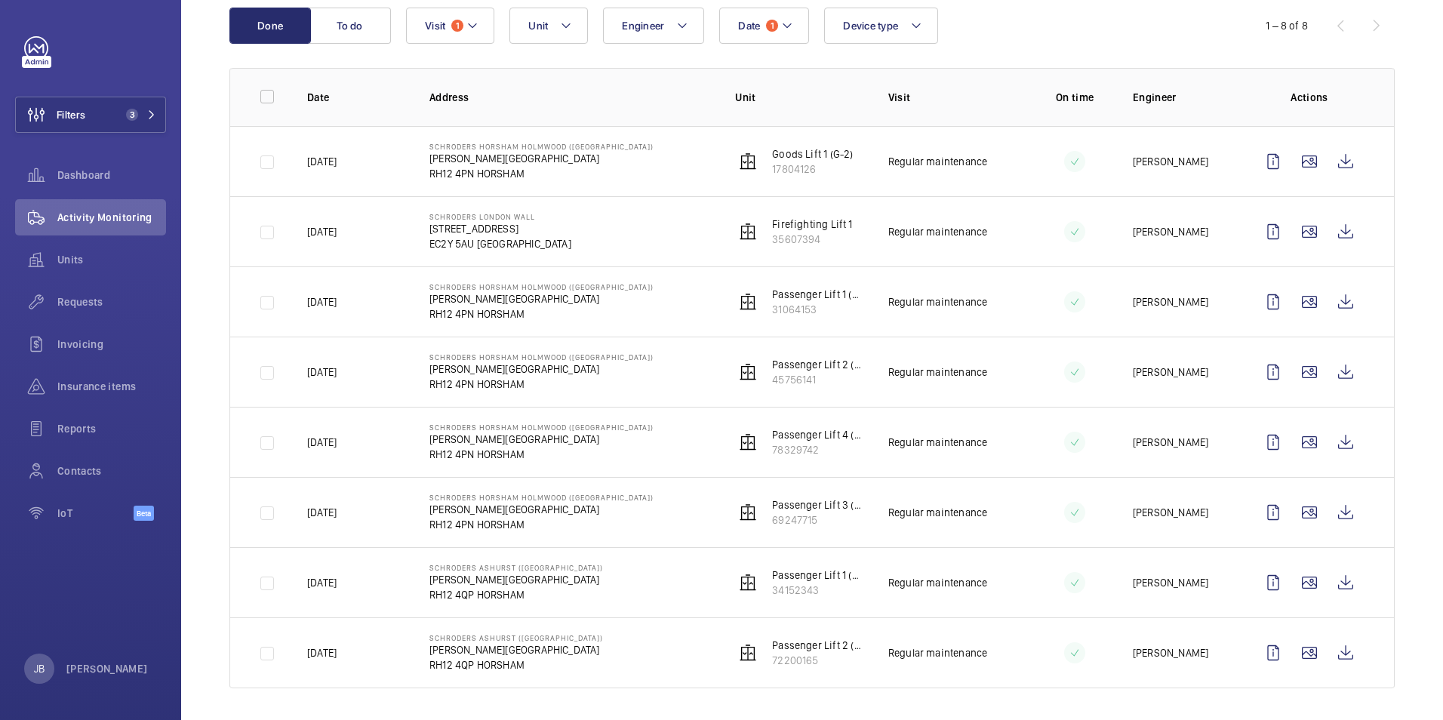
scroll to position [172, 0]
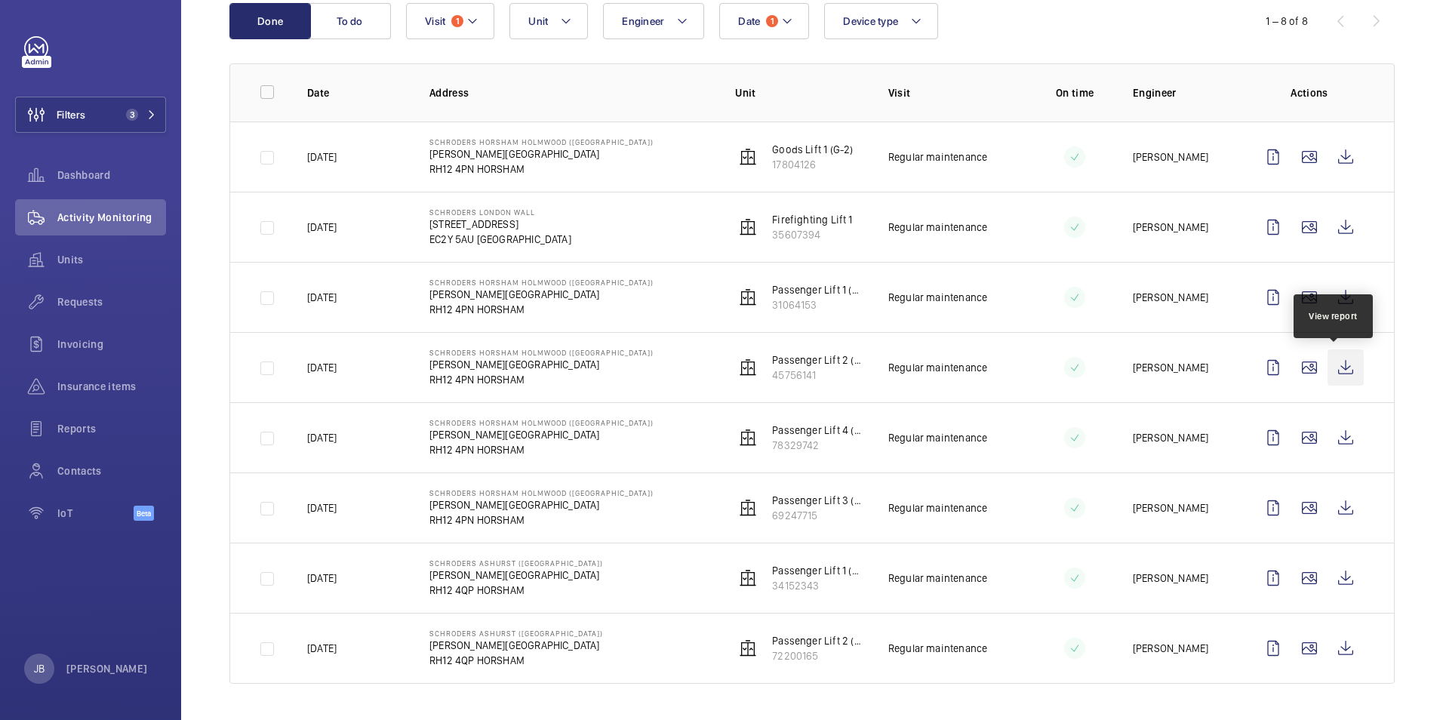
click at [1334, 368] on wm-front-icon-button at bounding box center [1346, 368] width 36 height 36
click at [1337, 436] on wm-front-icon-button at bounding box center [1346, 438] width 36 height 36
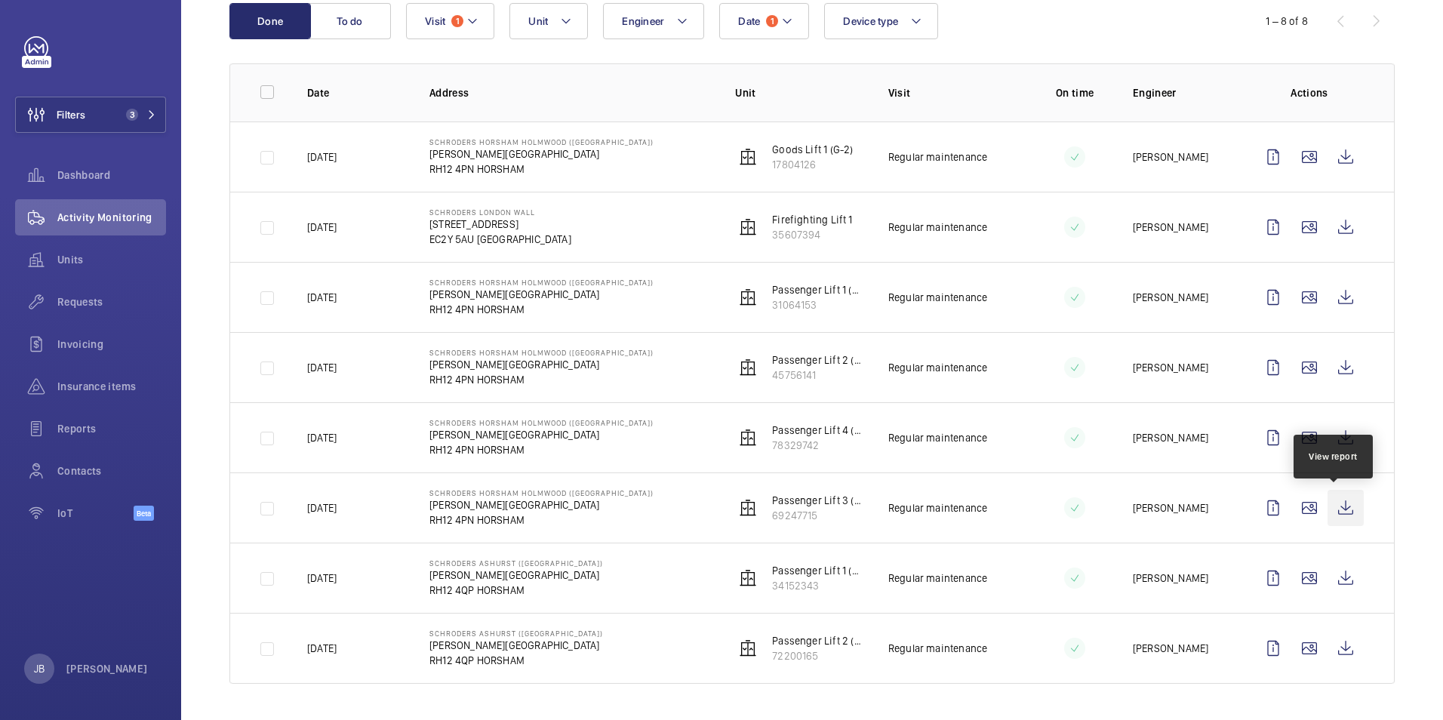
click at [1328, 510] on wm-front-icon-button at bounding box center [1346, 508] width 36 height 36
click at [1336, 579] on wm-front-icon-button at bounding box center [1346, 578] width 36 height 36
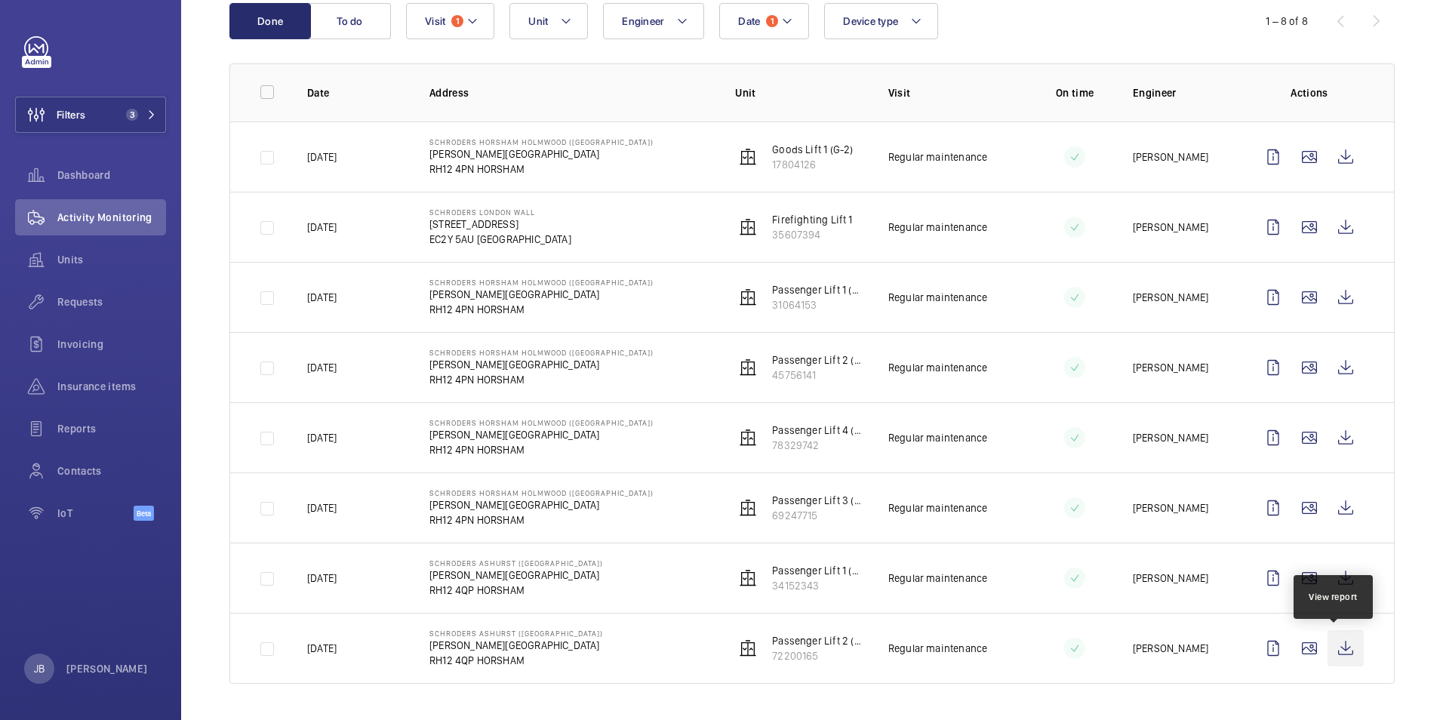
click at [1332, 653] on wm-front-icon-button at bounding box center [1346, 648] width 36 height 36
click at [476, 35] on button "Visit 1" at bounding box center [450, 21] width 88 height 36
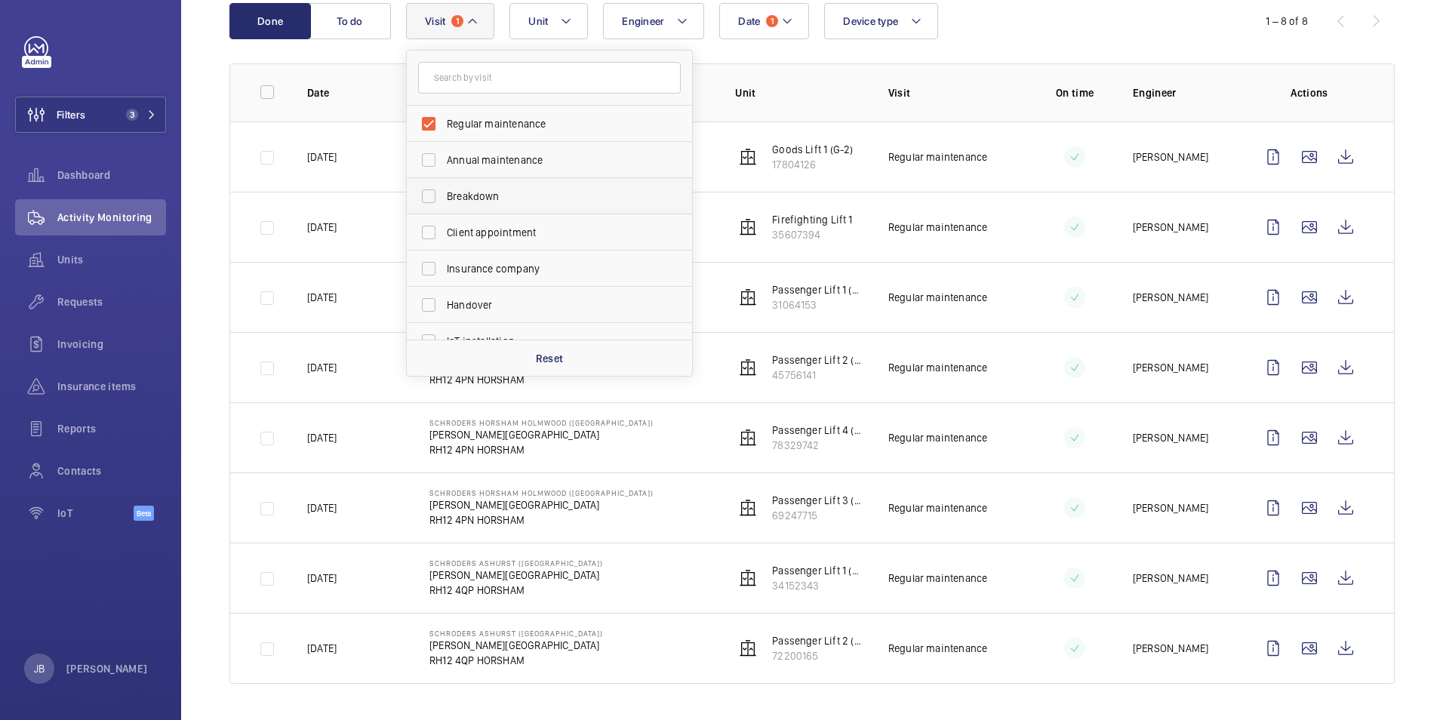
drag, startPoint x: 550, startPoint y: 365, endPoint x: 556, endPoint y: 357, distance: 10.2
click at [551, 365] on p "Reset" at bounding box center [550, 358] width 28 height 15
checkbox input "false"
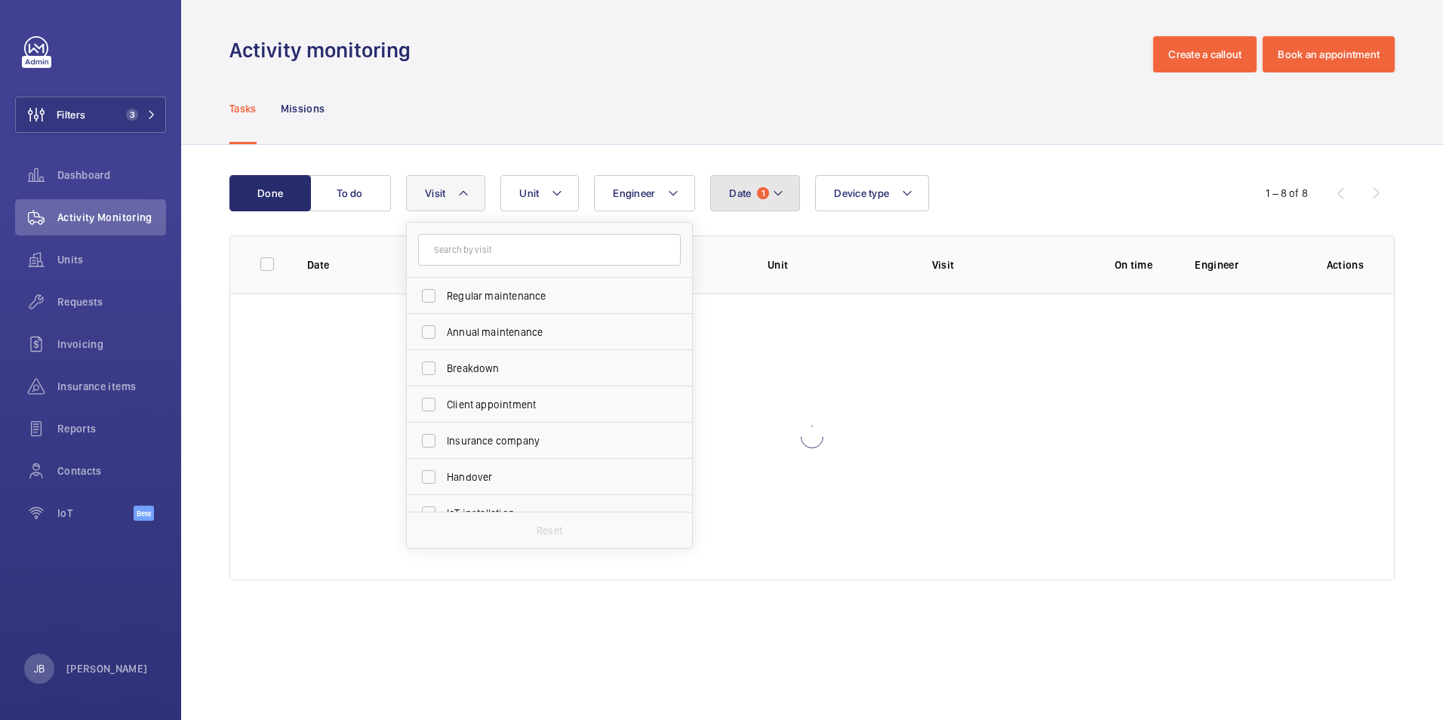
click at [762, 189] on span "1" at bounding box center [763, 193] width 12 height 12
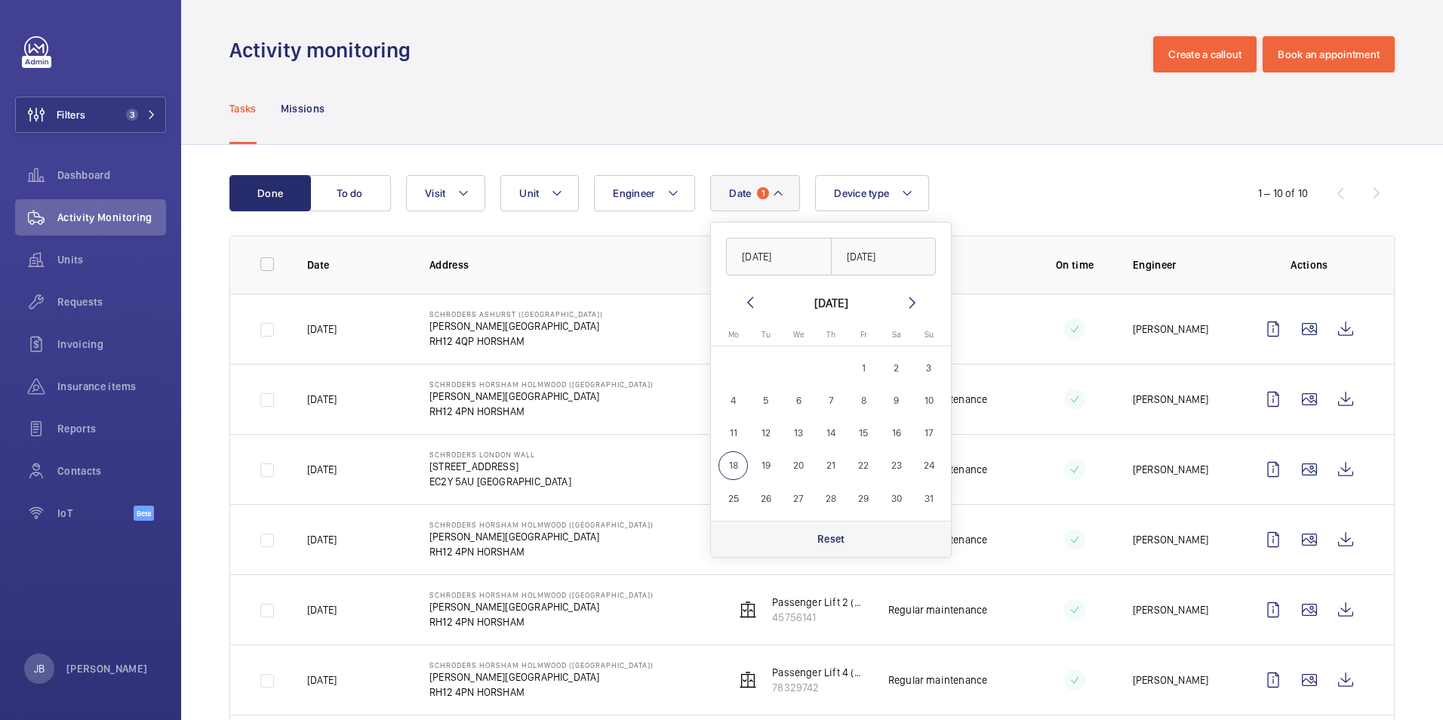
click at [835, 534] on p "Reset" at bounding box center [832, 538] width 28 height 15
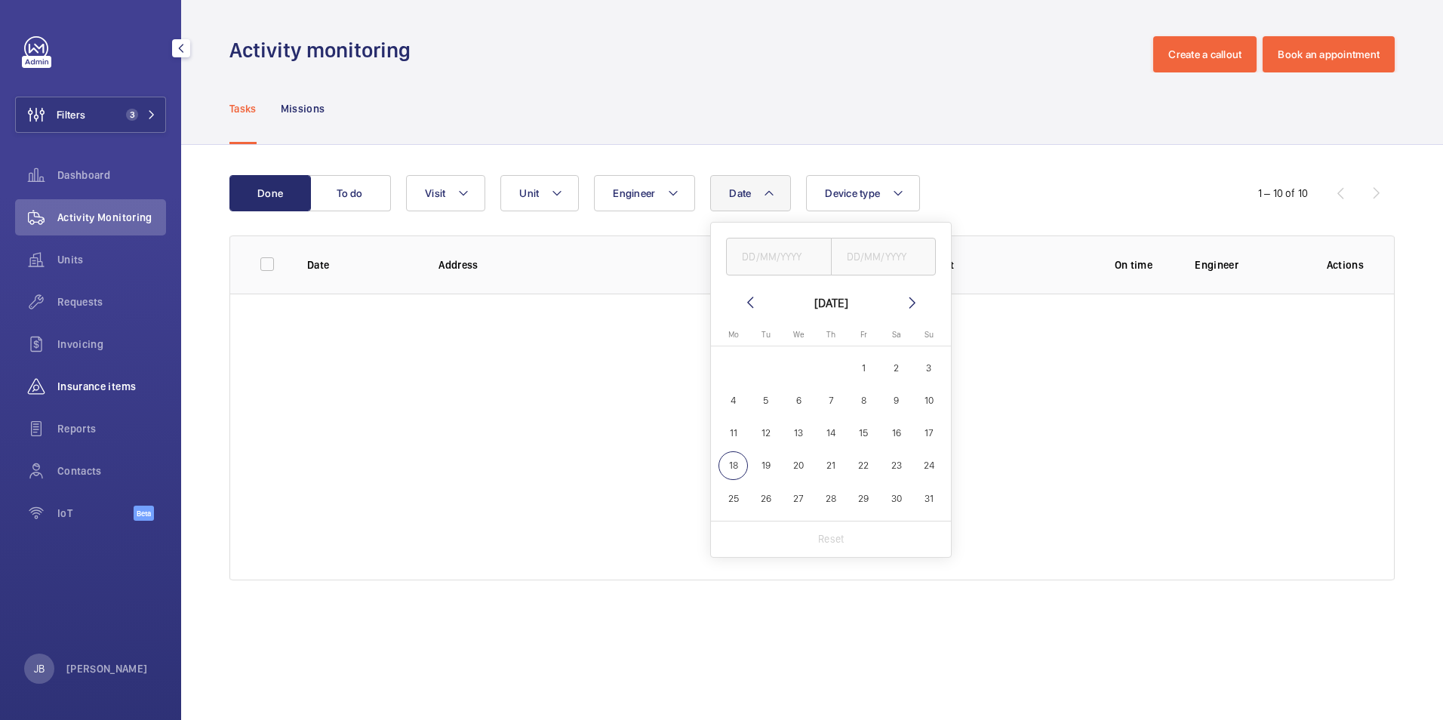
click at [83, 394] on div "Insurance items" at bounding box center [90, 386] width 151 height 36
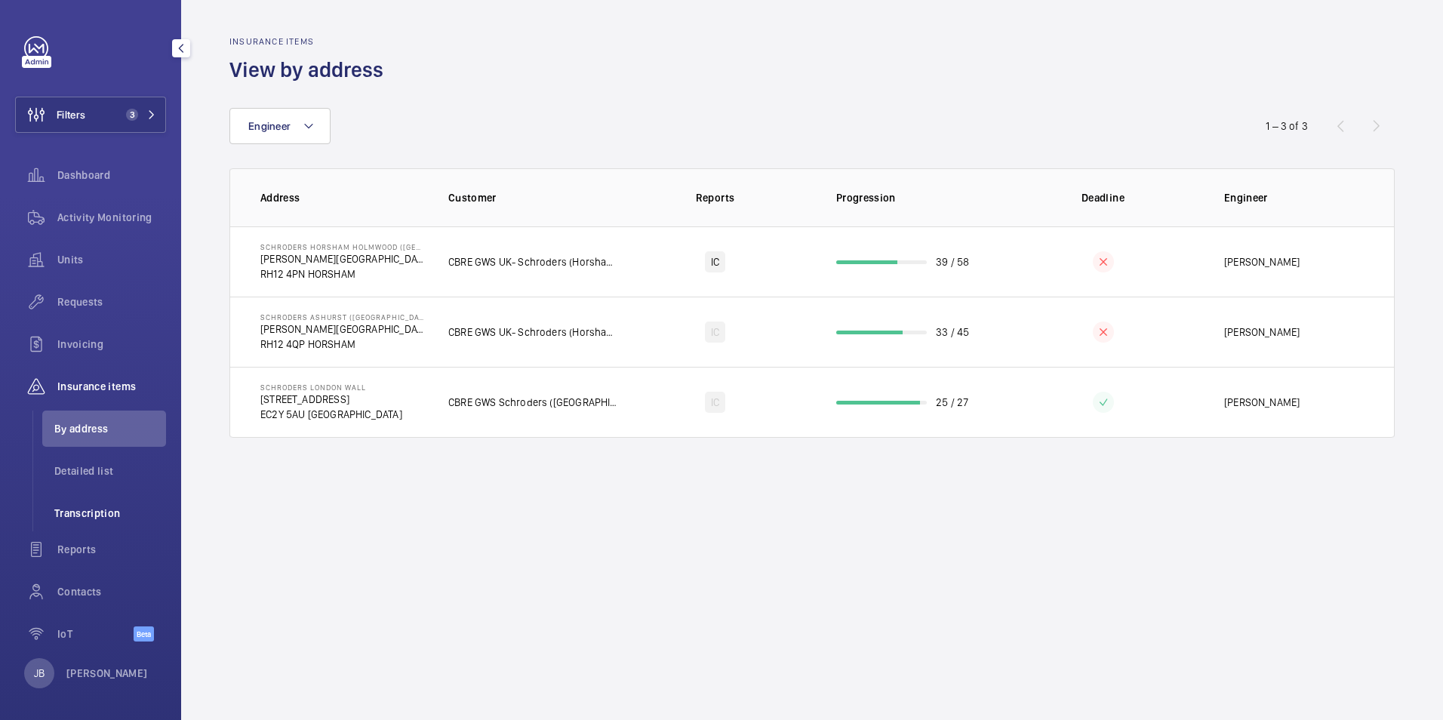
click at [86, 509] on span "Transcription" at bounding box center [110, 513] width 112 height 15
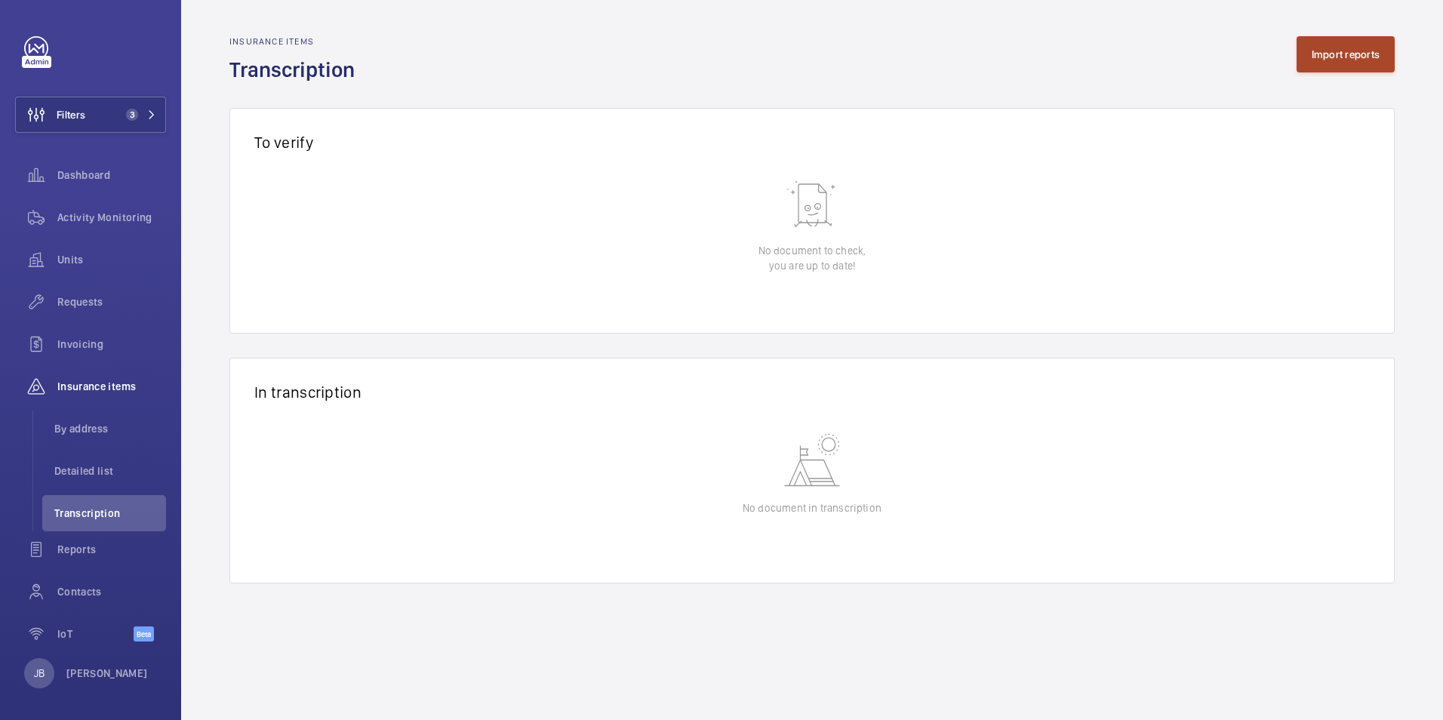
click at [1346, 58] on button "Import reports" at bounding box center [1346, 54] width 99 height 36
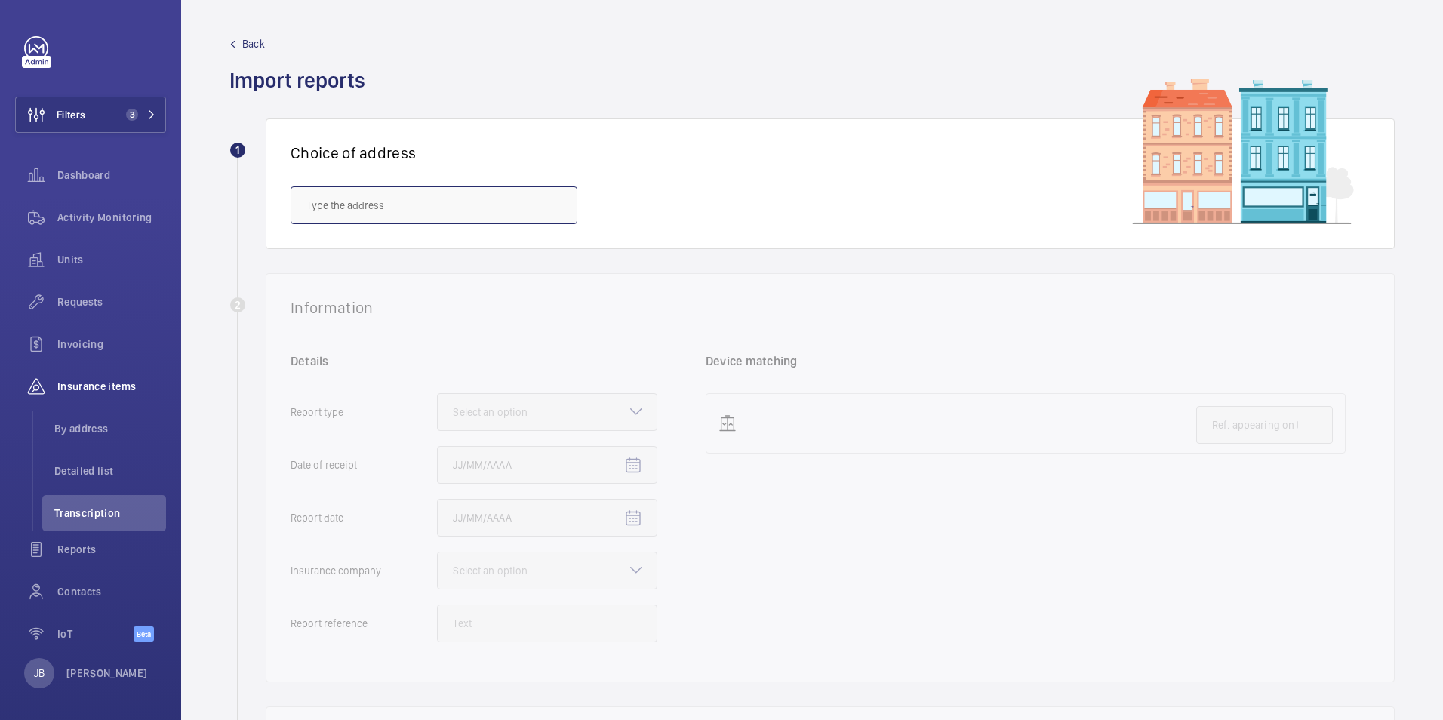
click at [420, 212] on input "text" at bounding box center [434, 205] width 287 height 38
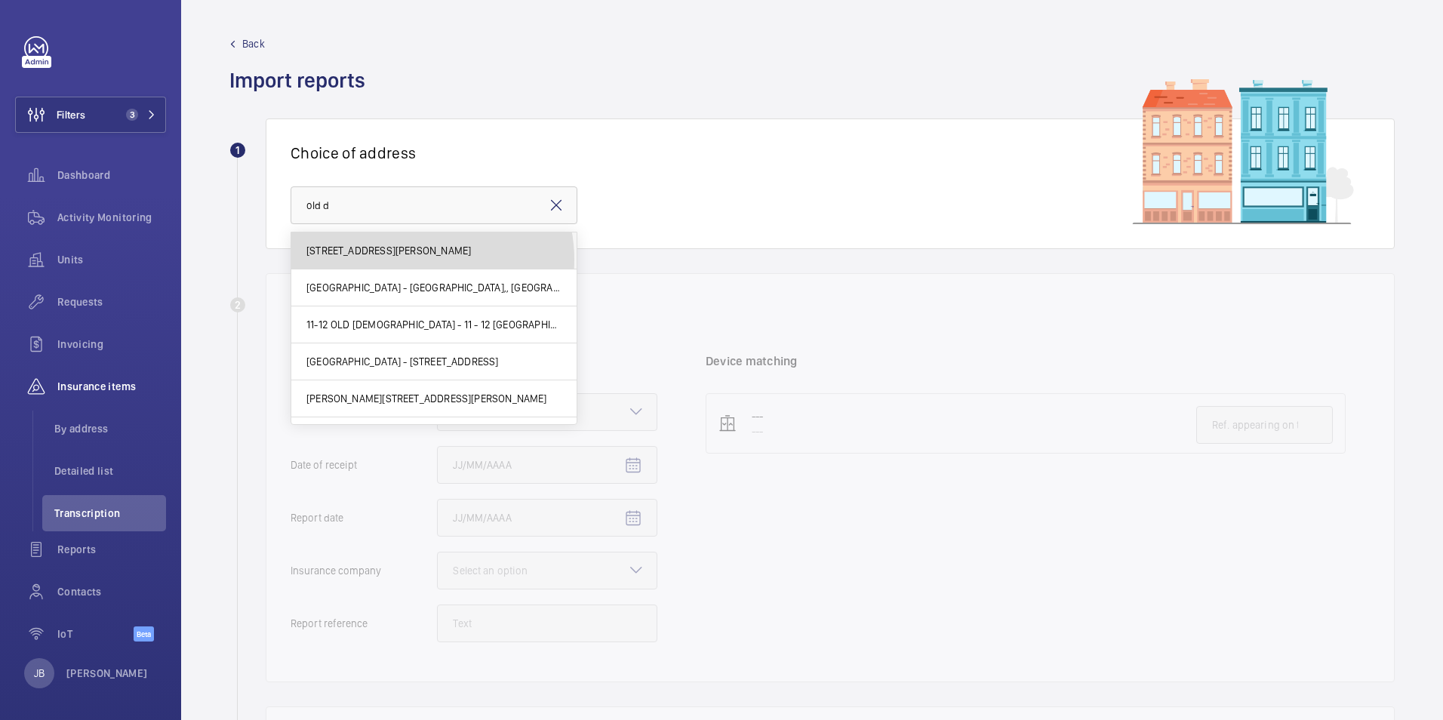
click at [415, 260] on mat-option "[STREET_ADDRESS][PERSON_NAME]" at bounding box center [433, 251] width 285 height 37
type input "[STREET_ADDRESS][PERSON_NAME]"
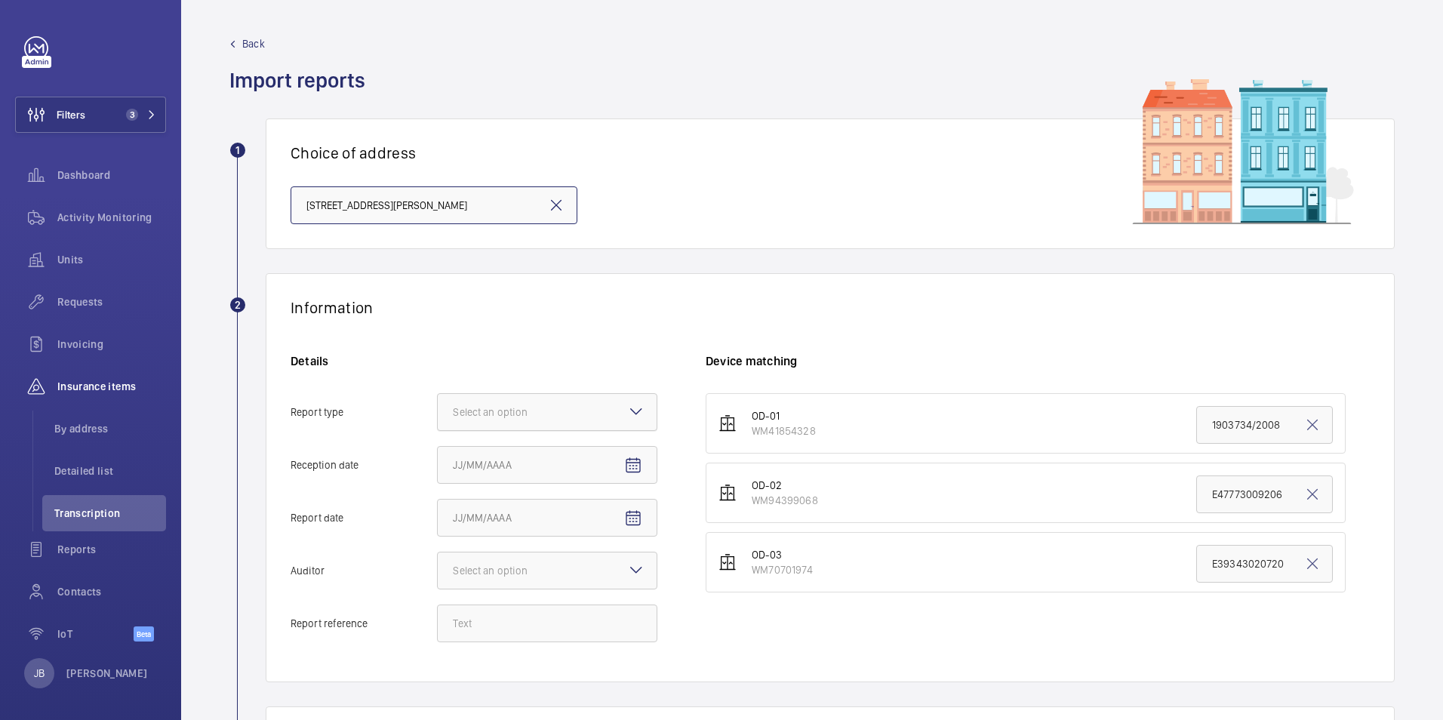
click at [591, 422] on div at bounding box center [547, 412] width 219 height 36
click at [438, 422] on input "Report type Select an option" at bounding box center [438, 412] width 0 height 36
click at [556, 449] on div "Insurance company" at bounding box center [547, 458] width 219 height 37
click at [438, 430] on input "Report type Select an option Insurance company Consultant" at bounding box center [438, 412] width 0 height 36
click at [646, 467] on span "Open calendar" at bounding box center [633, 466] width 36 height 36
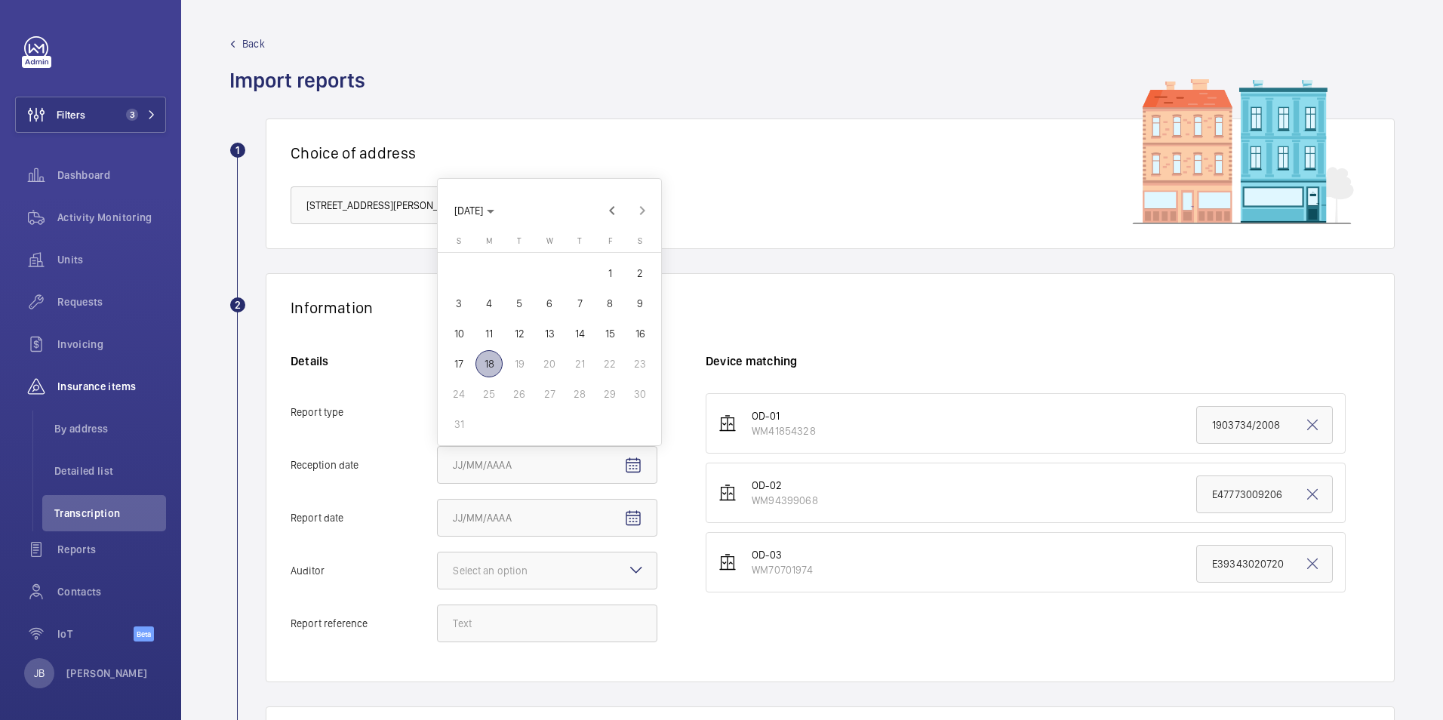
click at [494, 368] on span "18" at bounding box center [489, 363] width 27 height 27
type input "[DATE]"
click at [639, 509] on span "Open calendar" at bounding box center [633, 519] width 36 height 36
click at [554, 386] on span "13" at bounding box center [549, 386] width 27 height 27
type input "[DATE]"
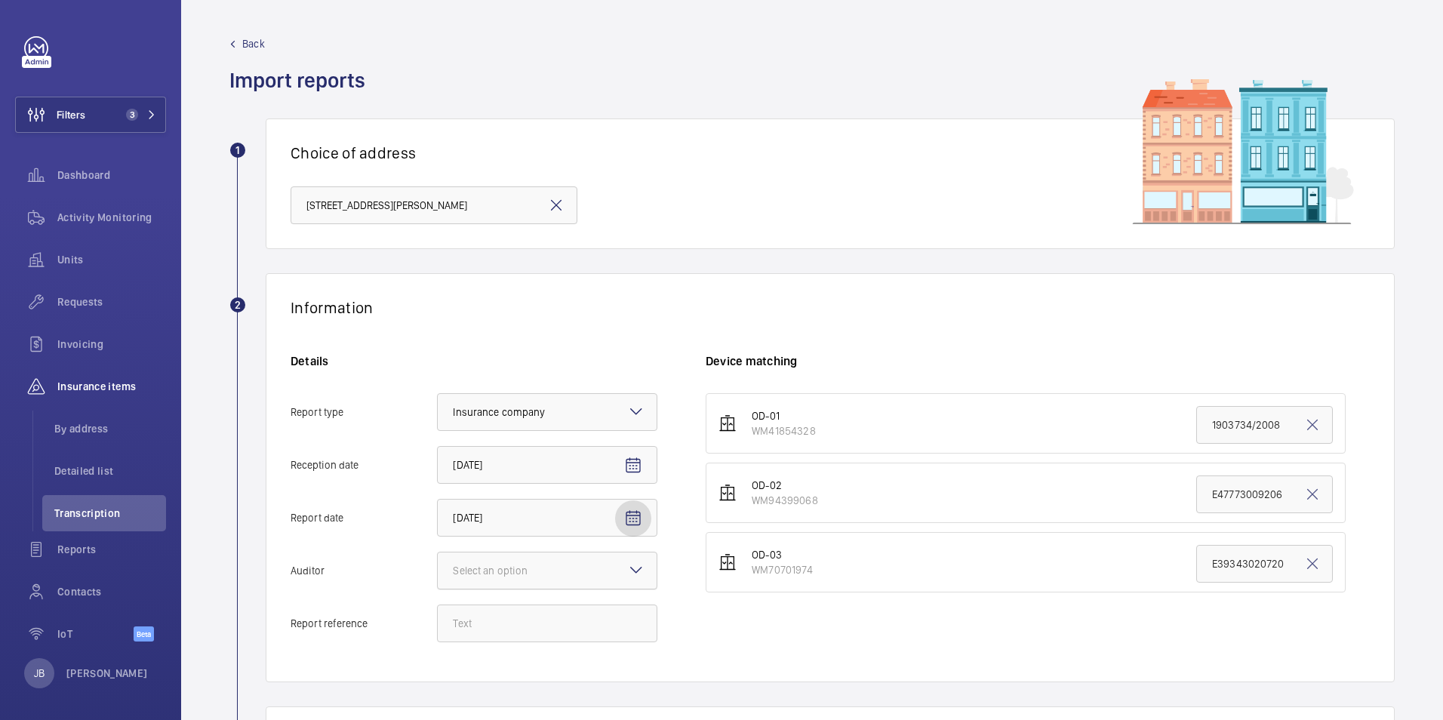
click at [556, 573] on div "Select an option" at bounding box center [509, 570] width 112 height 15
click at [438, 573] on input "Auditor Select an option" at bounding box center [438, 571] width 0 height 36
click at [484, 710] on span "Allianz" at bounding box center [547, 710] width 189 height 15
click at [438, 589] on input "Auditor Select an option Veritas Zurich British Engineering Allianz Other" at bounding box center [438, 571] width 0 height 36
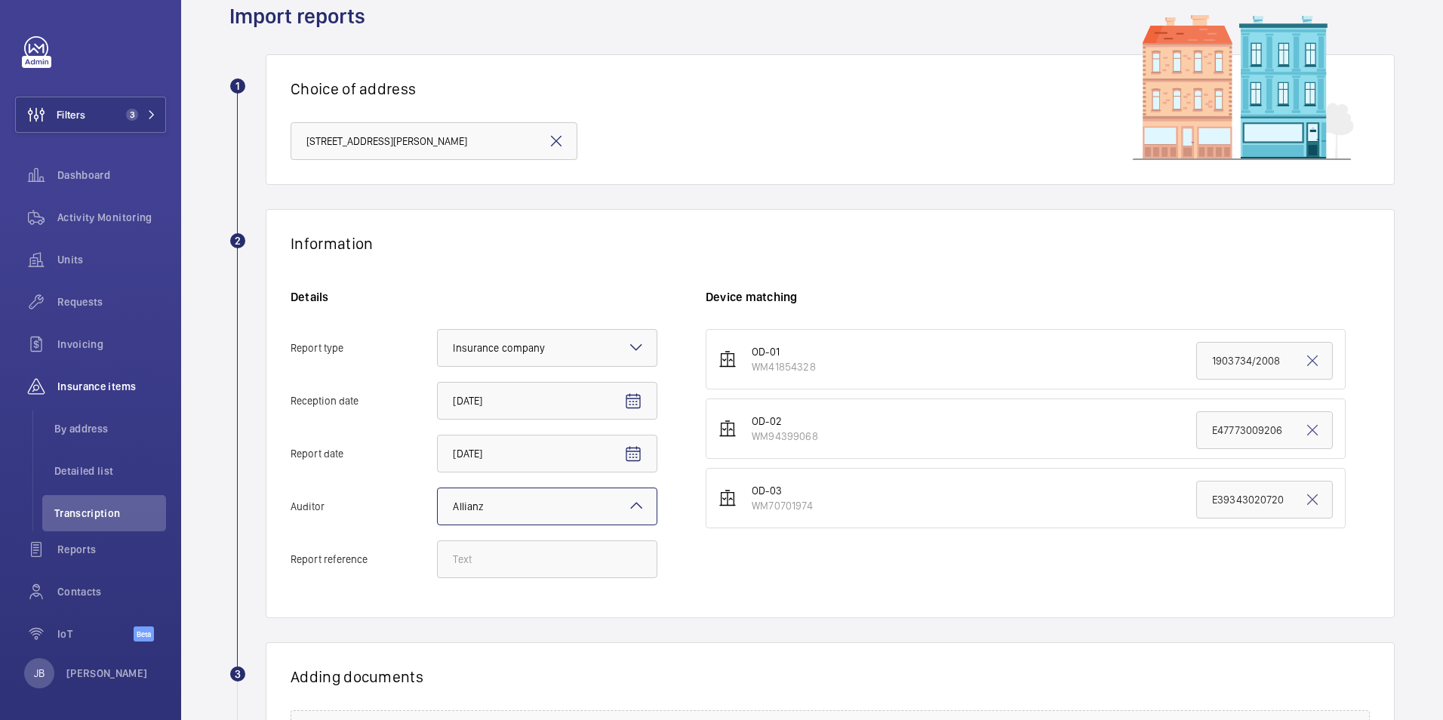
scroll to position [151, 0]
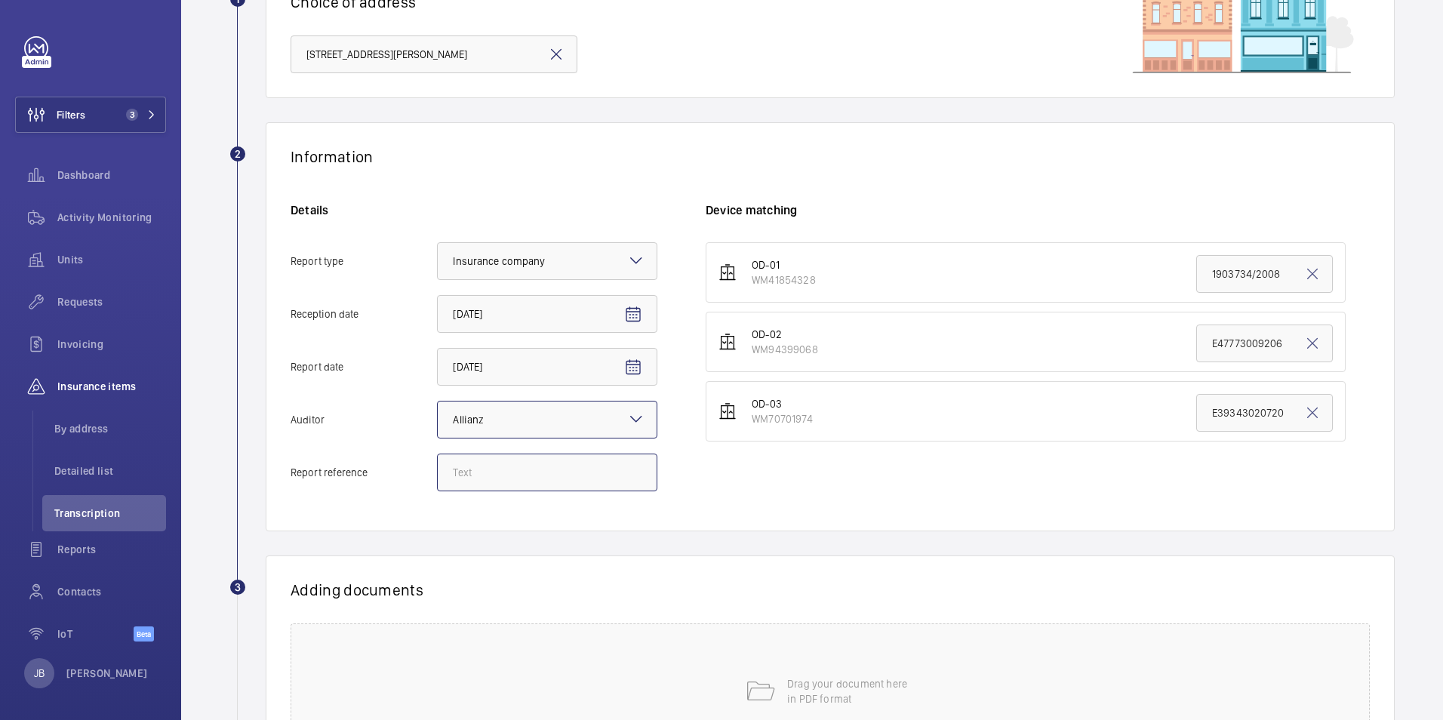
click at [528, 471] on input "Report reference" at bounding box center [547, 473] width 220 height 38
paste input "E47611016021"
type input "E47611016021"
drag, startPoint x: 1277, startPoint y: 413, endPoint x: 1180, endPoint y: 421, distance: 96.9
click at [1180, 421] on li "OD-03 WM70701974 E39343020720" at bounding box center [1026, 411] width 640 height 60
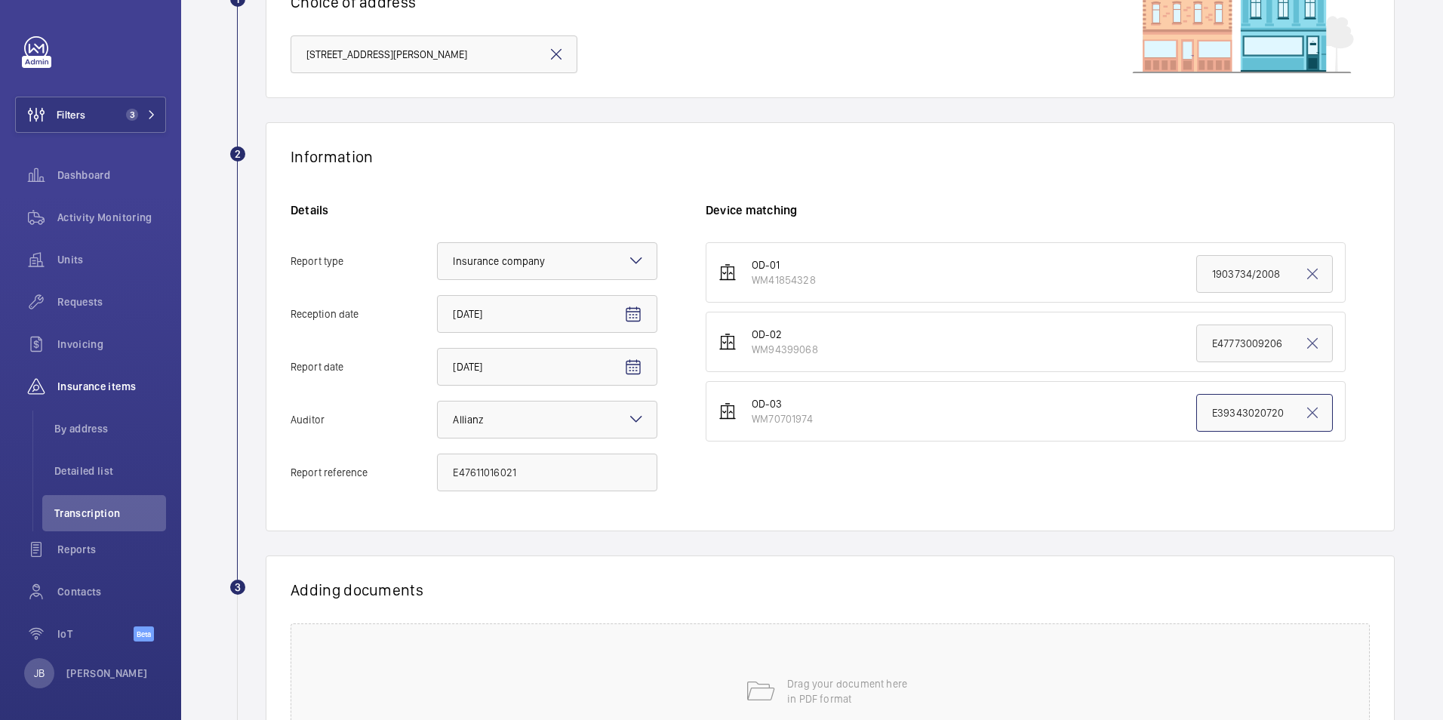
paste input "47611016021"
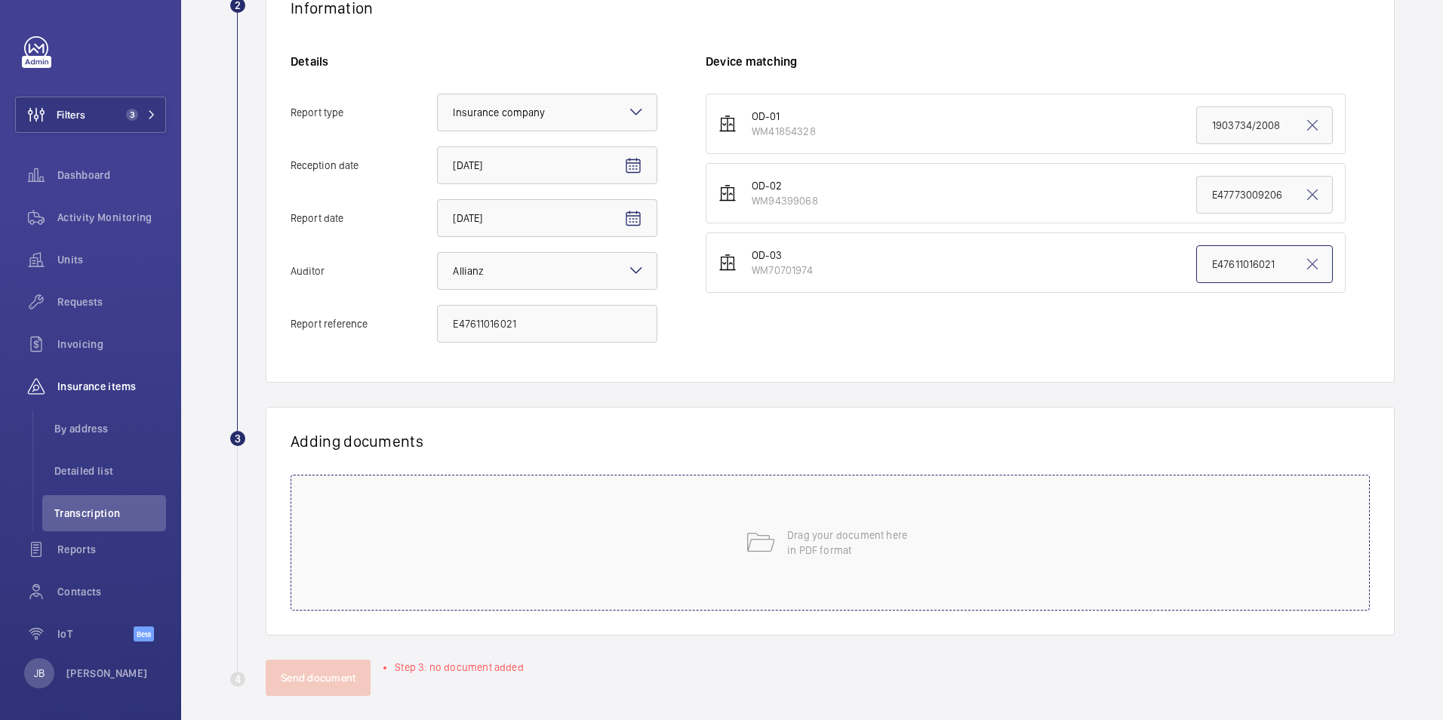
scroll to position [312, 0]
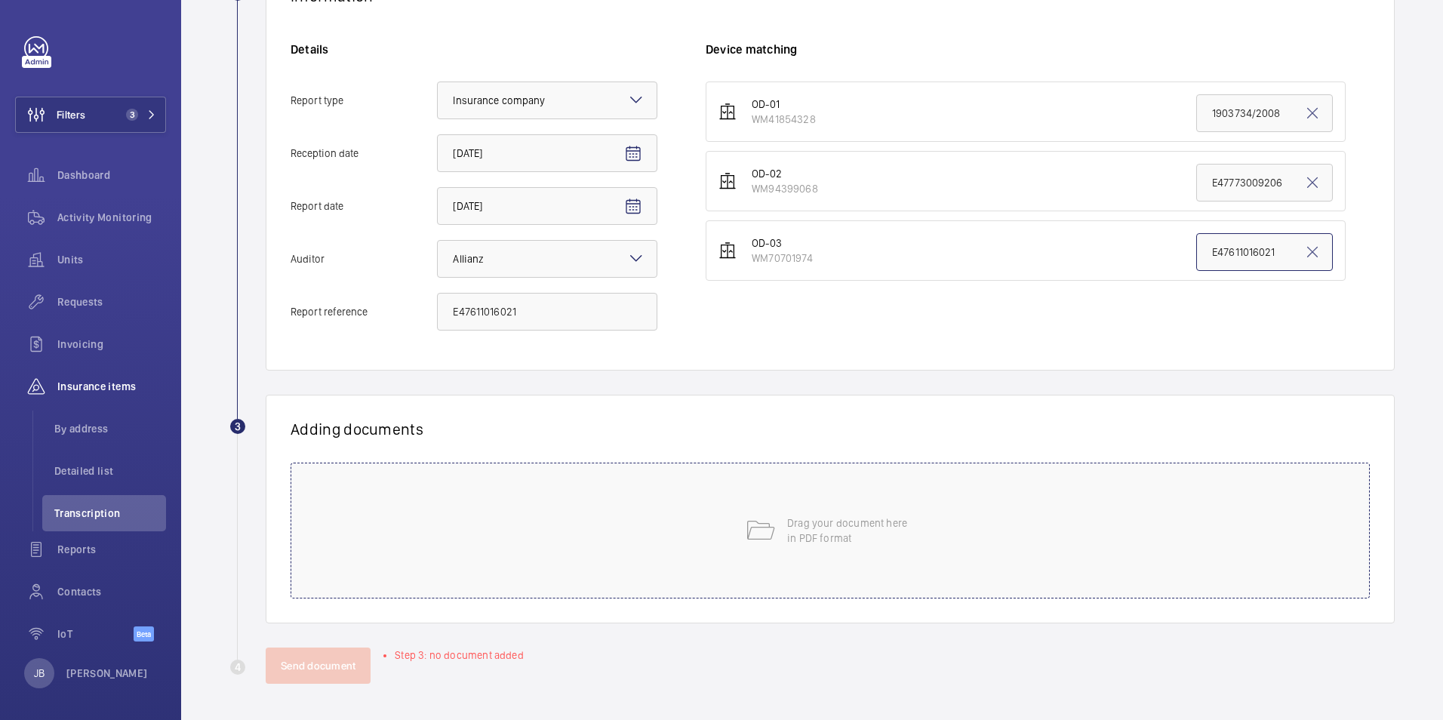
type input "E47611016021"
click at [929, 557] on div "Drag your document here in PDF format" at bounding box center [831, 531] width 1080 height 136
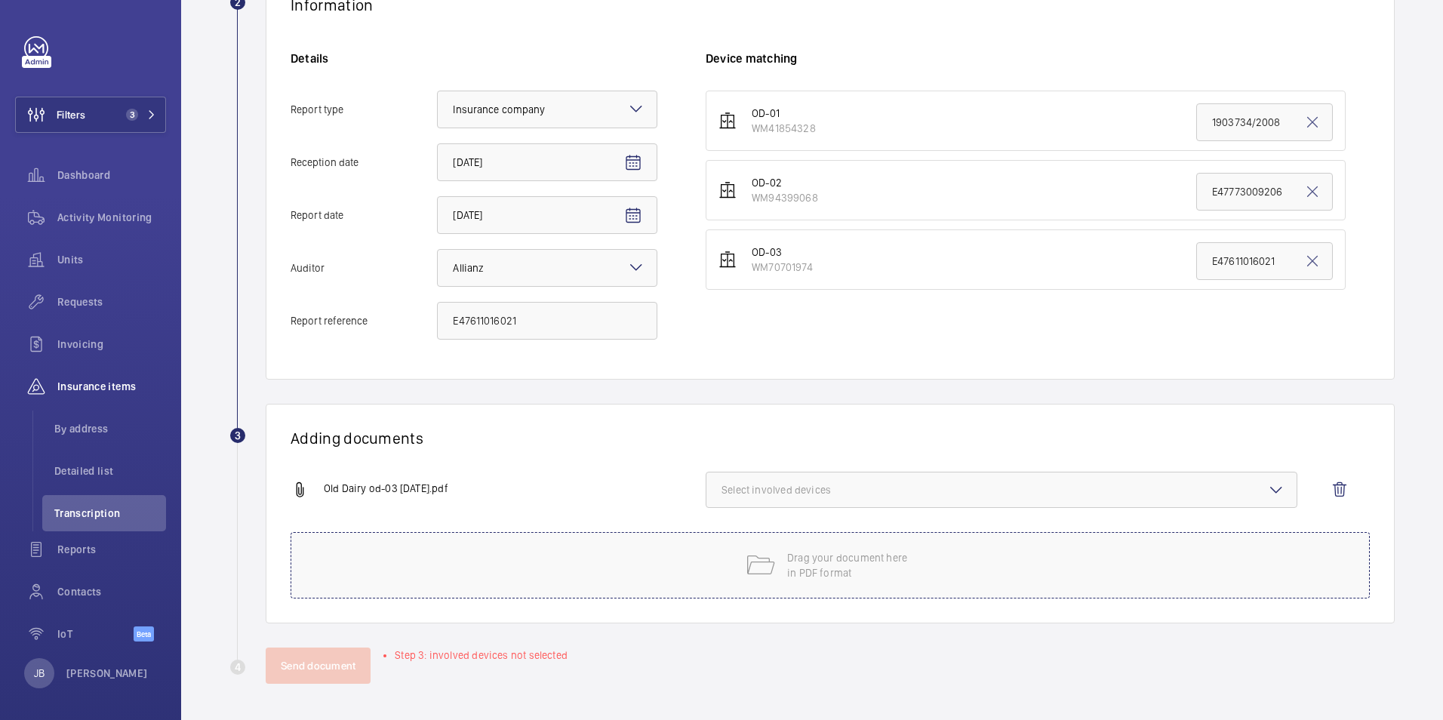
scroll to position [303, 0]
click at [840, 489] on span "Select involved devices" at bounding box center [1002, 489] width 560 height 15
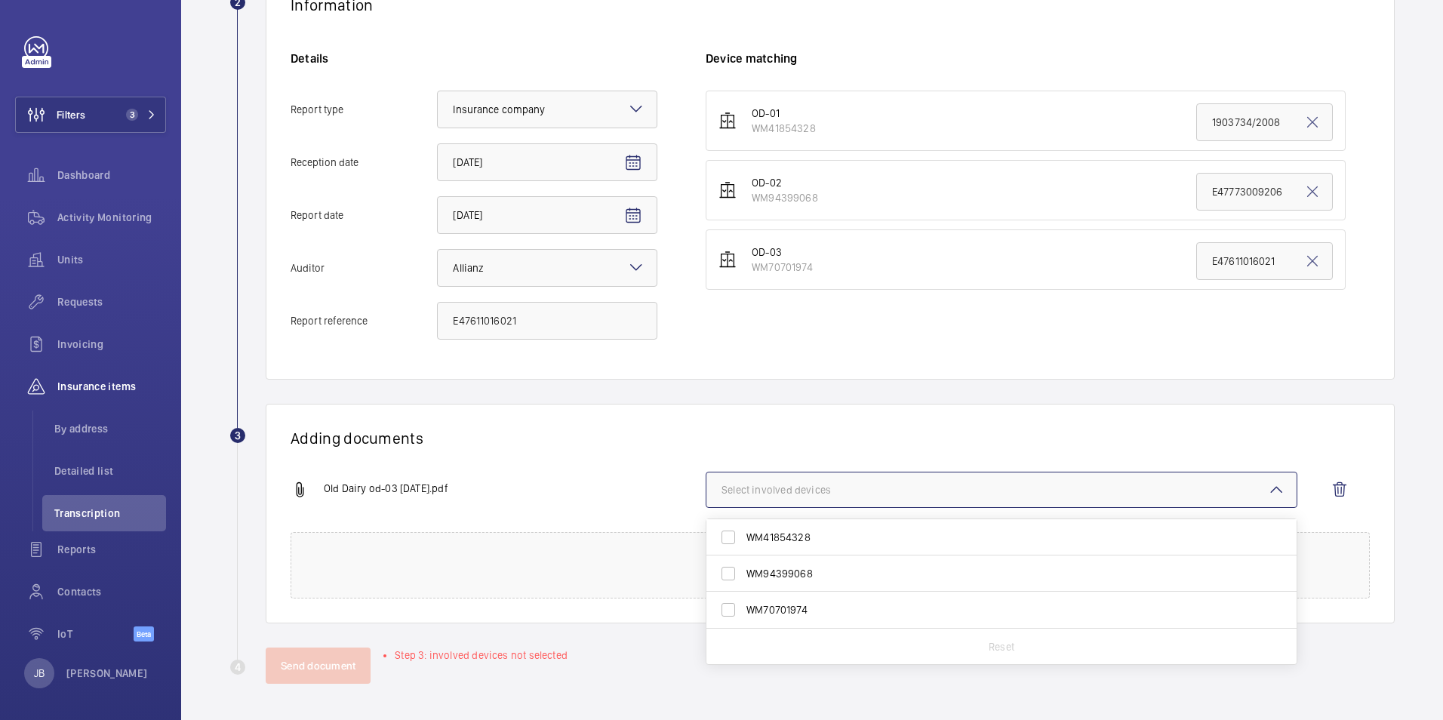
click at [735, 605] on label "WM70701974" at bounding box center [991, 610] width 568 height 36
click at [735, 605] on input "WM70701974" at bounding box center [728, 610] width 30 height 30
checkbox input "true"
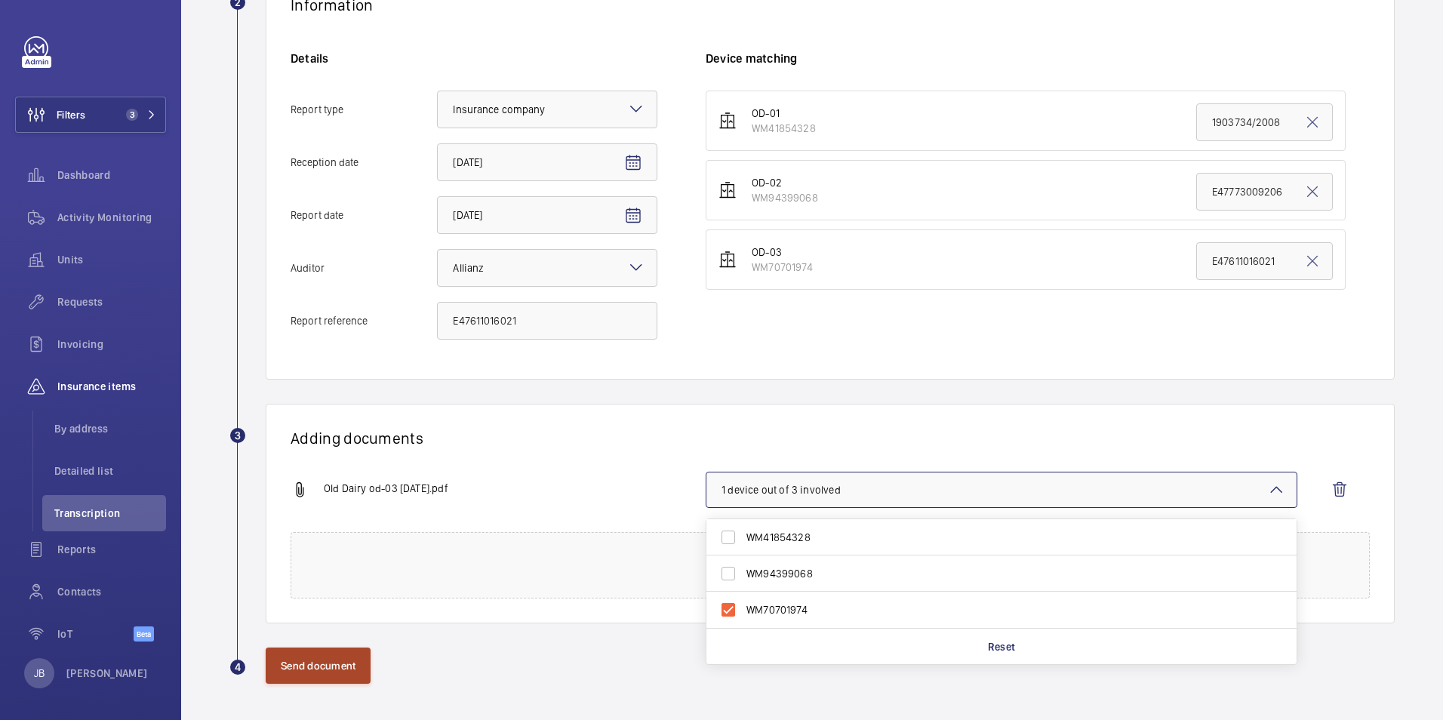
click at [296, 659] on button "Send document" at bounding box center [318, 666] width 105 height 36
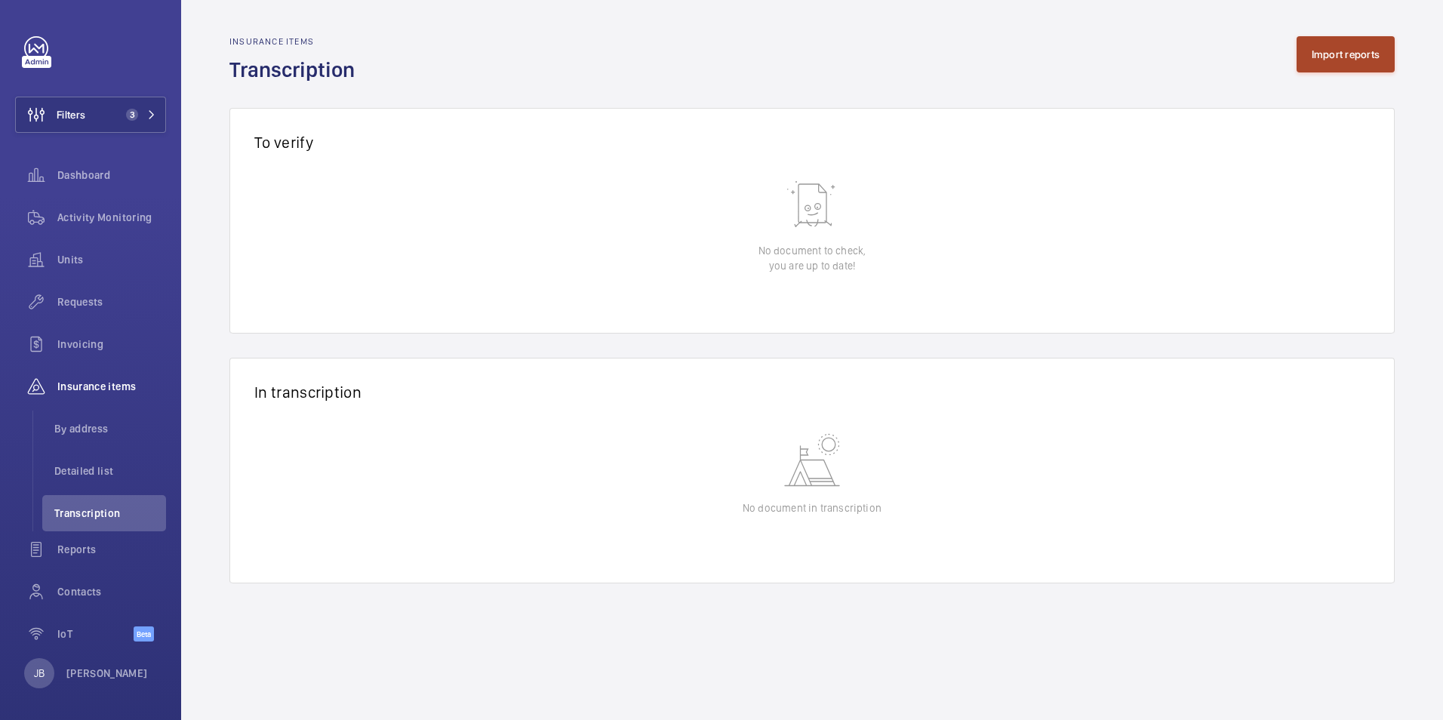
click at [1353, 54] on button "Import reports" at bounding box center [1346, 54] width 99 height 36
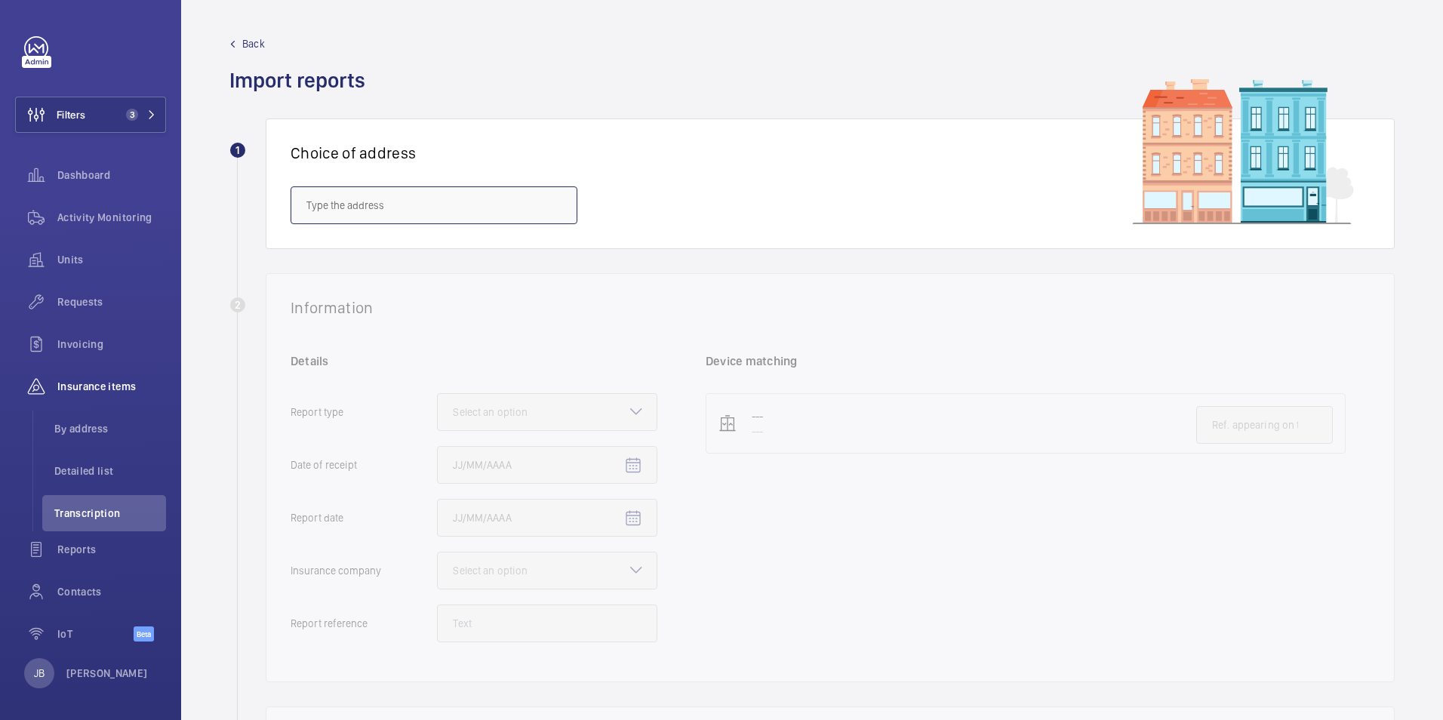
click at [450, 205] on input "text" at bounding box center [434, 205] width 287 height 38
click at [325, 202] on input "text" at bounding box center [434, 205] width 287 height 38
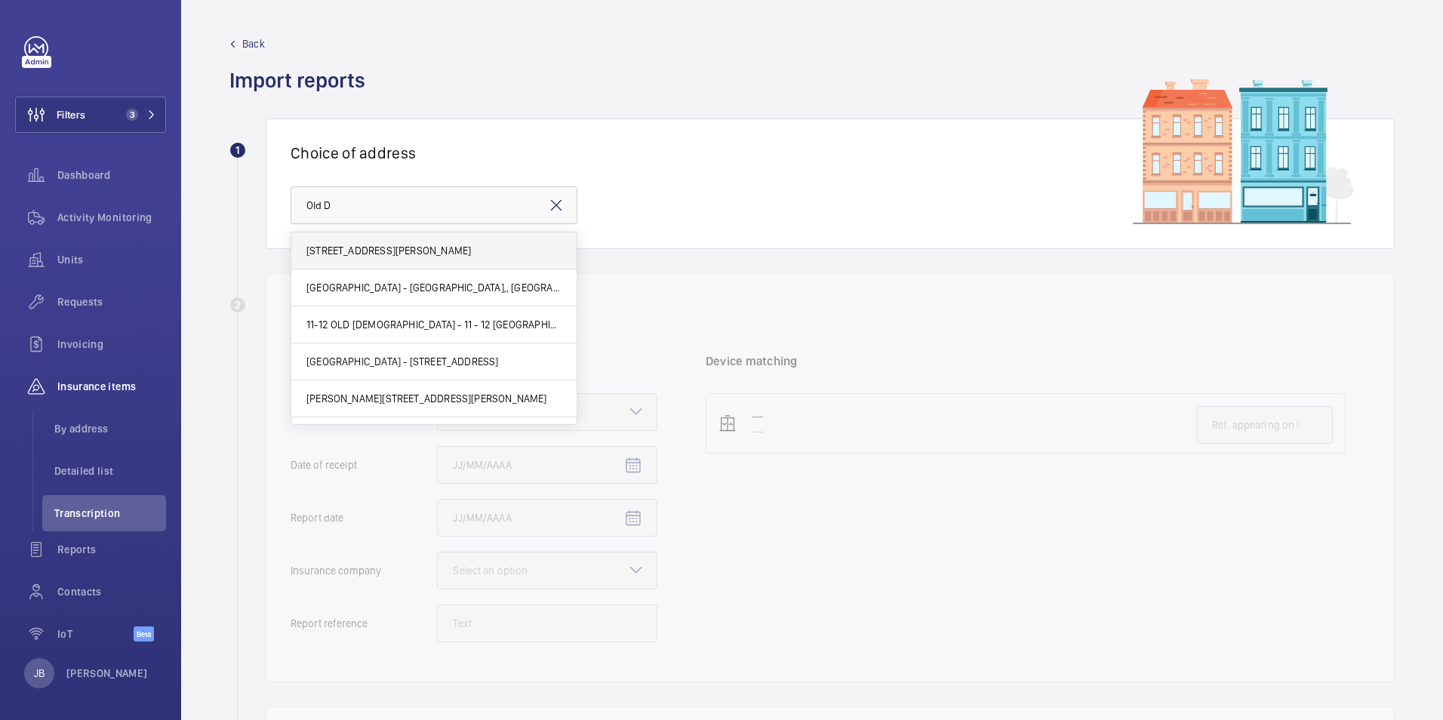
click at [344, 260] on mat-option "[STREET_ADDRESS][PERSON_NAME]" at bounding box center [433, 251] width 285 height 37
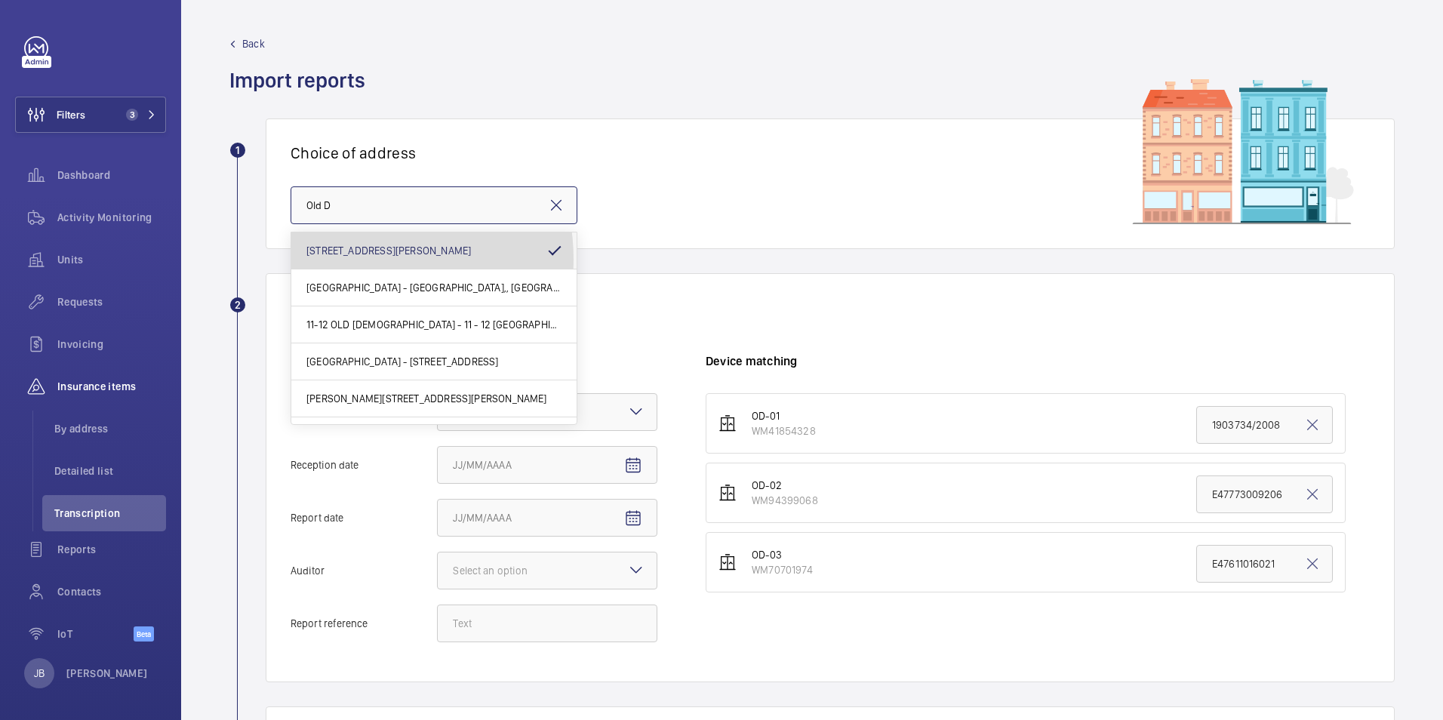
type input "[STREET_ADDRESS][PERSON_NAME]"
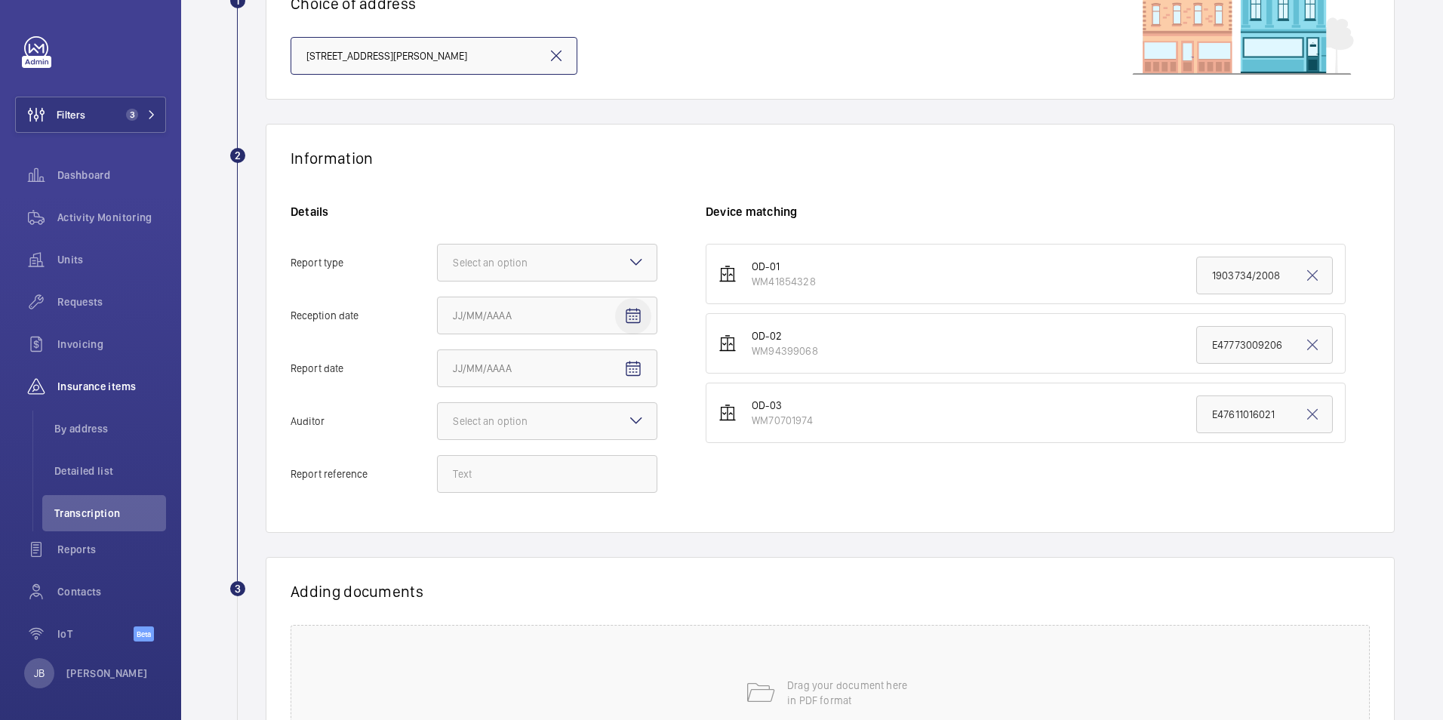
scroll to position [151, 0]
click at [606, 262] on div at bounding box center [547, 261] width 219 height 36
click at [438, 262] on input "Report type Select an option" at bounding box center [438, 261] width 0 height 36
click at [568, 306] on span "Insurance company" at bounding box center [547, 307] width 189 height 15
click at [438, 279] on input "Report type Select an option Insurance company Consultant" at bounding box center [438, 261] width 0 height 36
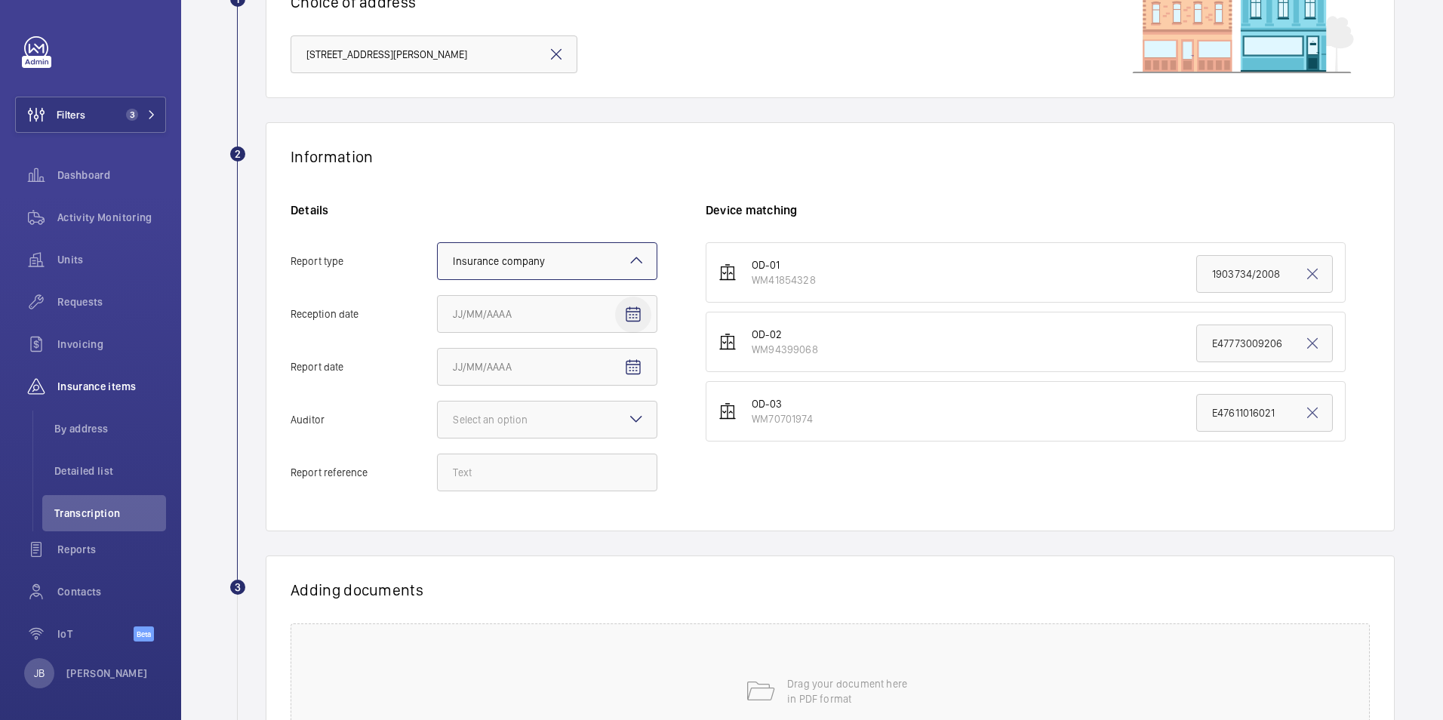
click at [622, 316] on span "Open calendar" at bounding box center [633, 315] width 36 height 36
click at [492, 525] on span "18" at bounding box center [489, 527] width 27 height 27
type input "[DATE]"
click at [635, 365] on mat-icon "Open calendar" at bounding box center [633, 368] width 18 height 18
click at [553, 545] on span "13" at bounding box center [549, 550] width 27 height 27
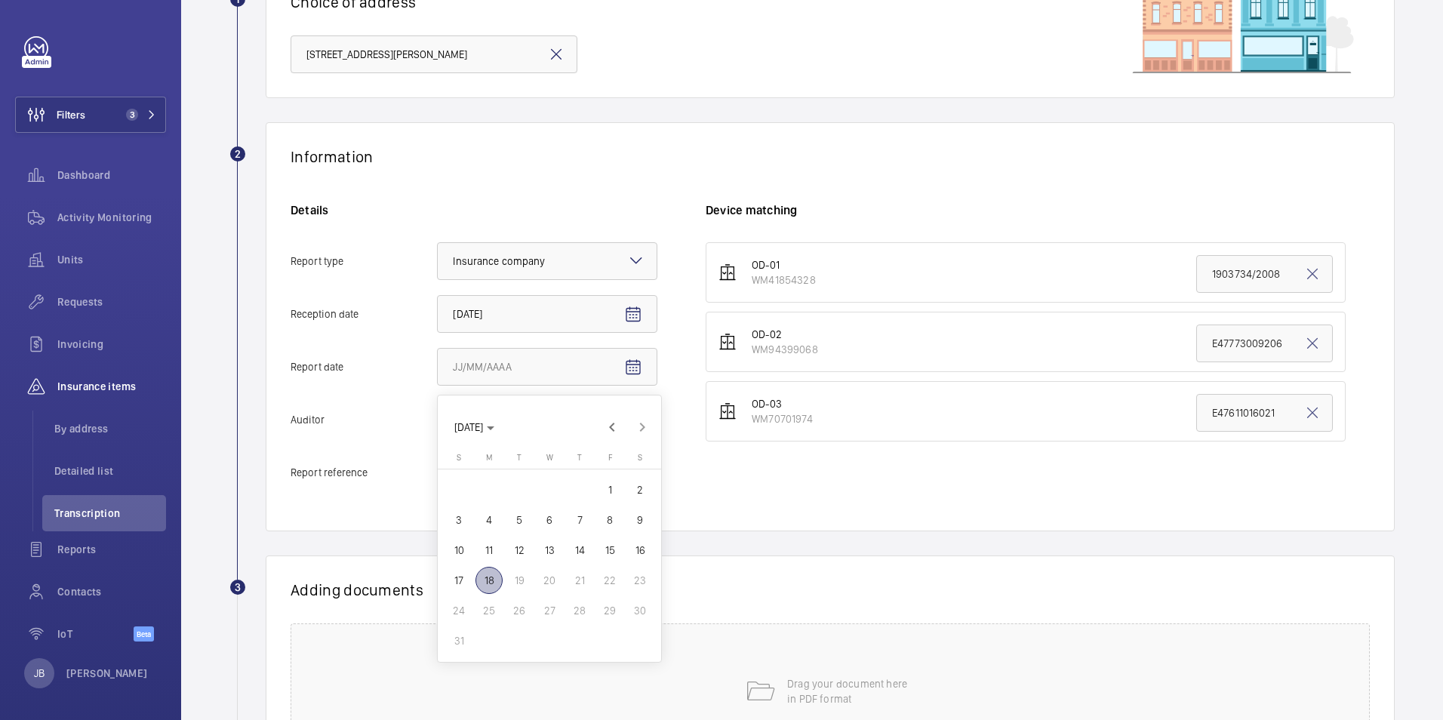
type input "[DATE]"
click at [621, 421] on div at bounding box center [547, 420] width 219 height 36
click at [438, 421] on input "Auditor Select an option" at bounding box center [438, 420] width 0 height 36
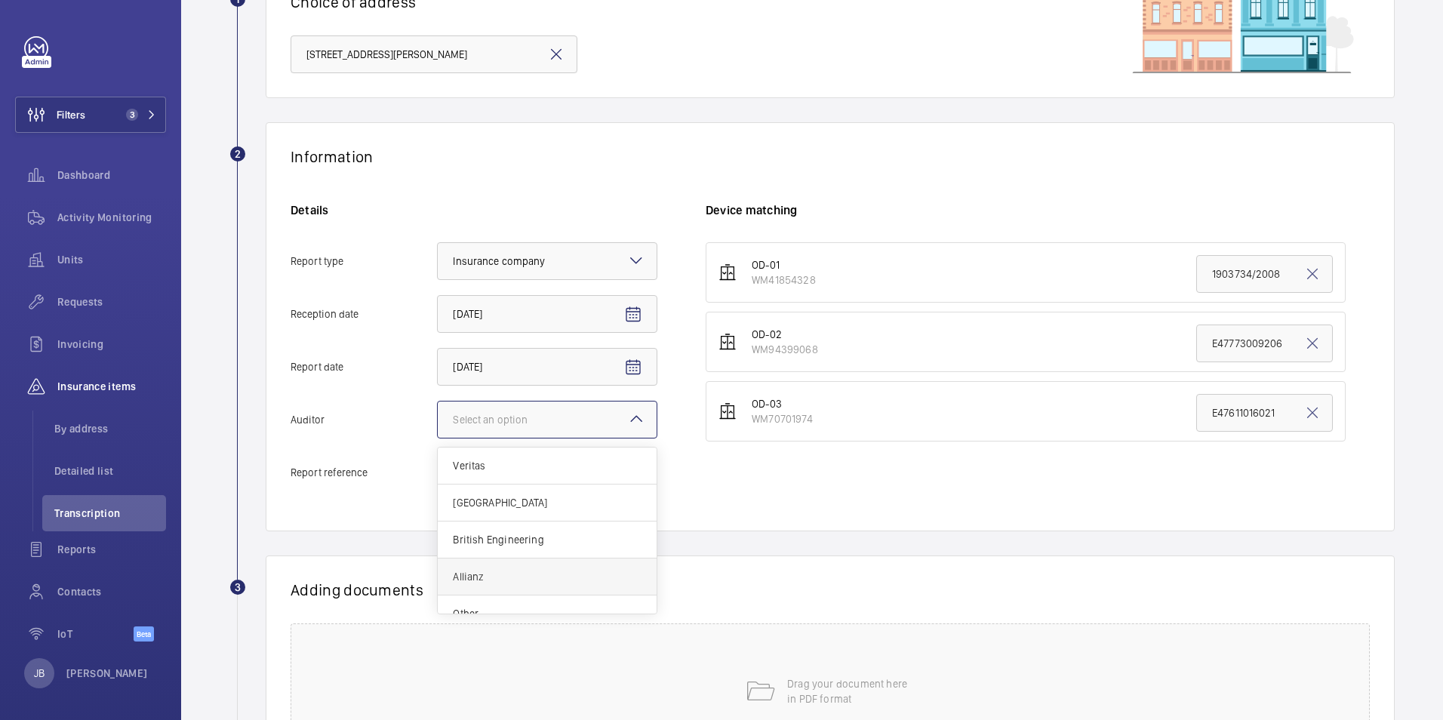
click at [518, 560] on div "Allianz" at bounding box center [547, 577] width 219 height 37
click at [438, 438] on input "Auditor Select an option Veritas Zurich British Engineering Allianz Other" at bounding box center [438, 420] width 0 height 36
